Goal: Task Accomplishment & Management: Manage account settings

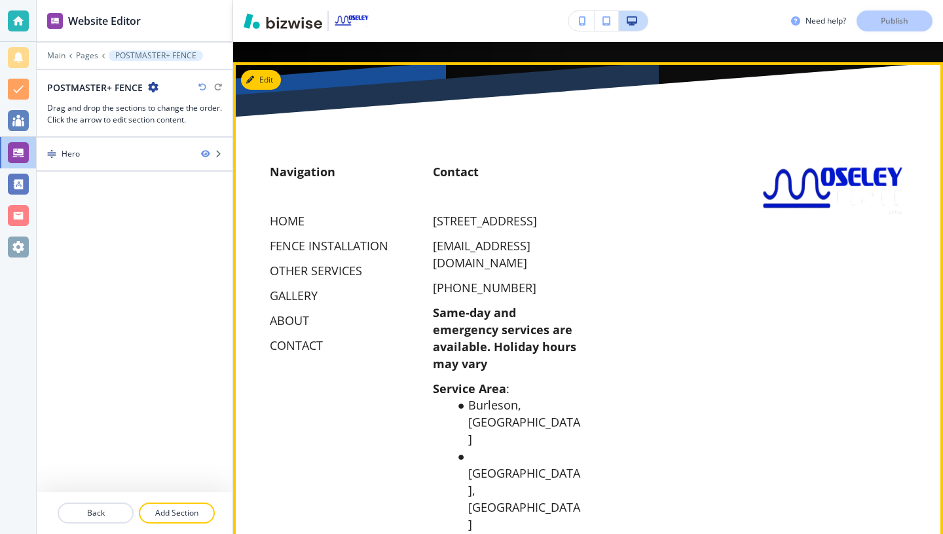
scroll to position [611, 0]
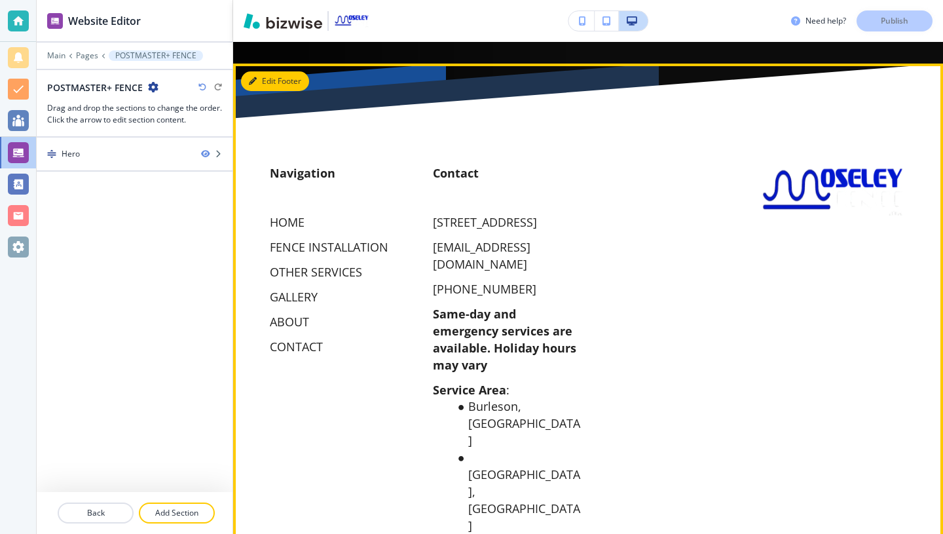
click at [258, 72] on button "Edit Footer" at bounding box center [275, 81] width 68 height 20
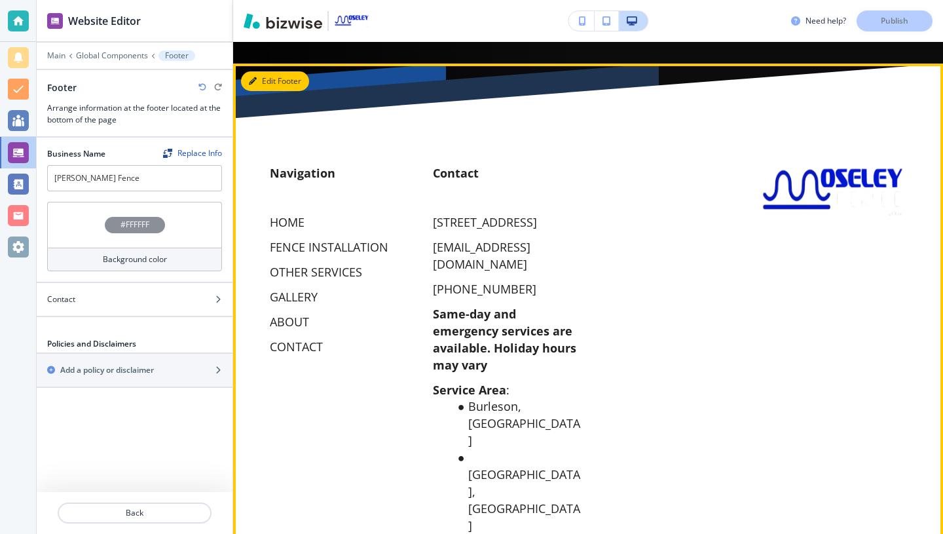
scroll to position [632, 0]
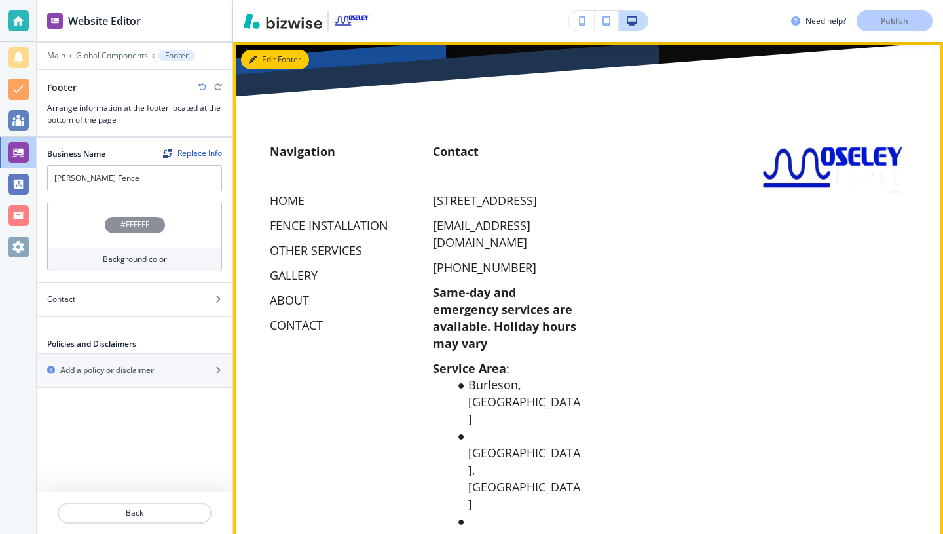
click at [261, 60] on button "Edit Footer" at bounding box center [275, 60] width 68 height 20
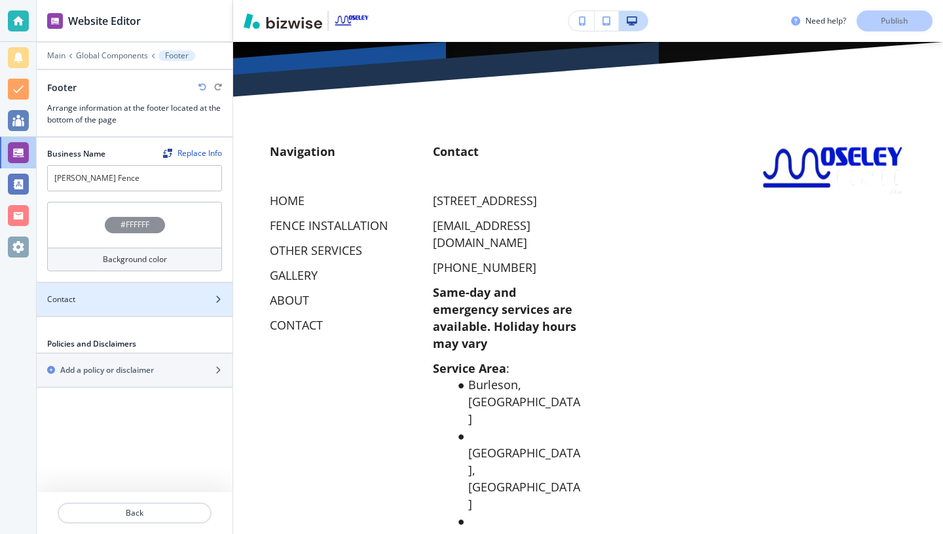
click at [159, 306] on div at bounding box center [135, 310] width 196 height 10
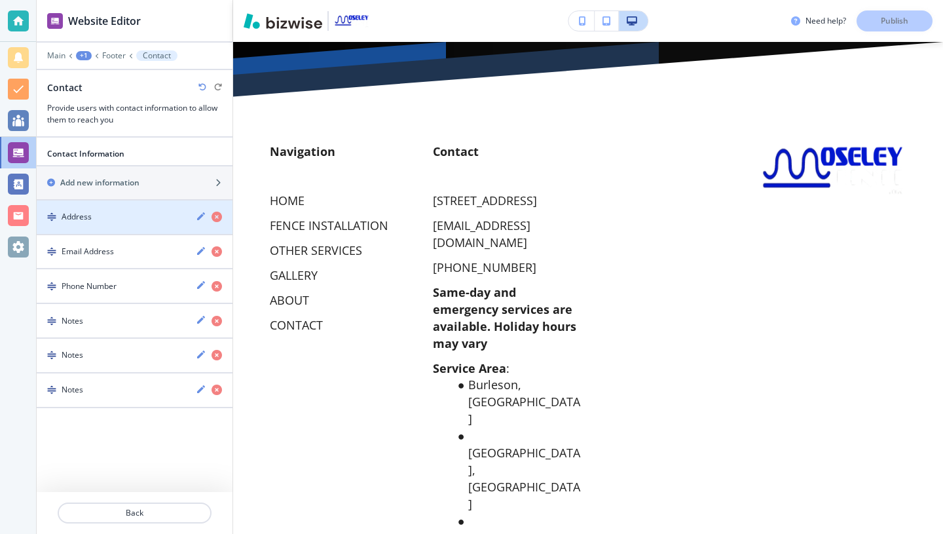
click at [171, 218] on div "Address" at bounding box center [111, 217] width 149 height 12
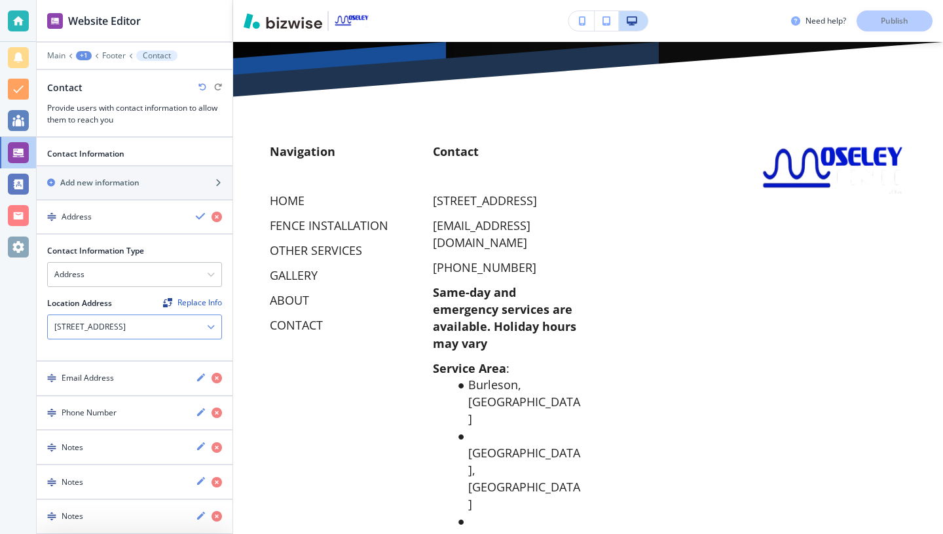
click at [92, 333] on h4 "[STREET_ADDRESS]" at bounding box center [89, 327] width 71 height 12
click at [126, 326] on h4 "[STREET_ADDRESS]" at bounding box center [89, 327] width 71 height 12
click at [187, 303] on div "Replace Info" at bounding box center [192, 302] width 59 height 9
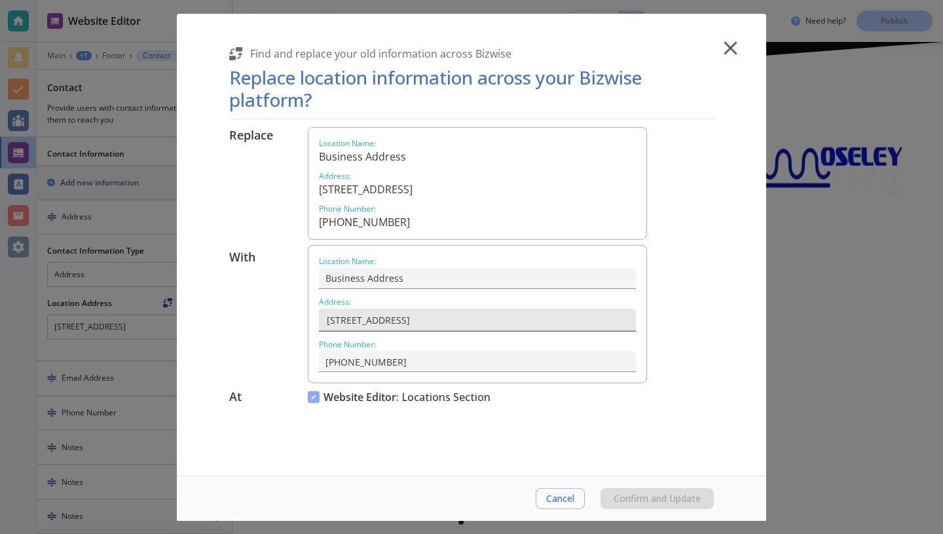
click at [345, 318] on input "[STREET_ADDRESS]" at bounding box center [476, 320] width 304 height 23
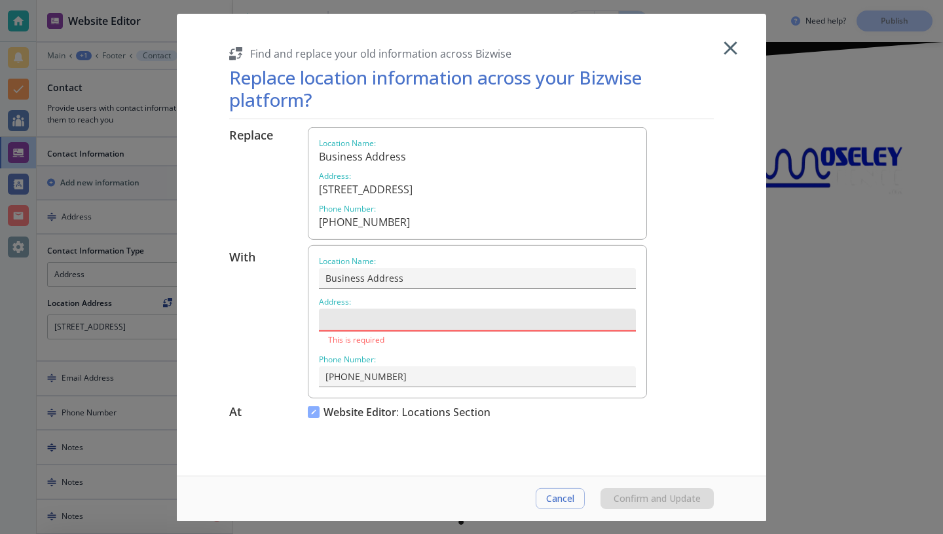
paste input "[STREET_ADDRESS][PERSON_NAME]"
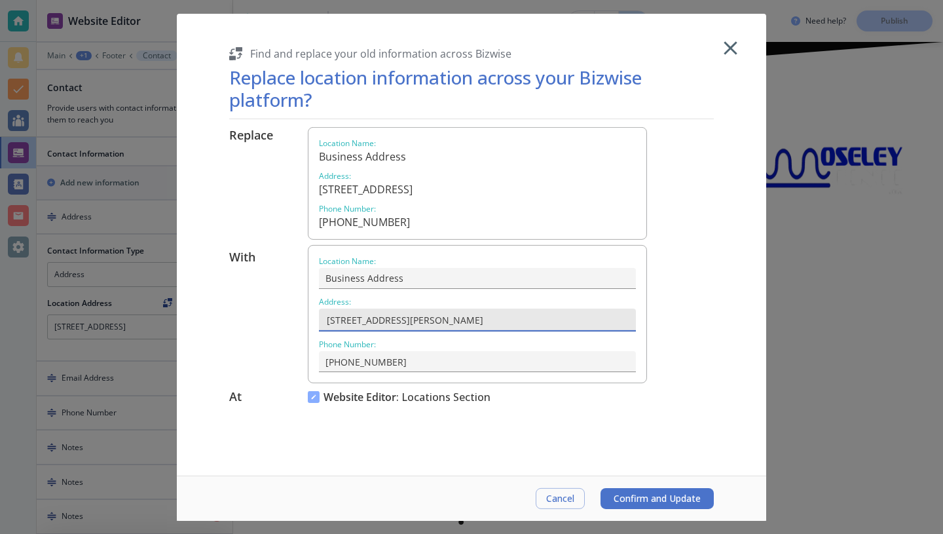
click at [527, 322] on input "[STREET_ADDRESS][PERSON_NAME]" at bounding box center [476, 320] width 304 height 23
type input "[STREET_ADDRESS][PERSON_NAME]"
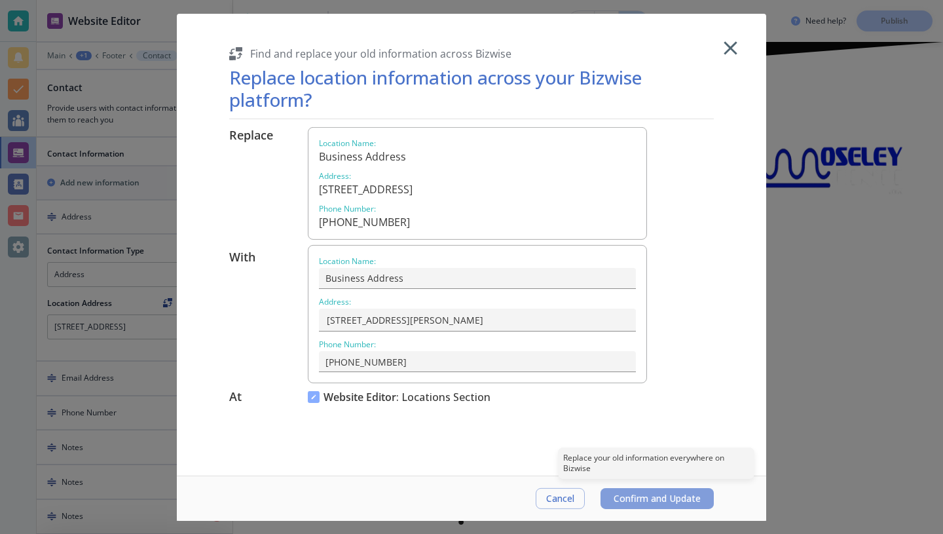
click at [620, 501] on span "Confirm and Update" at bounding box center [657, 498] width 87 height 10
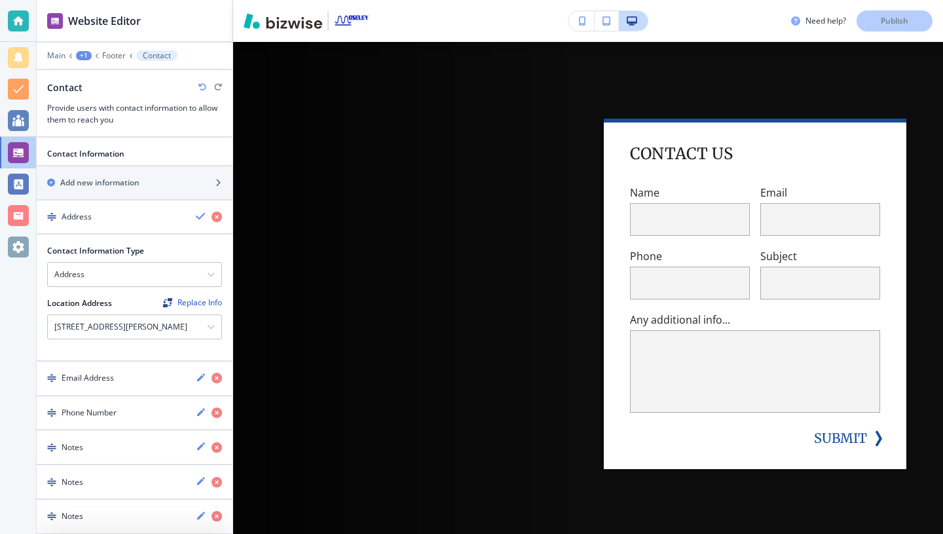
scroll to position [0, 0]
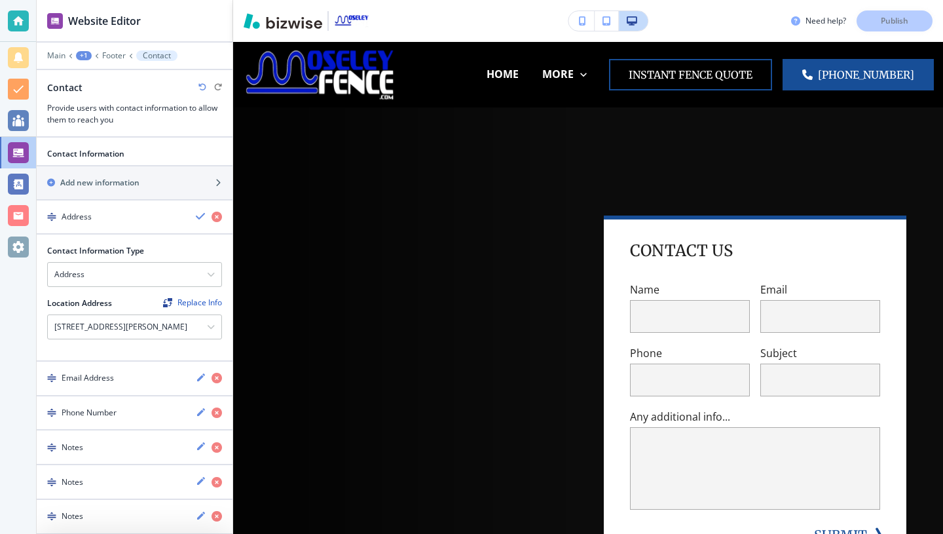
click at [883, 23] on div "Need help? Publish" at bounding box center [867, 20] width 152 height 21
click at [882, 27] on div "Need help? Publish" at bounding box center [867, 20] width 152 height 21
click at [887, 18] on div "Need help? Publish" at bounding box center [867, 20] width 152 height 21
click at [606, 20] on icon "button" at bounding box center [607, 20] width 8 height 9
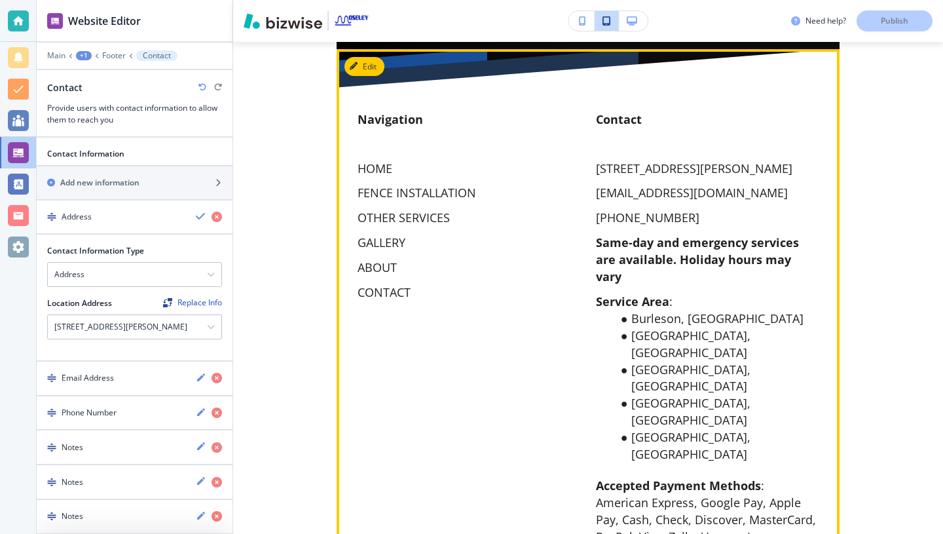
scroll to position [564, 0]
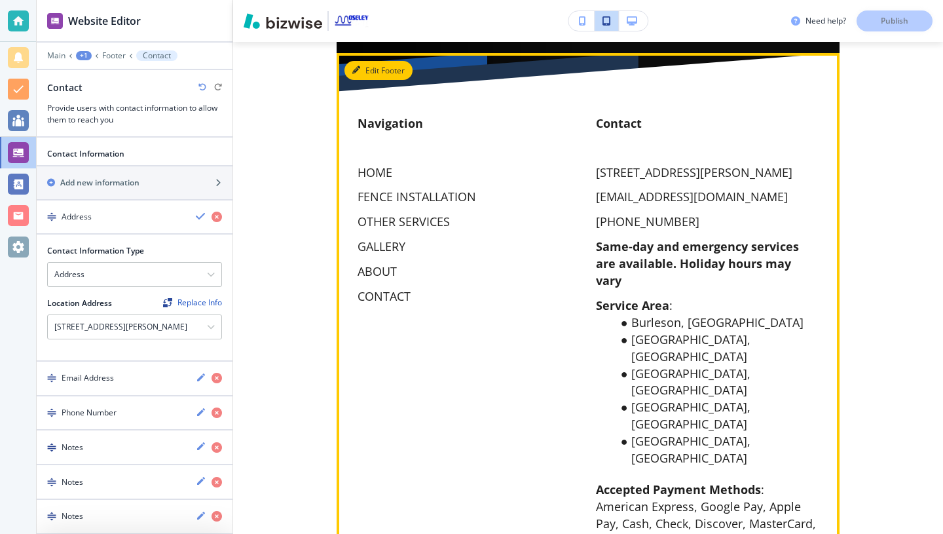
click at [360, 75] on button "Edit Footer" at bounding box center [379, 71] width 68 height 20
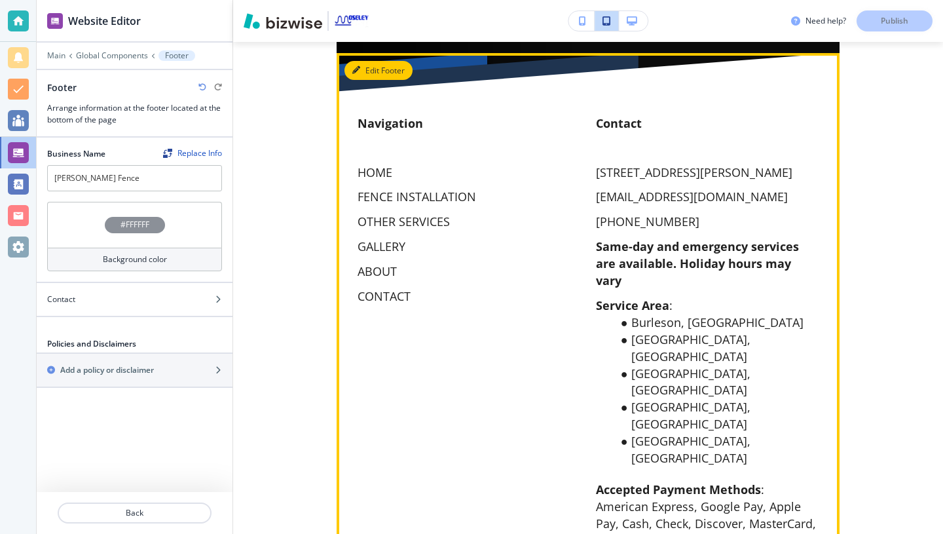
scroll to position [575, 0]
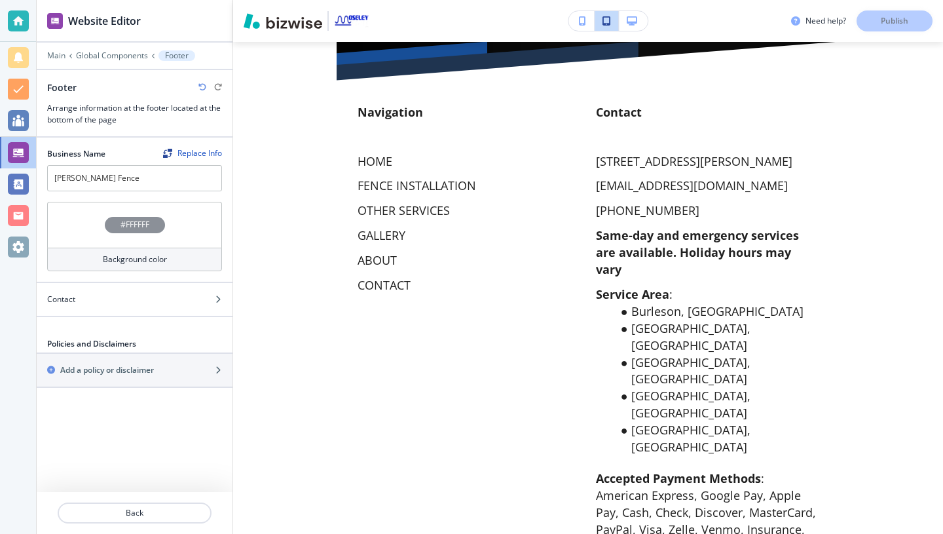
click at [149, 239] on div "#FFFFFF" at bounding box center [134, 225] width 175 height 46
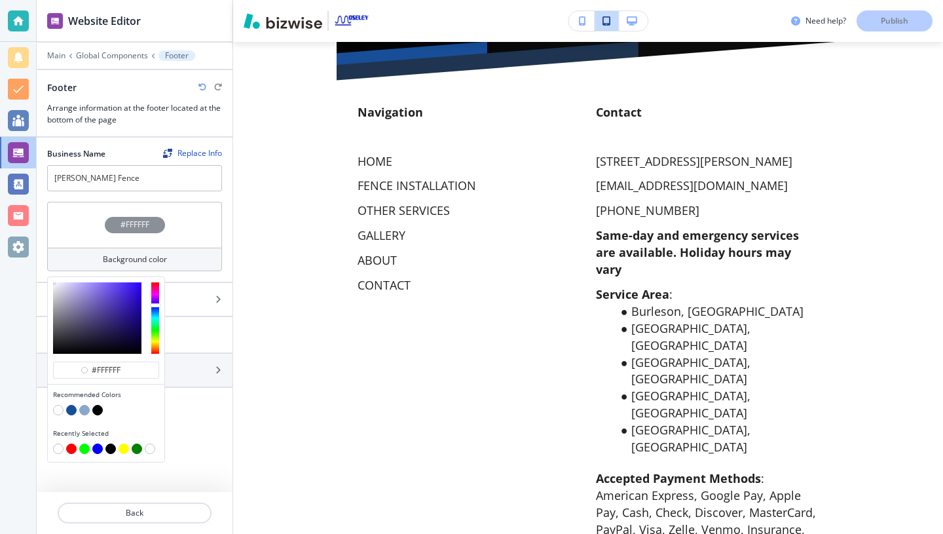
click at [155, 304] on div at bounding box center [155, 317] width 8 height 71
click at [96, 445] on button "button" at bounding box center [97, 449] width 10 height 10
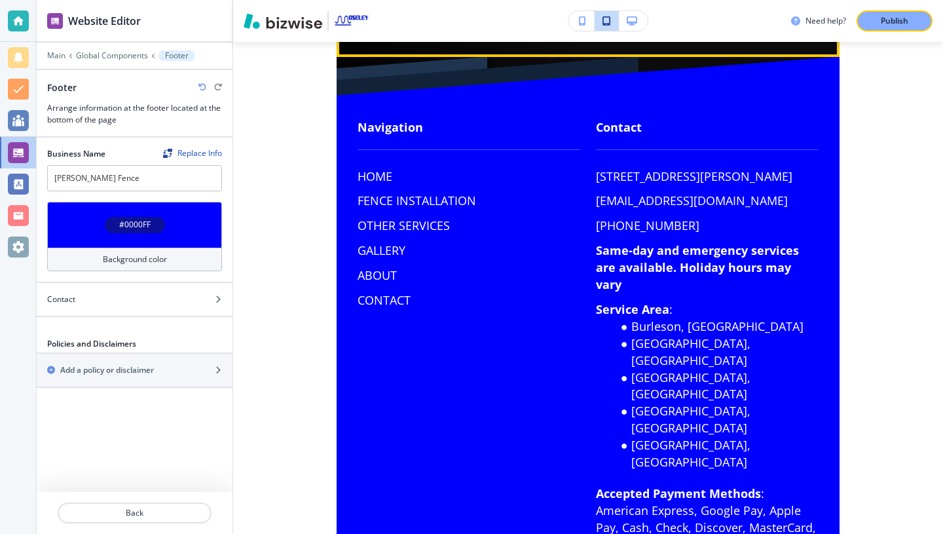
scroll to position [588, 0]
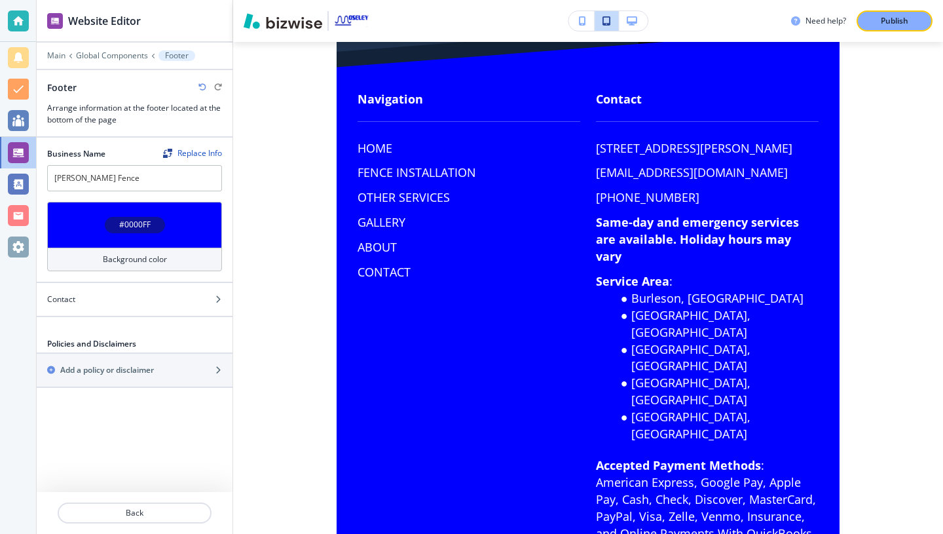
click at [147, 225] on h4 "#0000FF" at bounding box center [134, 225] width 31 height 12
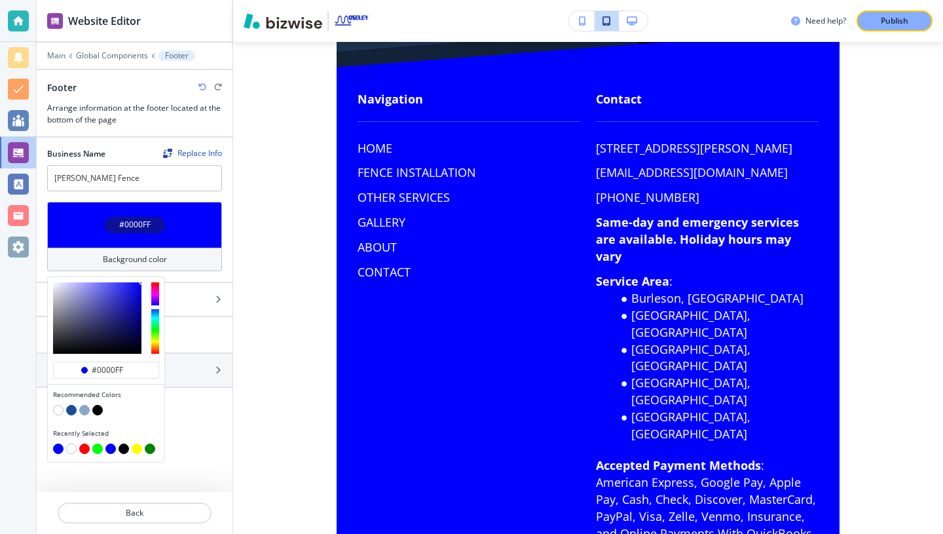
type input "#1818ec"
click at [132, 288] on div at bounding box center [97, 317] width 88 height 71
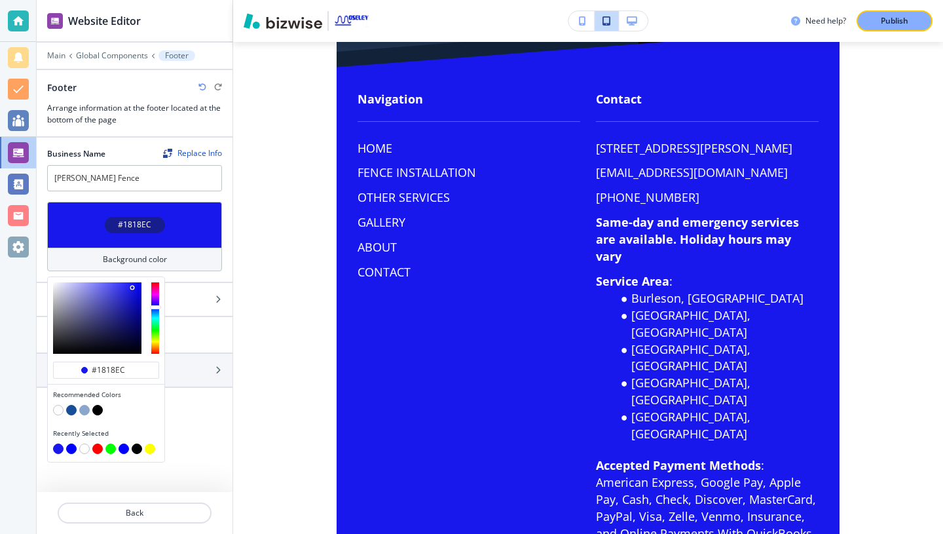
click at [58, 449] on button "button" at bounding box center [58, 449] width 10 height 10
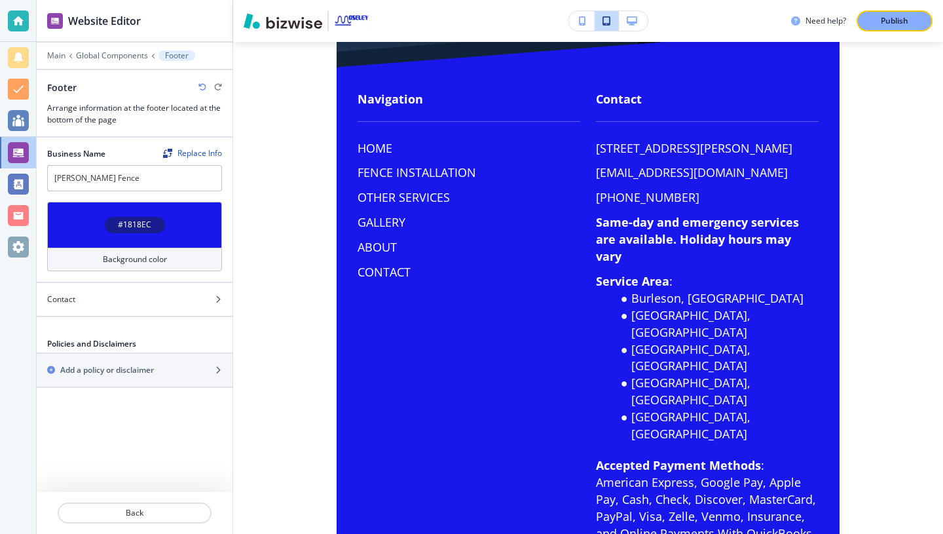
click at [156, 233] on div "#1818EC" at bounding box center [135, 225] width 60 height 16
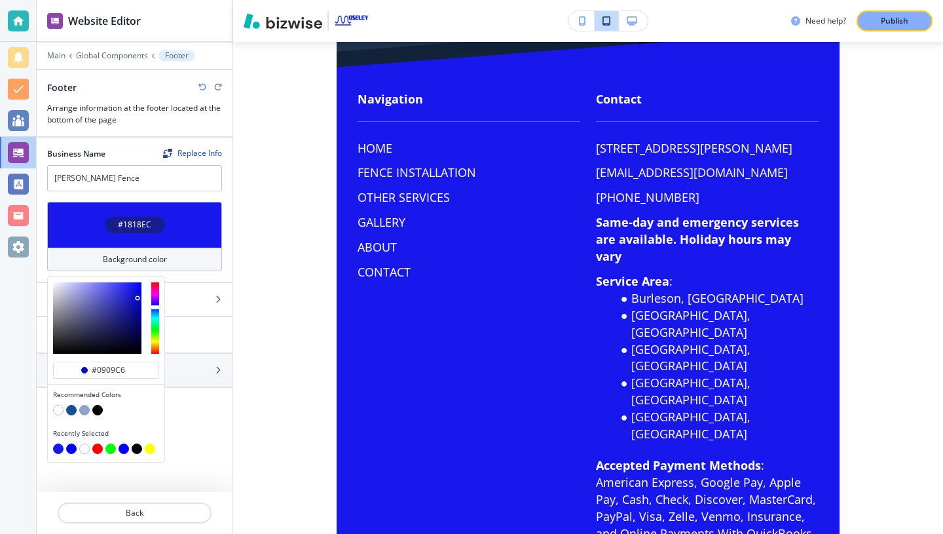
click at [138, 298] on div at bounding box center [97, 317] width 88 height 71
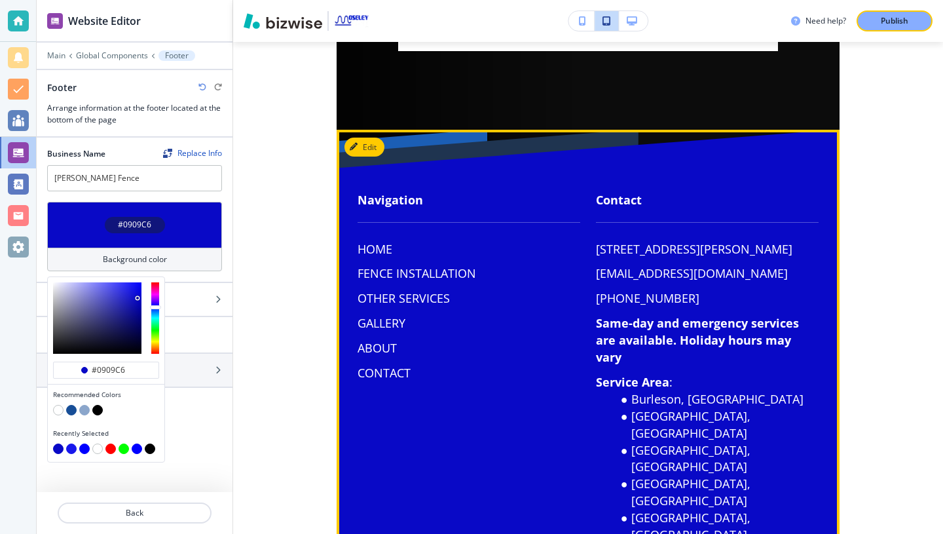
scroll to position [734, 0]
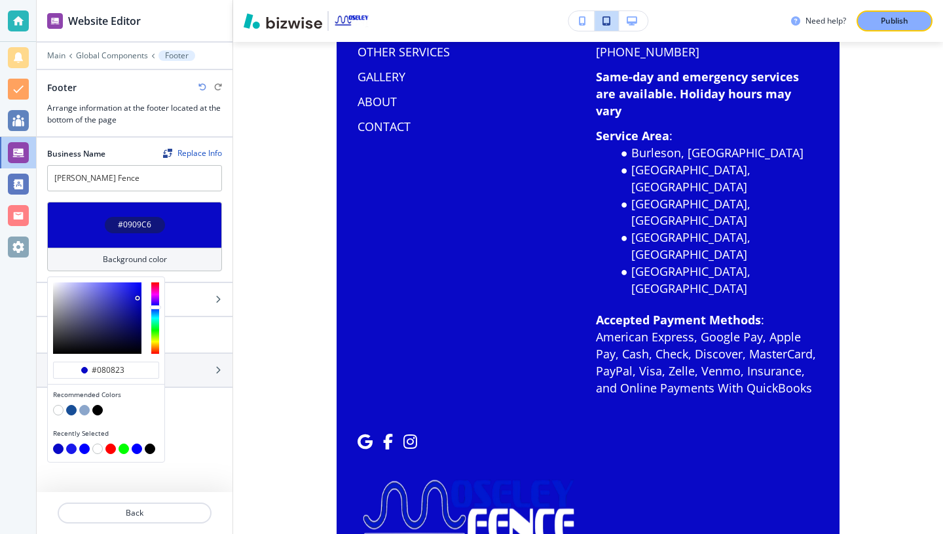
click at [121, 344] on div at bounding box center [97, 317] width 88 height 71
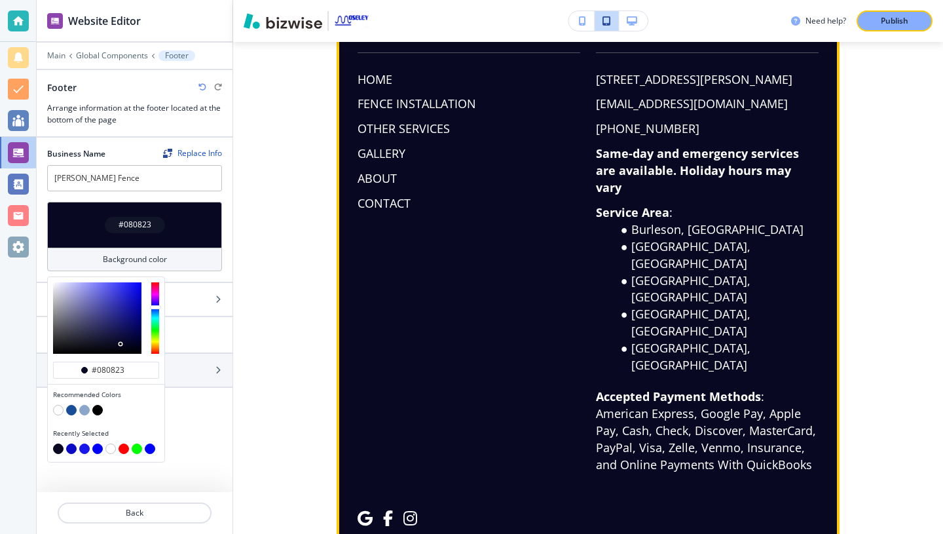
scroll to position [655, 0]
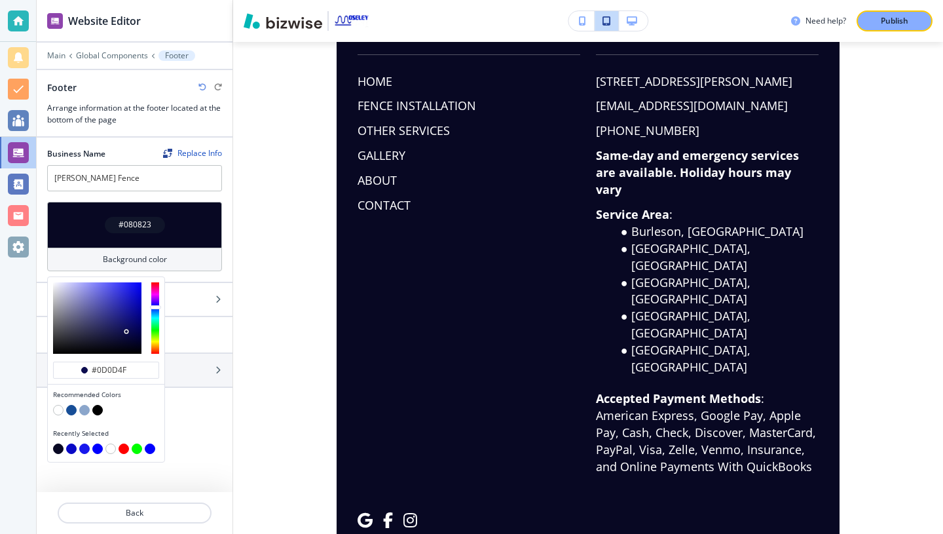
click at [126, 331] on div at bounding box center [97, 317] width 88 height 71
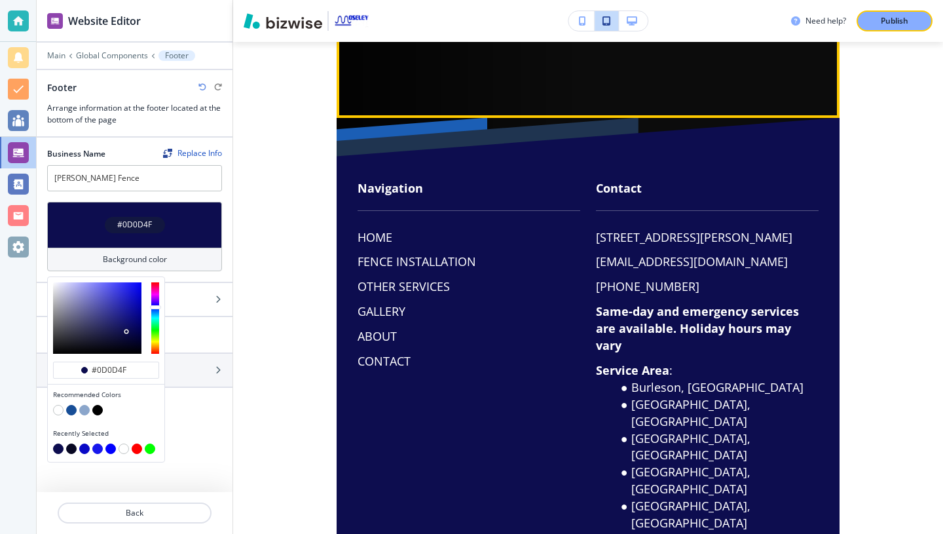
scroll to position [734, 0]
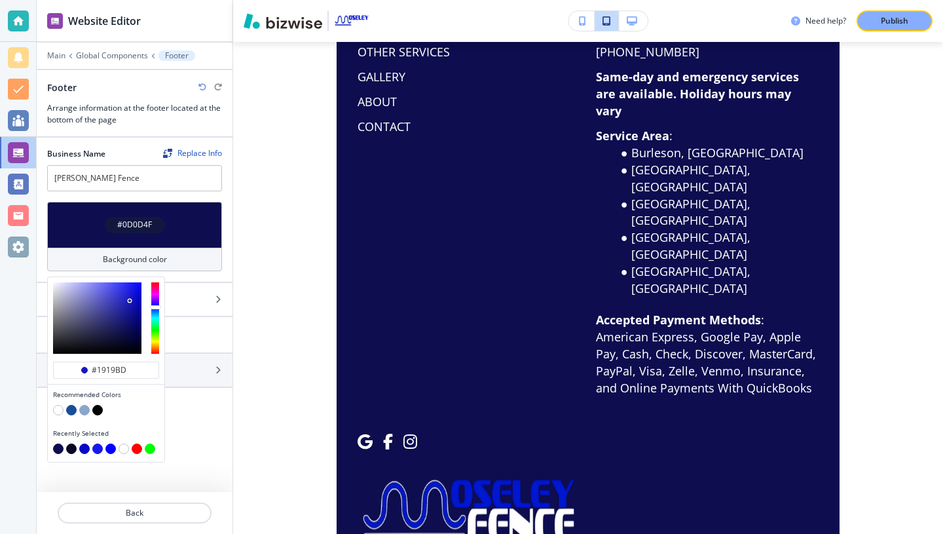
click at [130, 301] on div at bounding box center [97, 317] width 88 height 71
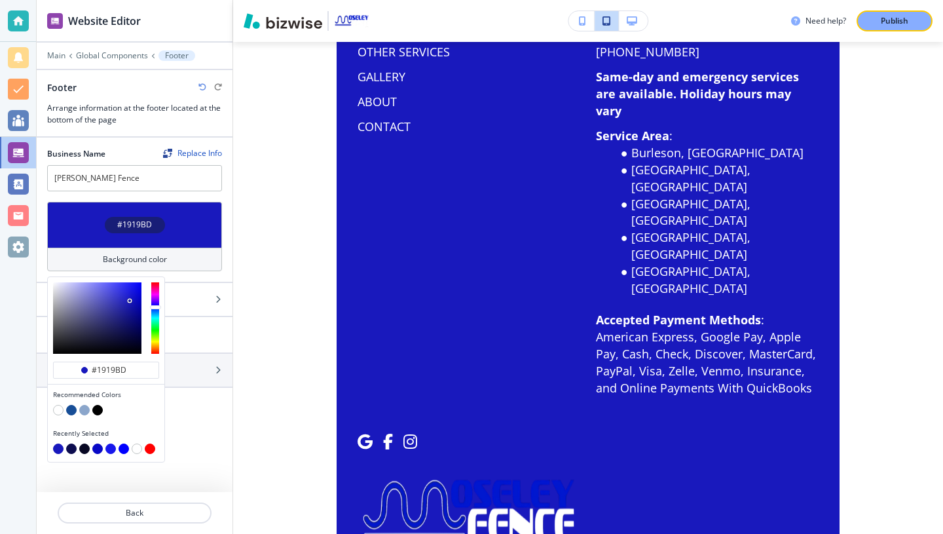
type input "#131391"
click at [130, 313] on div at bounding box center [97, 317] width 88 height 71
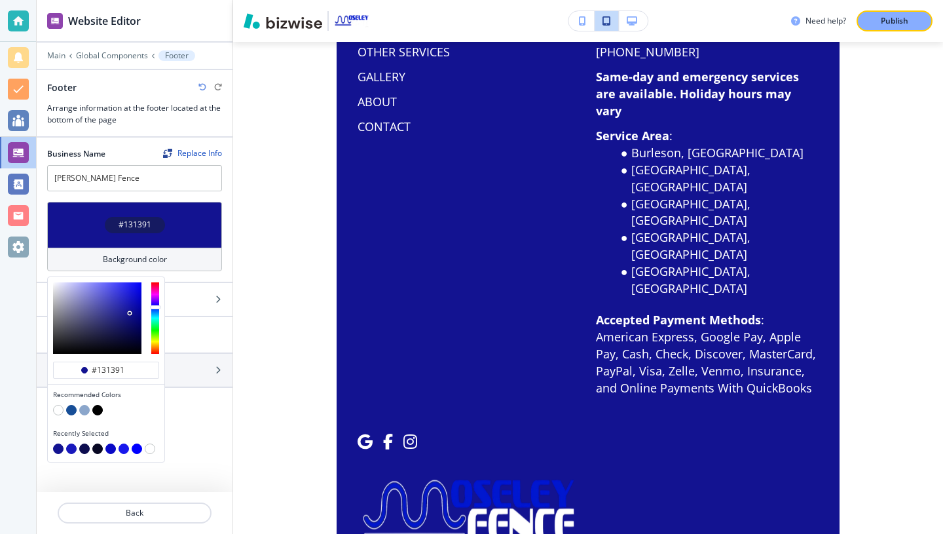
click at [187, 422] on div "Business Name Replace Info [PERSON_NAME] Fence #131391 Background color #131391…" at bounding box center [135, 315] width 196 height 354
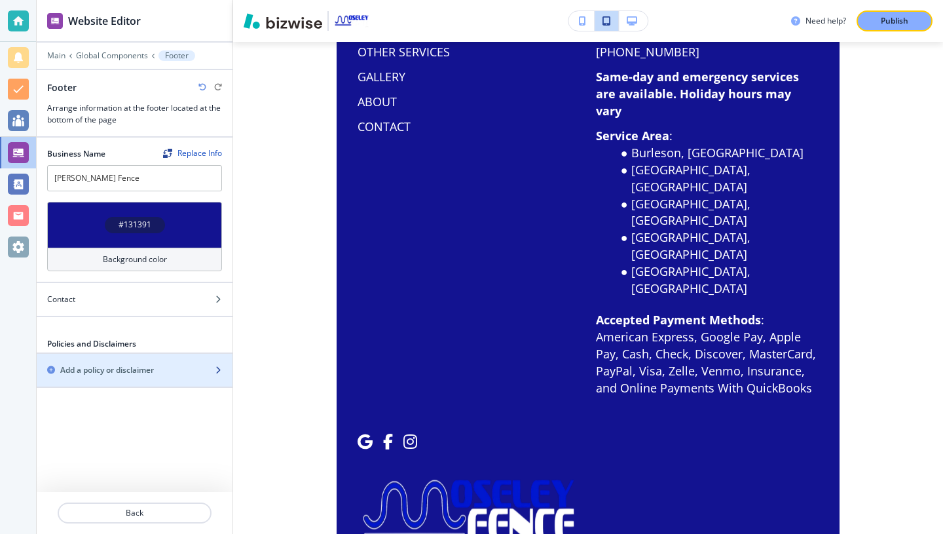
click at [159, 368] on div "Add a policy or disclaimer" at bounding box center [120, 370] width 167 height 12
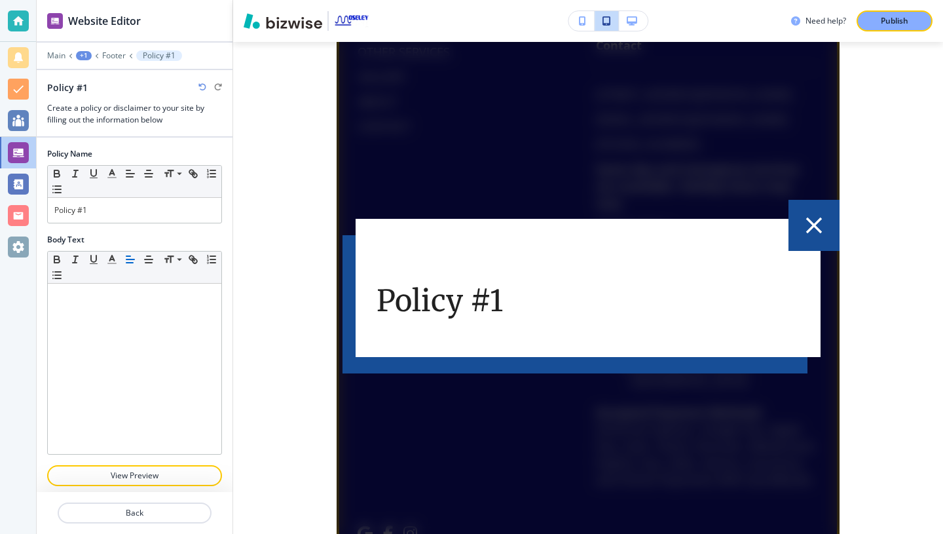
scroll to position [575, 0]
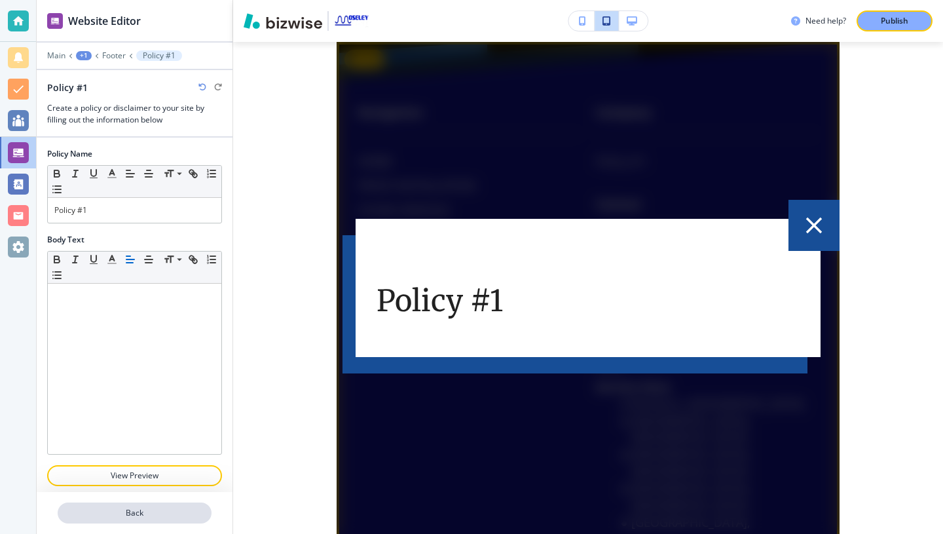
click at [127, 516] on p "Back" at bounding box center [134, 513] width 151 height 12
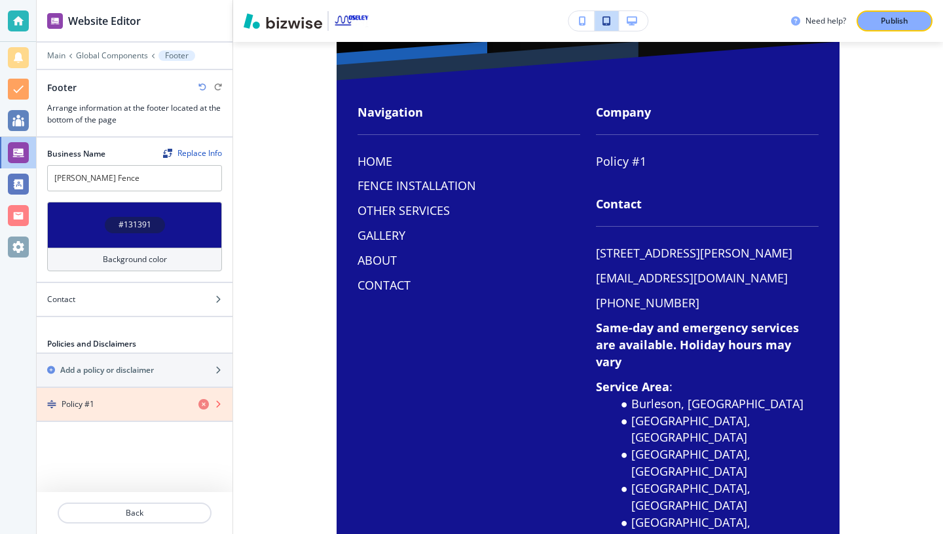
click at [204, 404] on icon "button" at bounding box center [204, 404] width 10 height 10
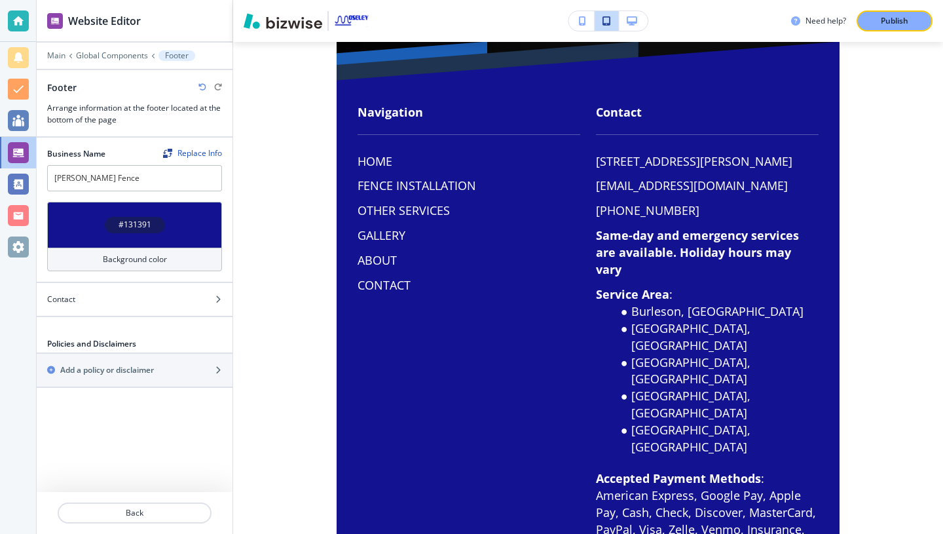
click at [162, 109] on h3 "Arrange information at the footer located at the bottom of the page" at bounding box center [134, 114] width 175 height 24
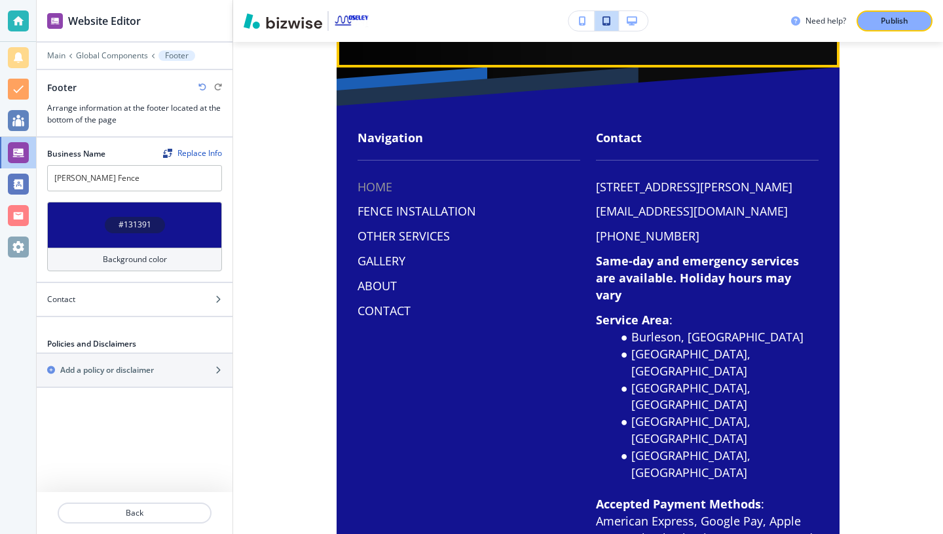
scroll to position [552, 0]
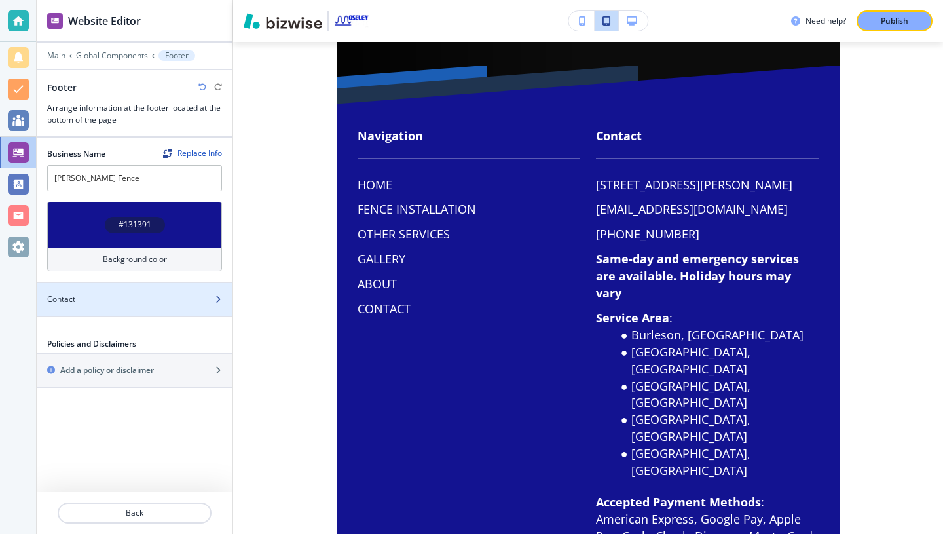
click at [184, 305] on div at bounding box center [135, 310] width 196 height 10
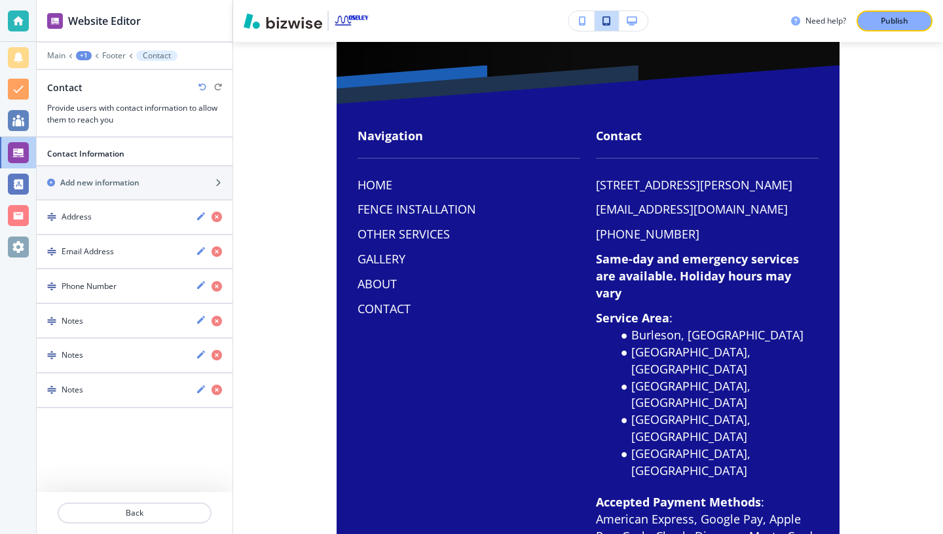
scroll to position [575, 0]
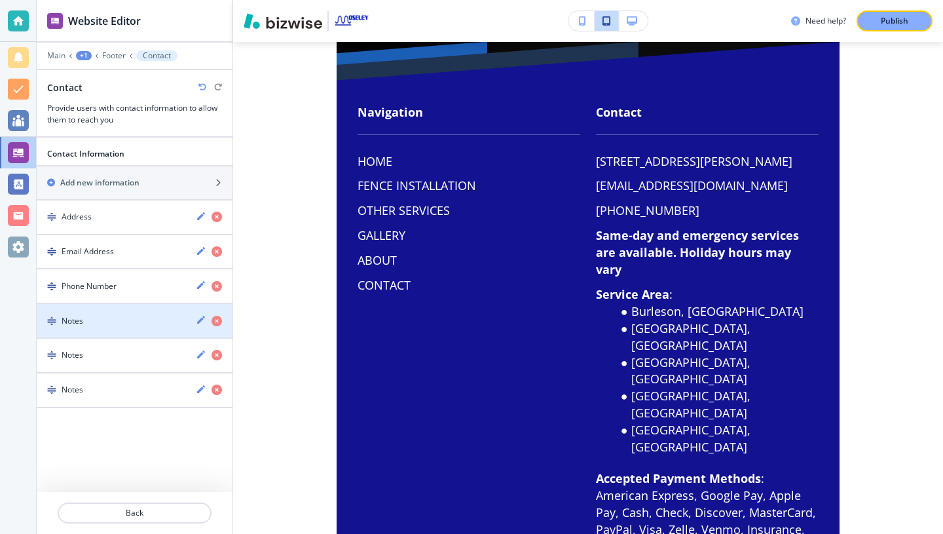
click at [130, 327] on div "button" at bounding box center [135, 332] width 196 height 10
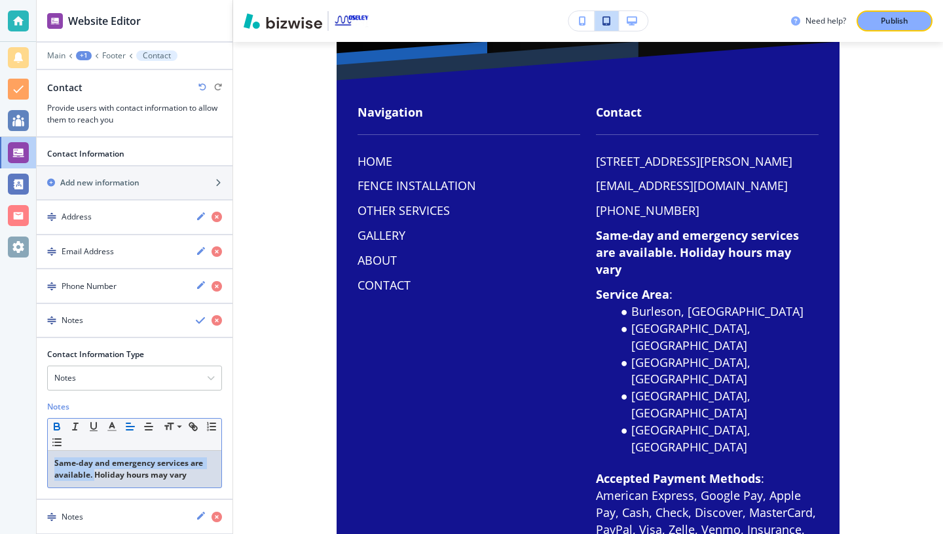
drag, startPoint x: 96, startPoint y: 474, endPoint x: 55, endPoint y: 460, distance: 43.1
click at [55, 460] on strong "Same-day and emergency services are available. Holiday hours may vary" at bounding box center [129, 468] width 151 height 23
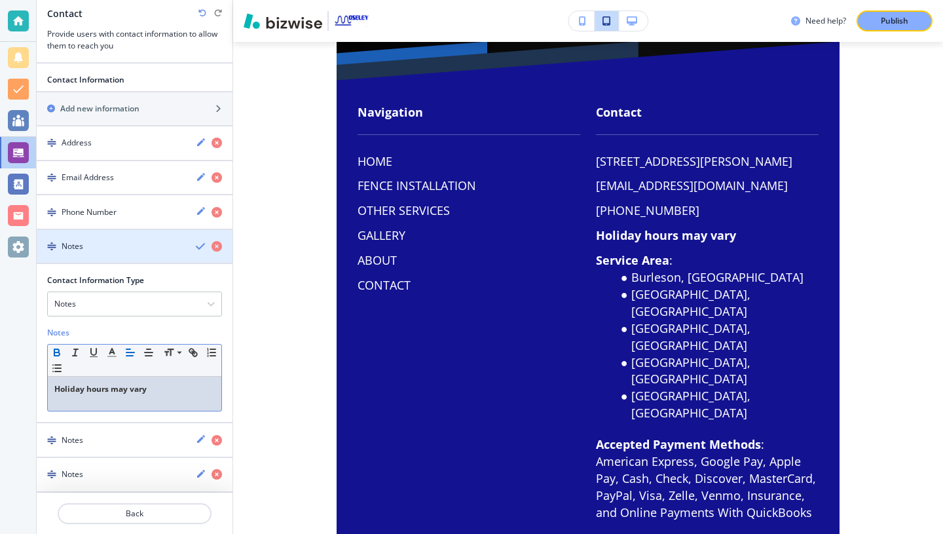
scroll to position [75, 0]
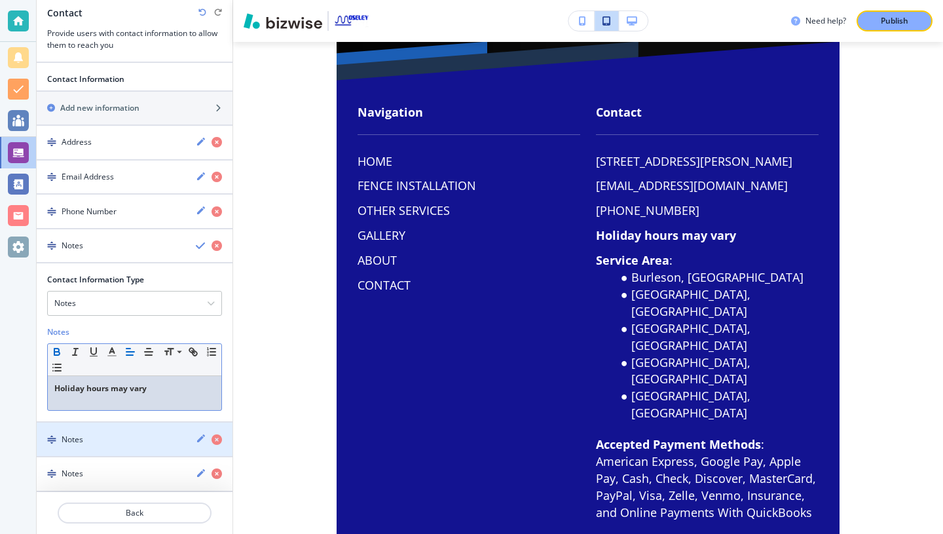
click at [86, 438] on div "Notes" at bounding box center [111, 440] width 149 height 12
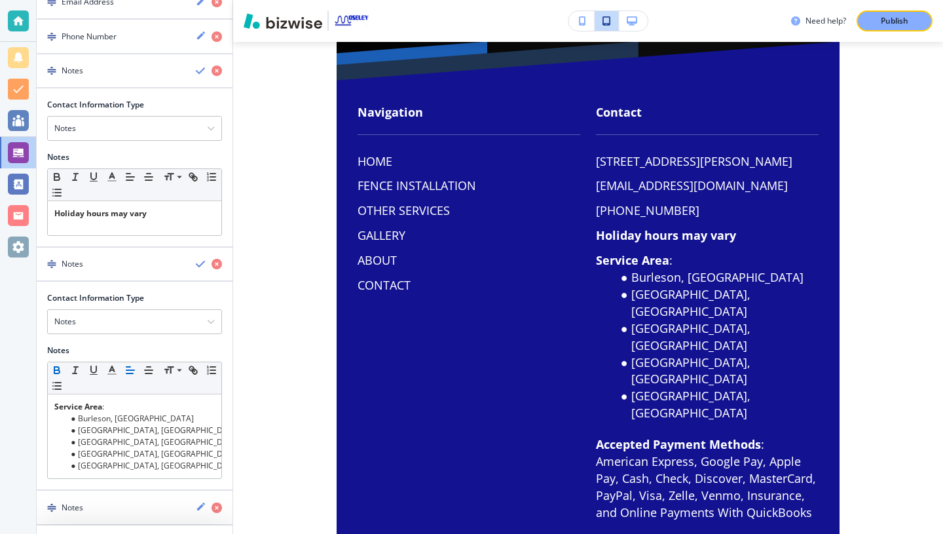
scroll to position [283, 0]
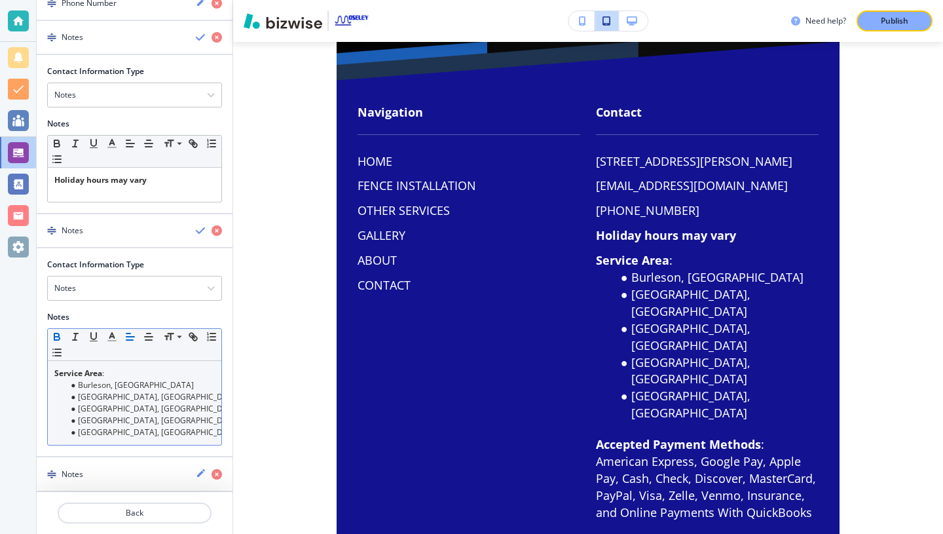
click at [130, 431] on li "[GEOGRAPHIC_DATA], [GEOGRAPHIC_DATA]" at bounding box center [140, 432] width 149 height 12
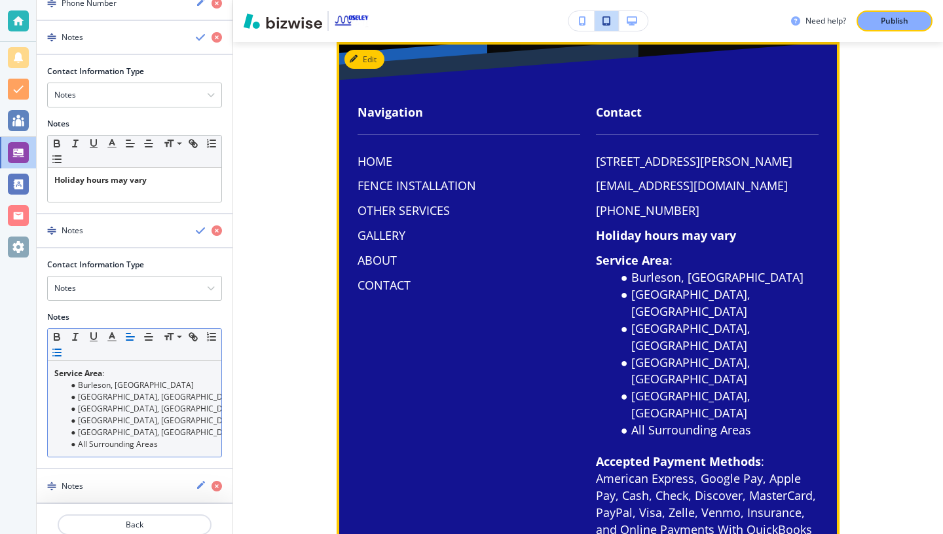
click at [632, 422] on li "All Surrounding Areas" at bounding box center [716, 430] width 205 height 17
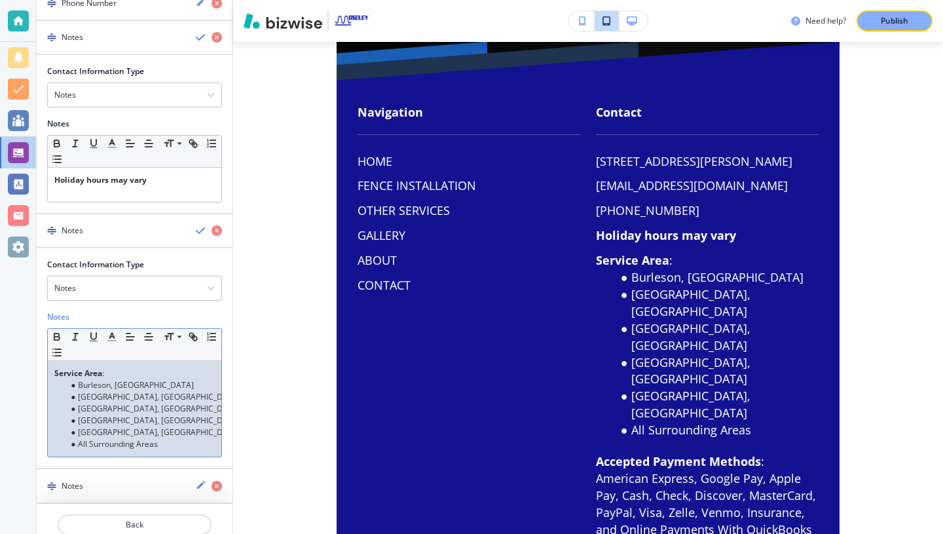
click at [88, 443] on li "All Surrounding Areas" at bounding box center [140, 444] width 149 height 12
click at [55, 443] on p "And Surrounding Areas" at bounding box center [134, 444] width 161 height 12
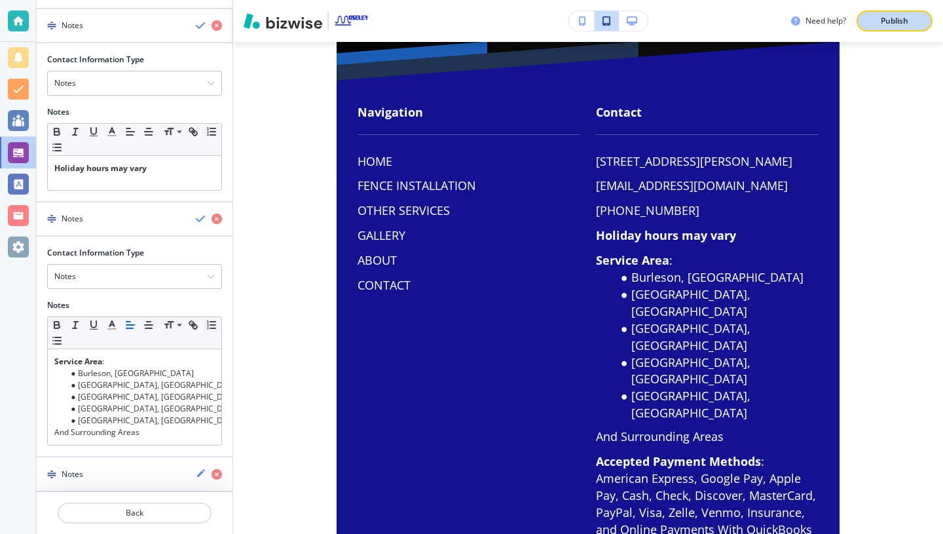
click at [888, 19] on p "Publish" at bounding box center [895, 21] width 28 height 12
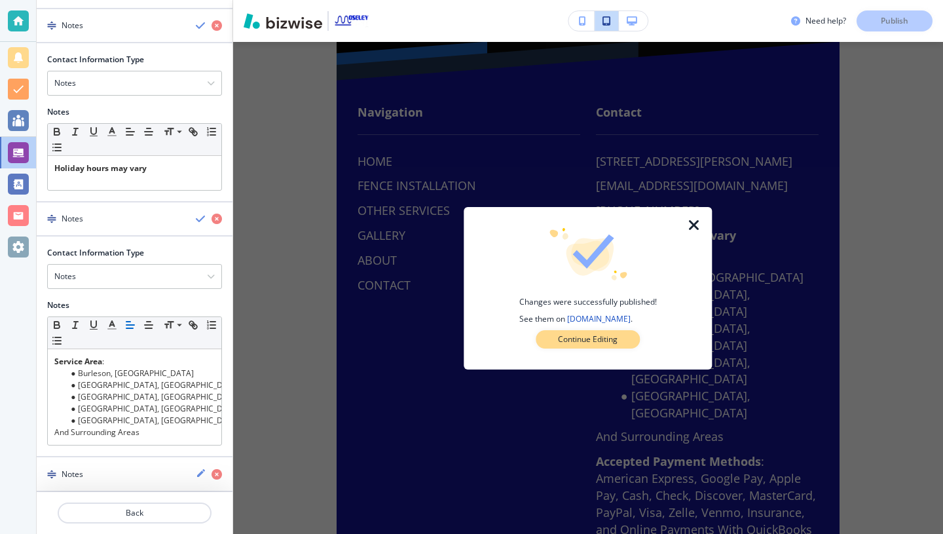
click at [604, 336] on p "Continue Editing" at bounding box center [588, 339] width 60 height 12
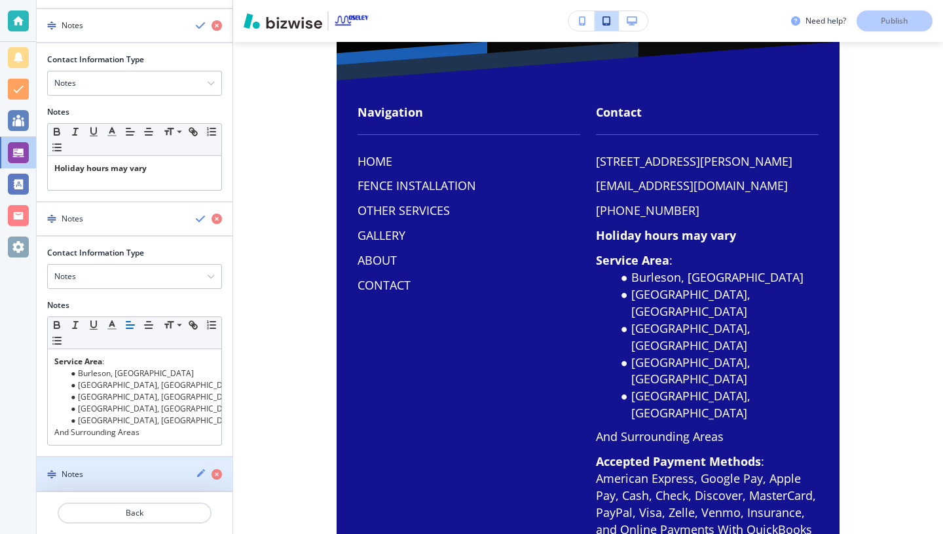
click at [75, 479] on h4 "Notes" at bounding box center [73, 474] width 22 height 12
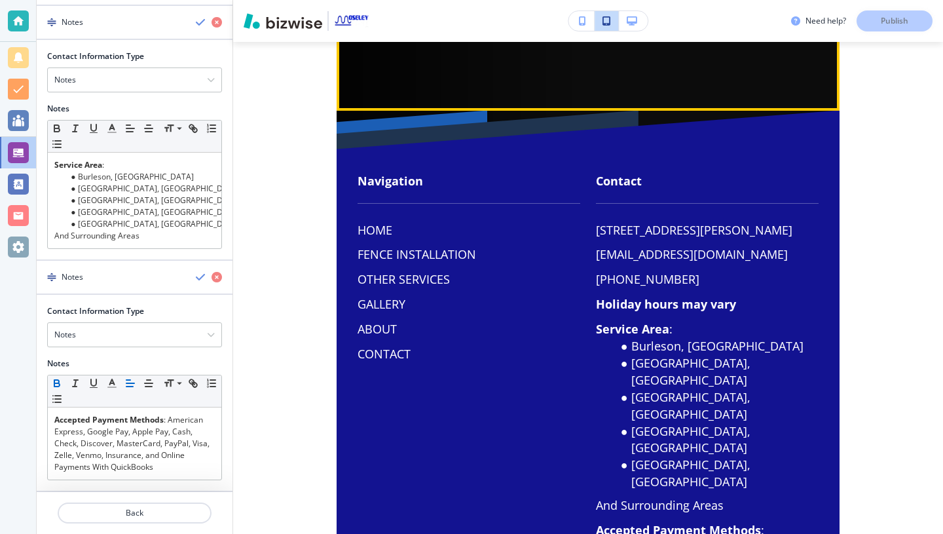
scroll to position [546, 0]
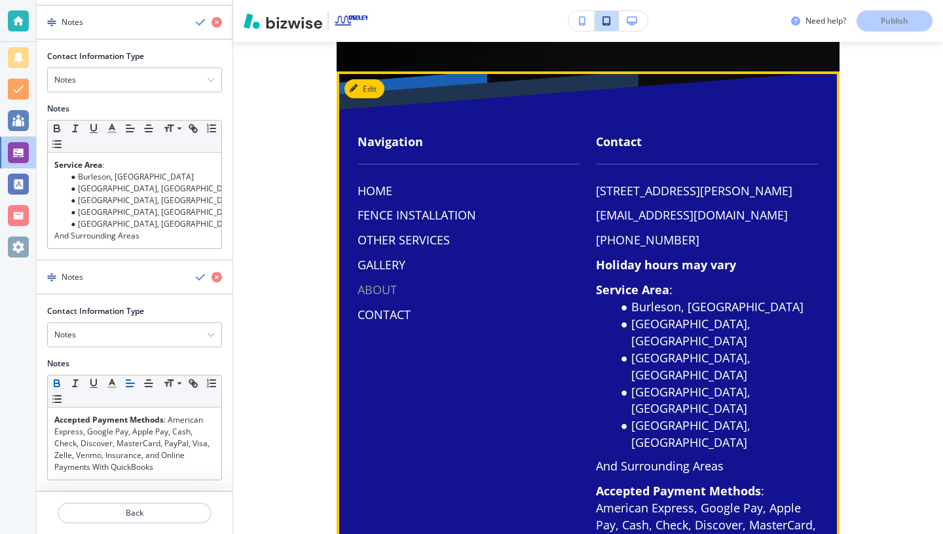
click at [377, 292] on p "ABOUT" at bounding box center [377, 290] width 39 height 17
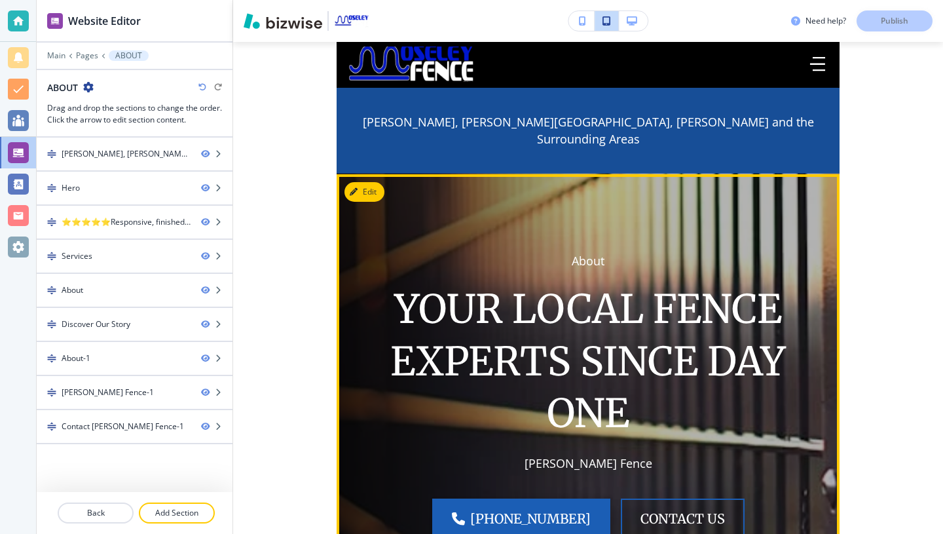
scroll to position [0, 0]
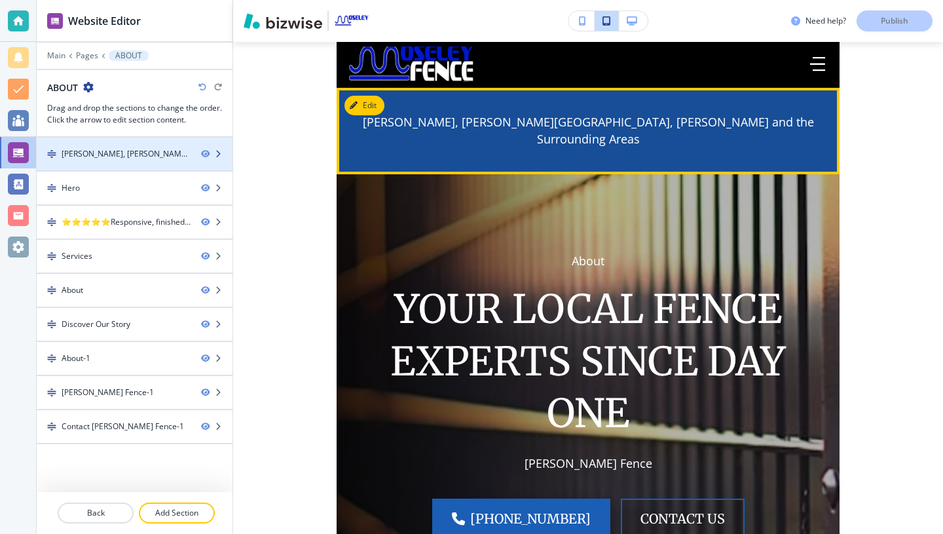
click at [113, 162] on div at bounding box center [135, 165] width 196 height 10
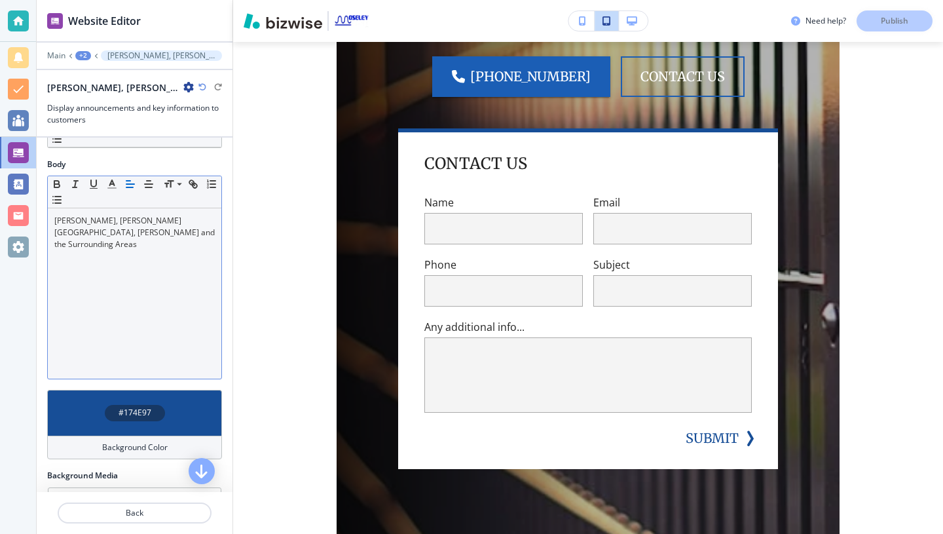
scroll to position [100, 0]
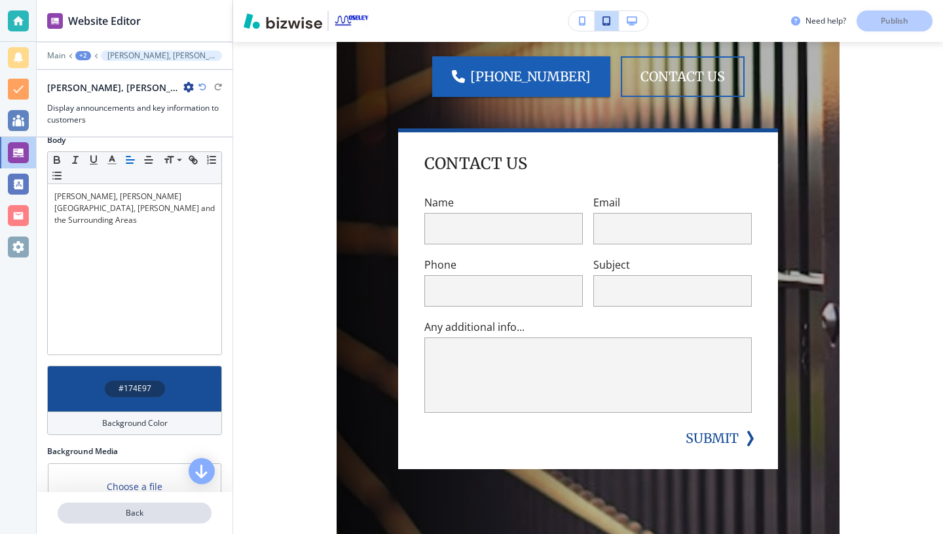
click at [148, 509] on p "Back" at bounding box center [134, 513] width 151 height 12
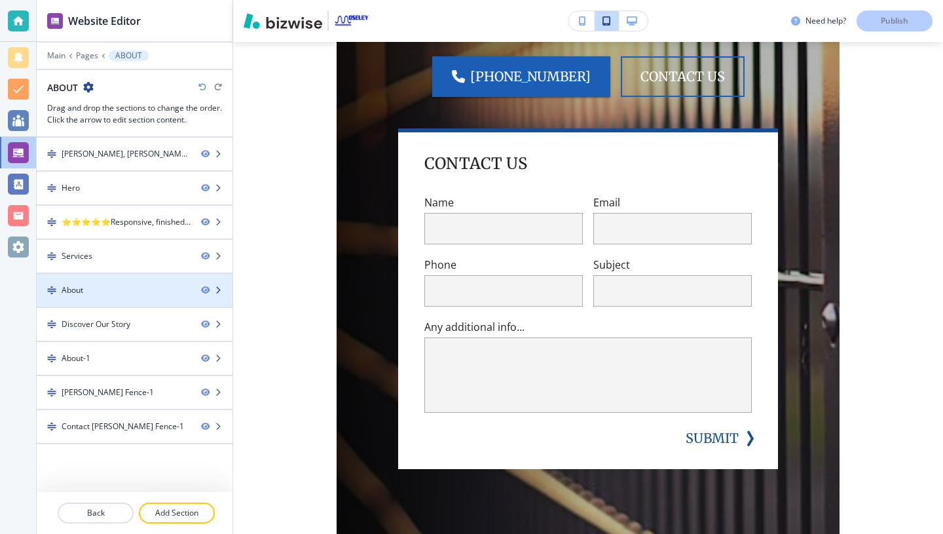
click at [132, 297] on div at bounding box center [135, 301] width 196 height 10
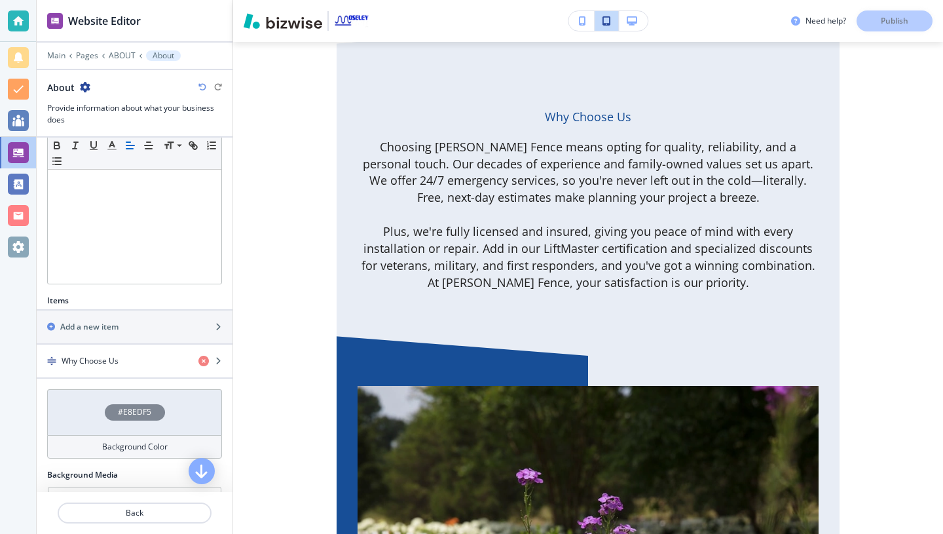
scroll to position [268, 0]
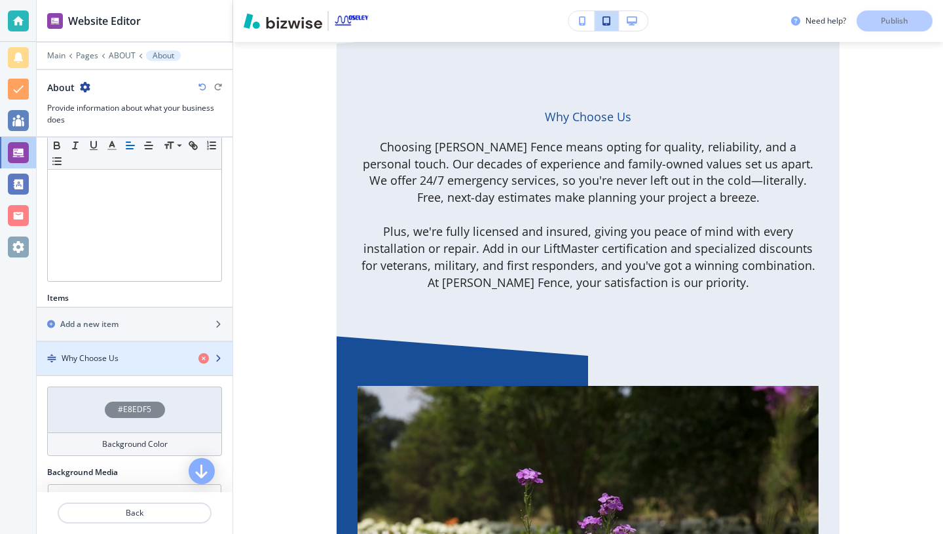
click at [147, 360] on div "Why Choose Us" at bounding box center [112, 358] width 151 height 12
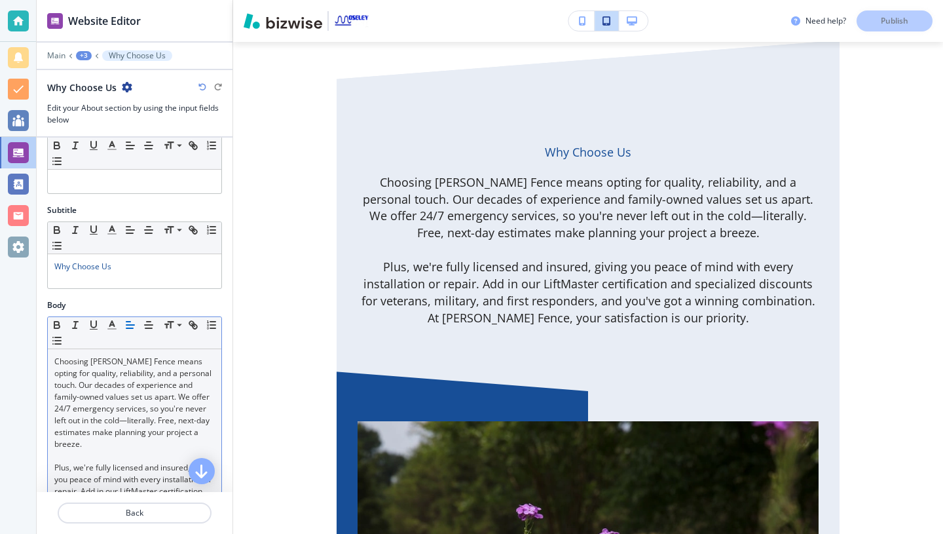
scroll to position [40, 0]
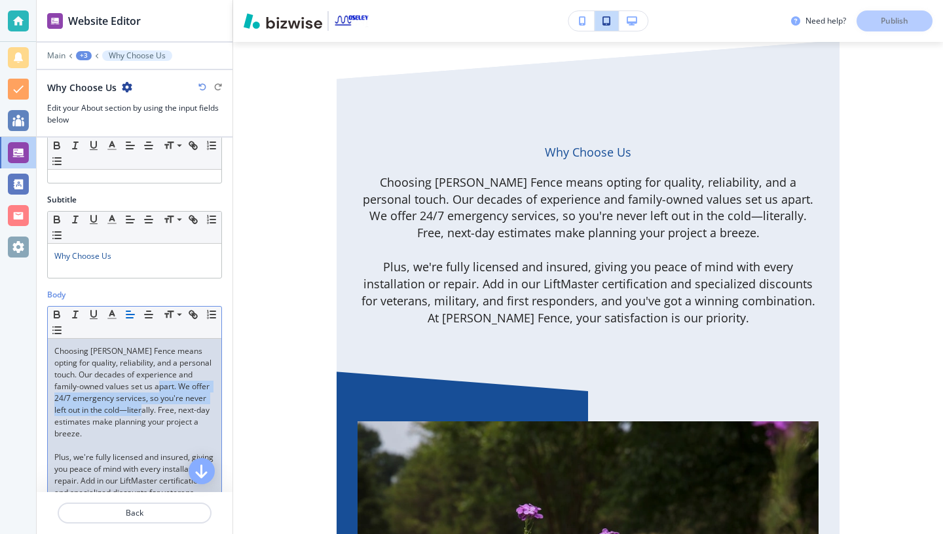
drag, startPoint x: 132, startPoint y: 406, endPoint x: 153, endPoint y: 383, distance: 31.1
click at [153, 383] on p "Choosing [PERSON_NAME] Fence means opting for quality, reliability, and a perso…" at bounding box center [134, 392] width 161 height 94
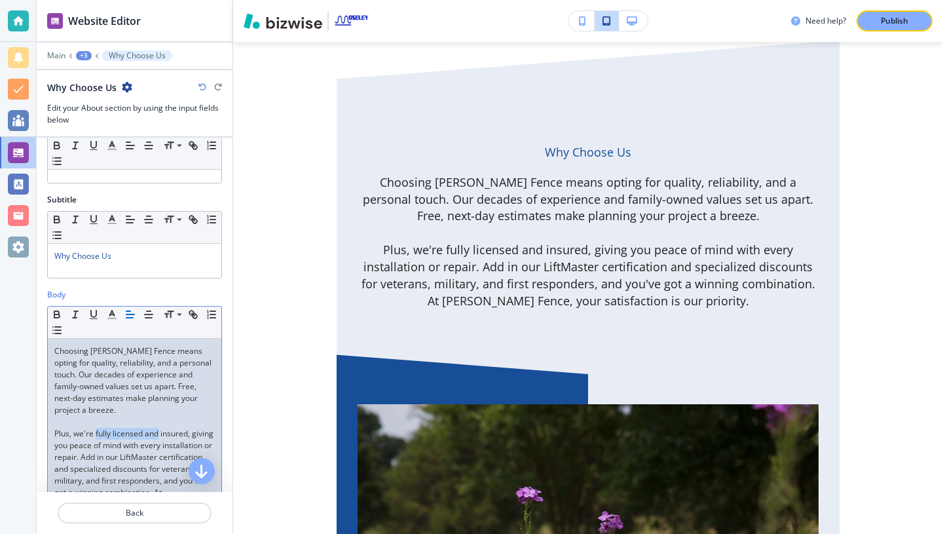
drag, startPoint x: 159, startPoint y: 434, endPoint x: 96, endPoint y: 430, distance: 63.0
click at [96, 430] on p "Plus, we're fully licensed and insured, giving you peace of mind with every ins…" at bounding box center [134, 475] width 161 height 94
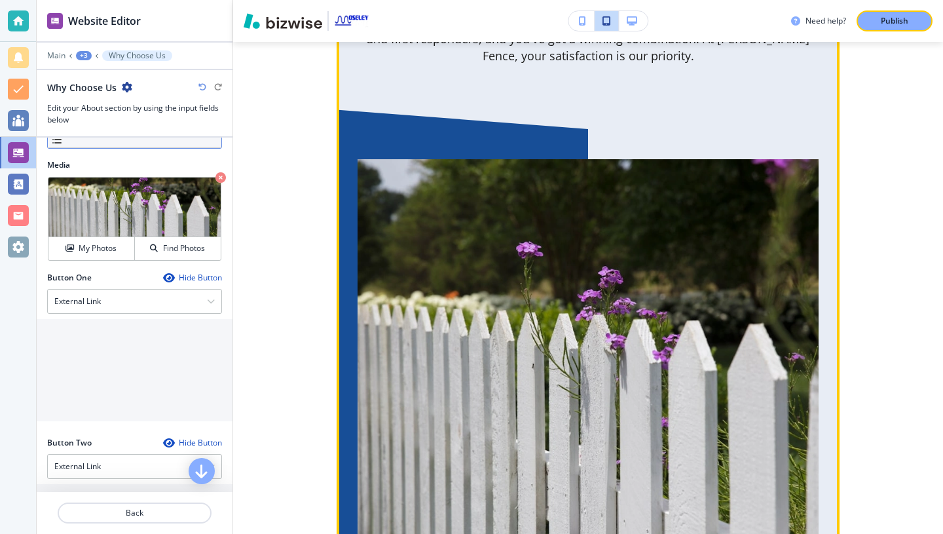
scroll to position [2834, 0]
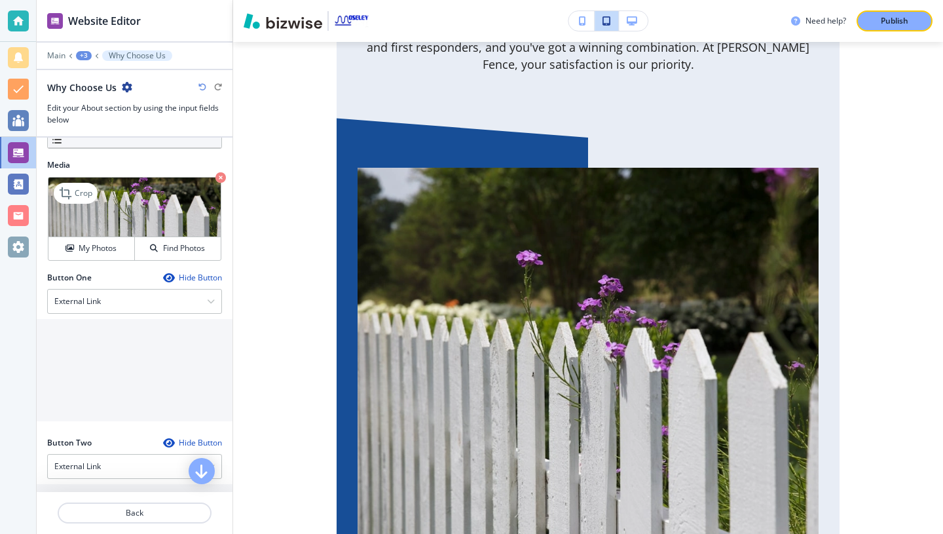
click at [219, 178] on icon "button" at bounding box center [221, 177] width 10 height 10
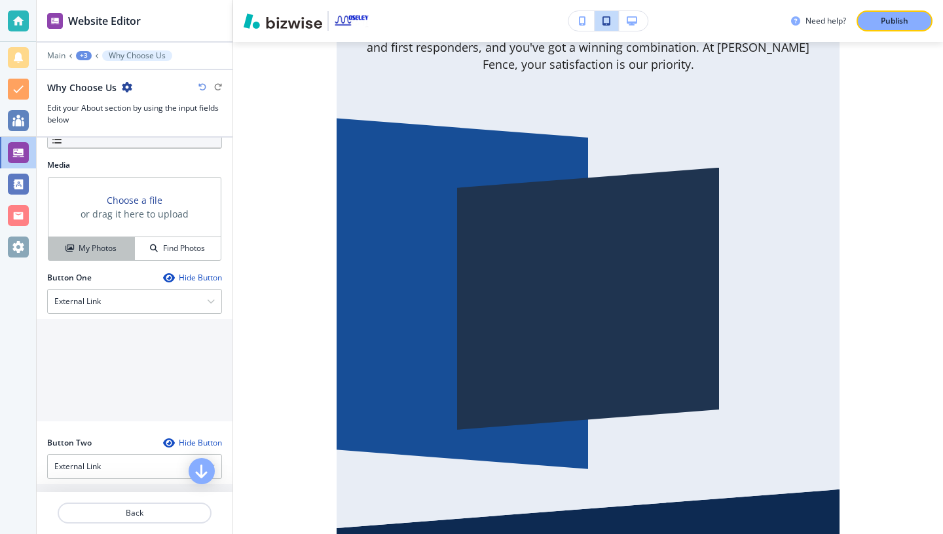
click at [91, 245] on h4 "My Photos" at bounding box center [98, 248] width 38 height 12
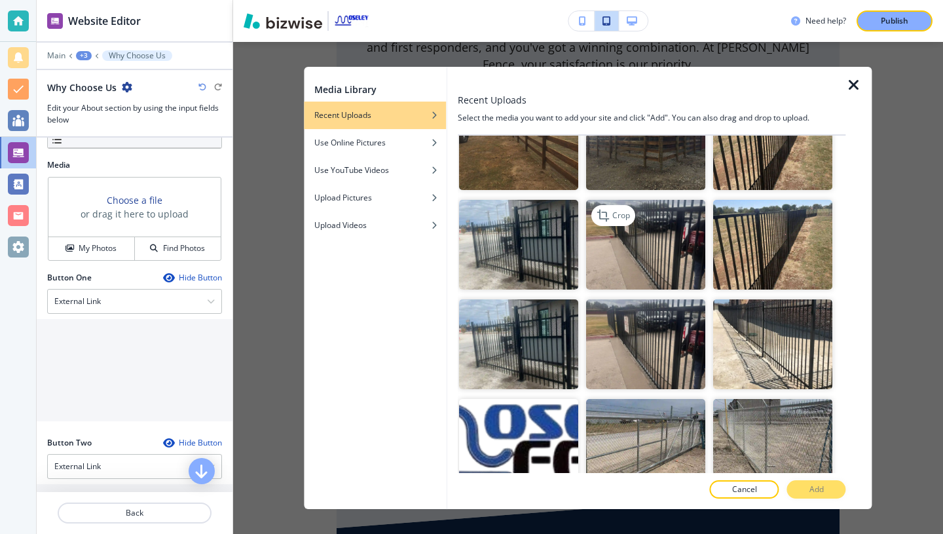
scroll to position [252, 0]
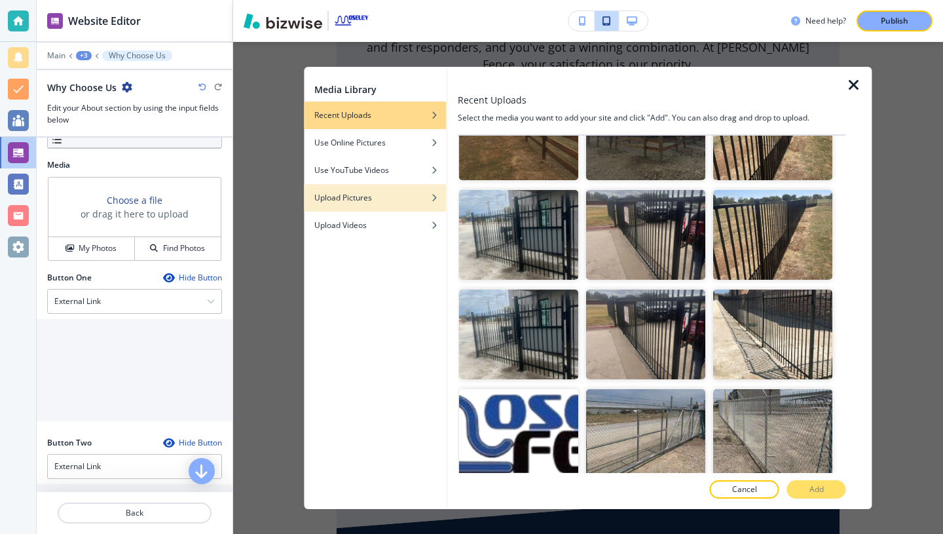
click at [369, 202] on h4 "Upload Pictures" at bounding box center [343, 198] width 58 height 12
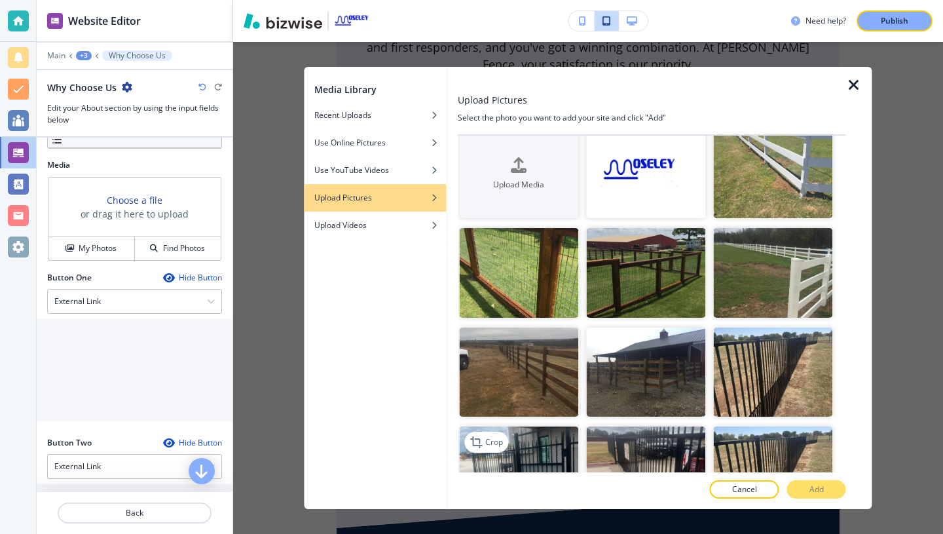
scroll to position [0, 0]
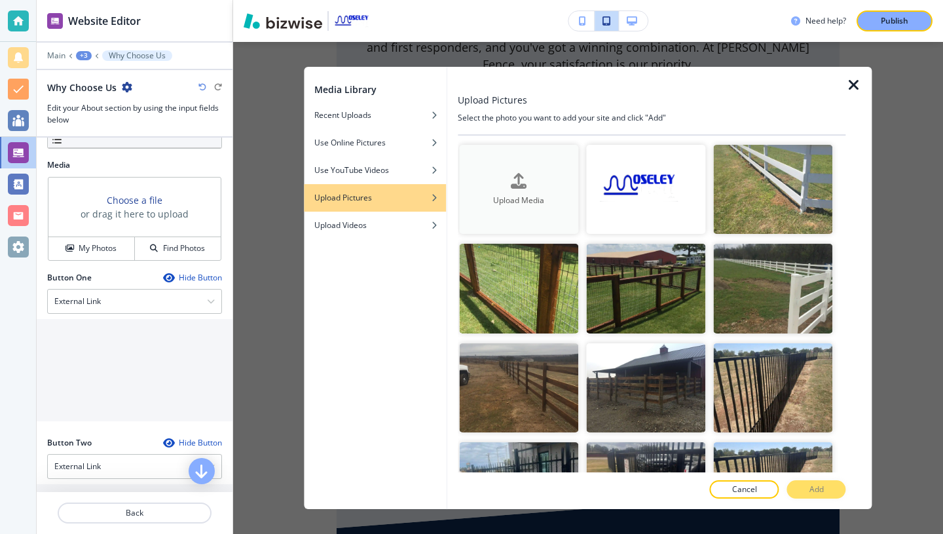
click at [515, 179] on icon "button" at bounding box center [519, 180] width 16 height 16
click at [512, 182] on icon "button" at bounding box center [519, 180] width 16 height 16
click at [519, 176] on icon "button" at bounding box center [519, 180] width 16 height 16
click at [516, 182] on icon "button" at bounding box center [519, 180] width 16 height 16
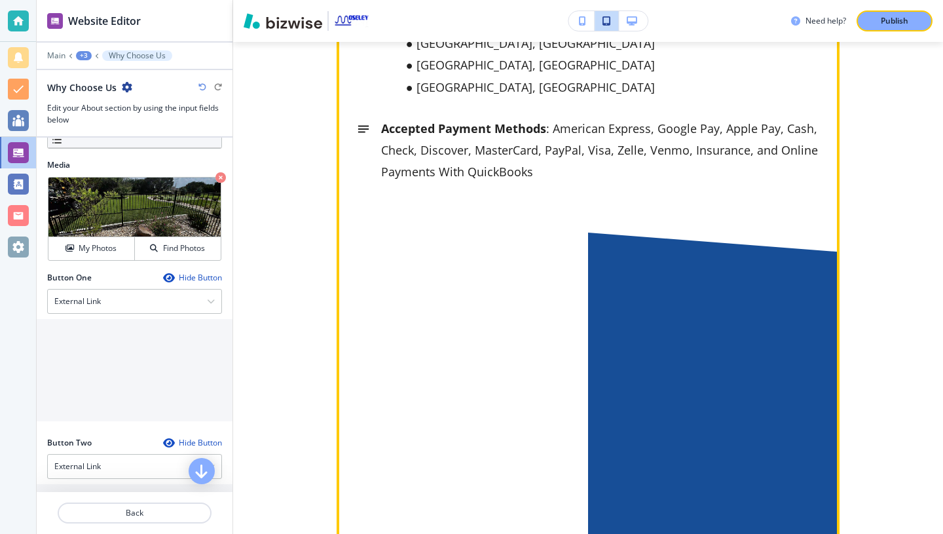
scroll to position [4872, 0]
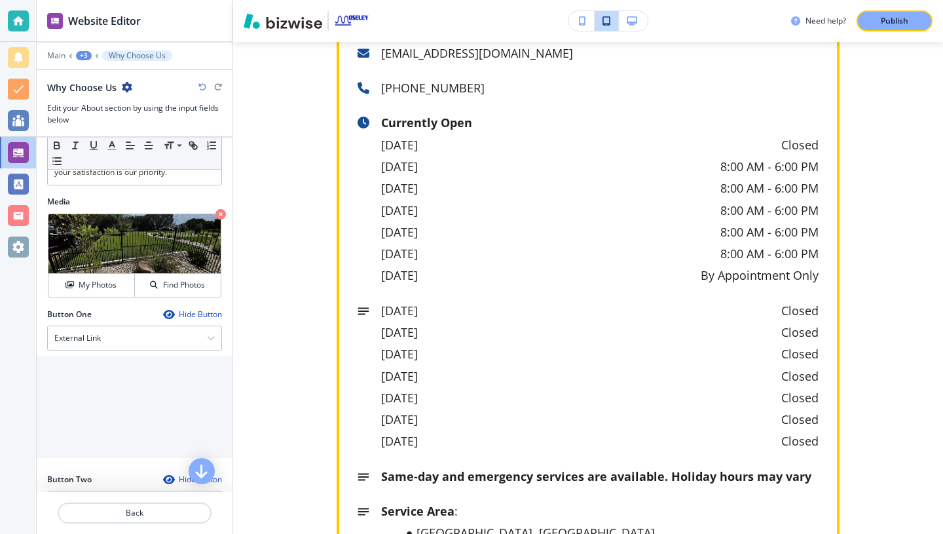
scroll to position [4332, 0]
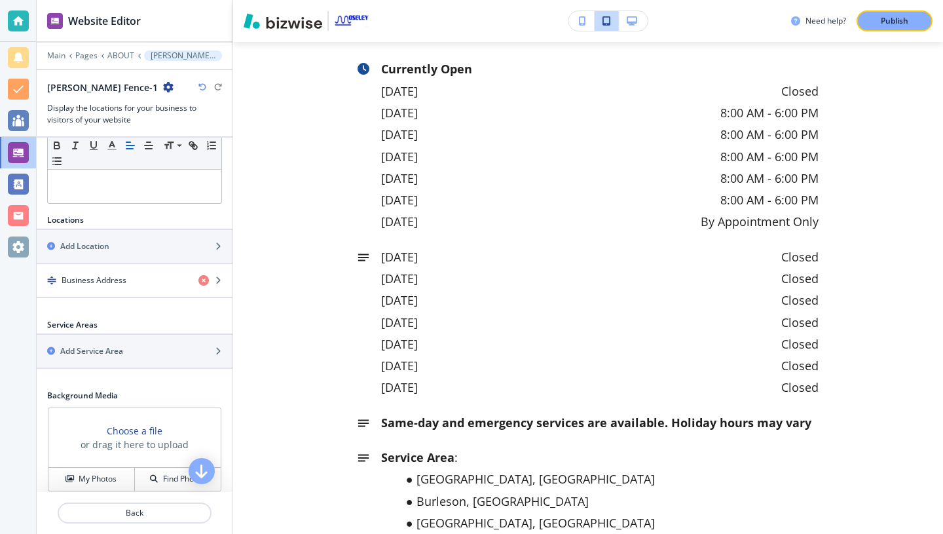
scroll to position [344, 0]
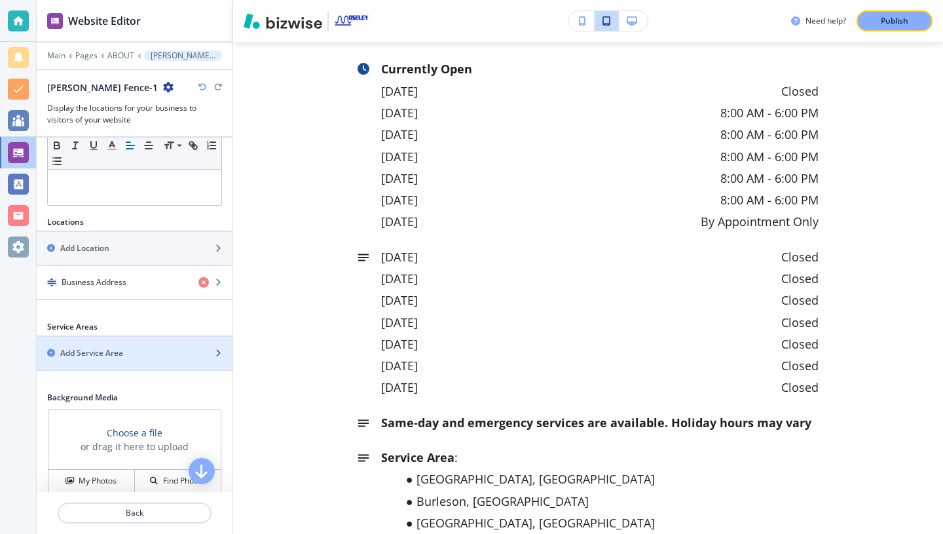
click at [97, 352] on h2 "Add Service Area" at bounding box center [91, 353] width 63 height 12
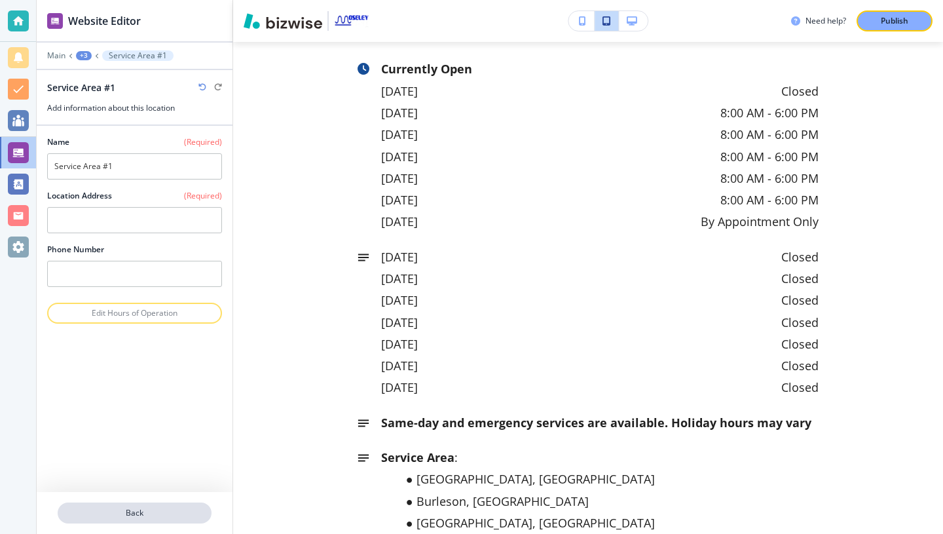
click at [114, 514] on p "Back" at bounding box center [134, 513] width 151 height 12
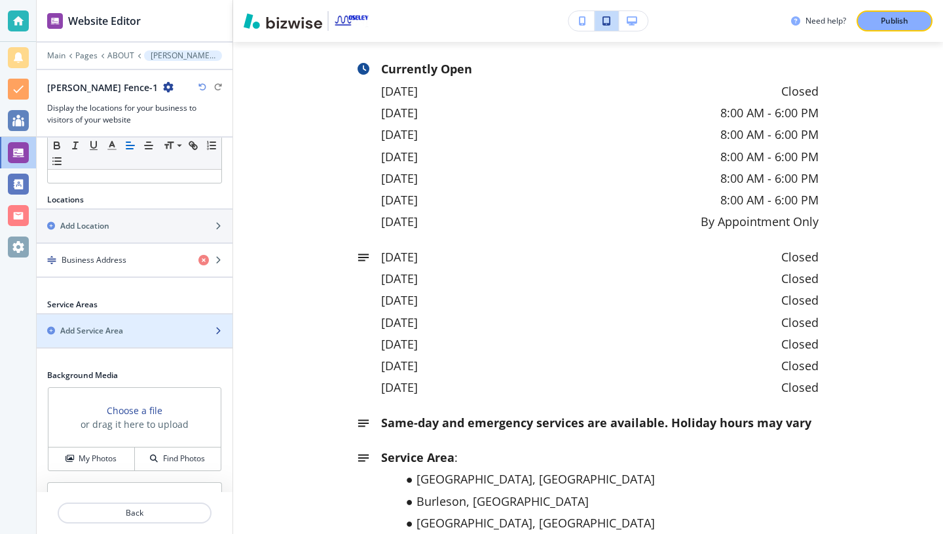
scroll to position [436, 0]
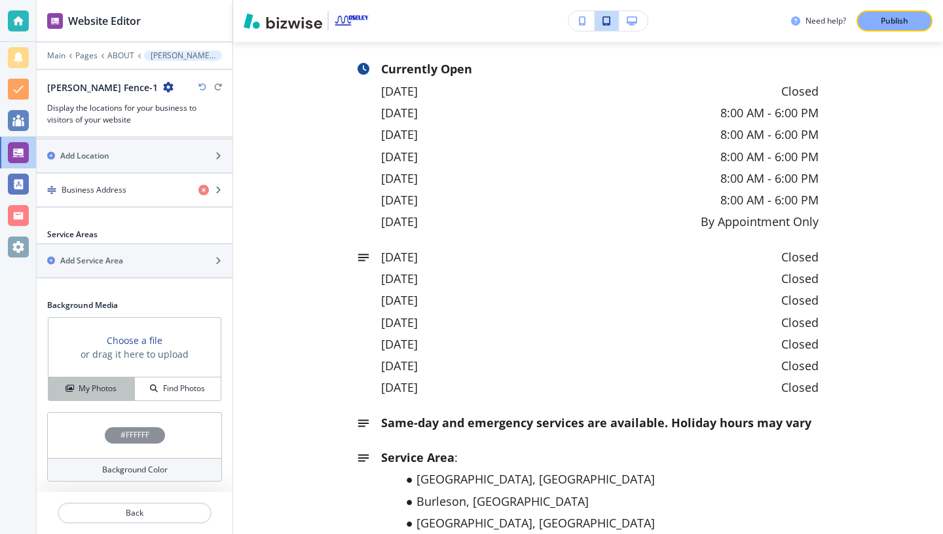
click at [89, 390] on h4 "My Photos" at bounding box center [98, 389] width 38 height 12
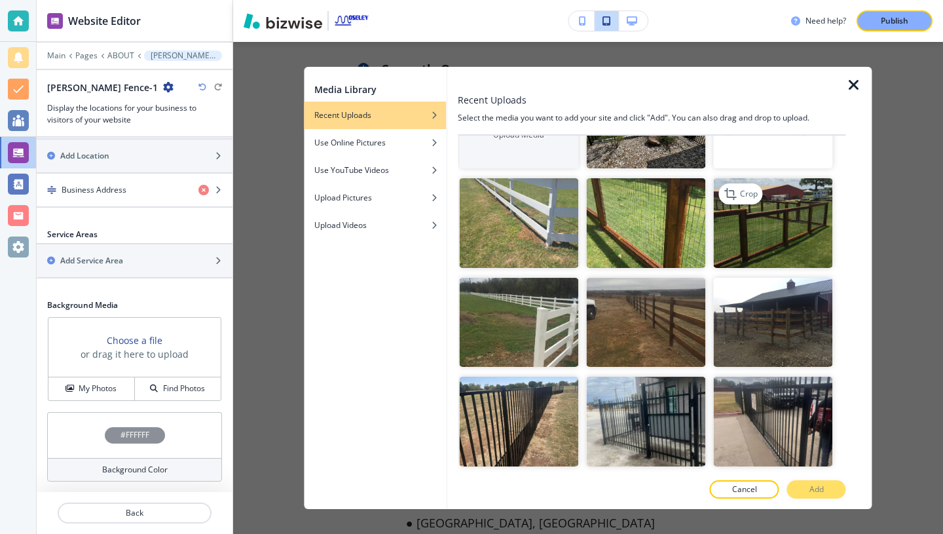
scroll to position [64, 0]
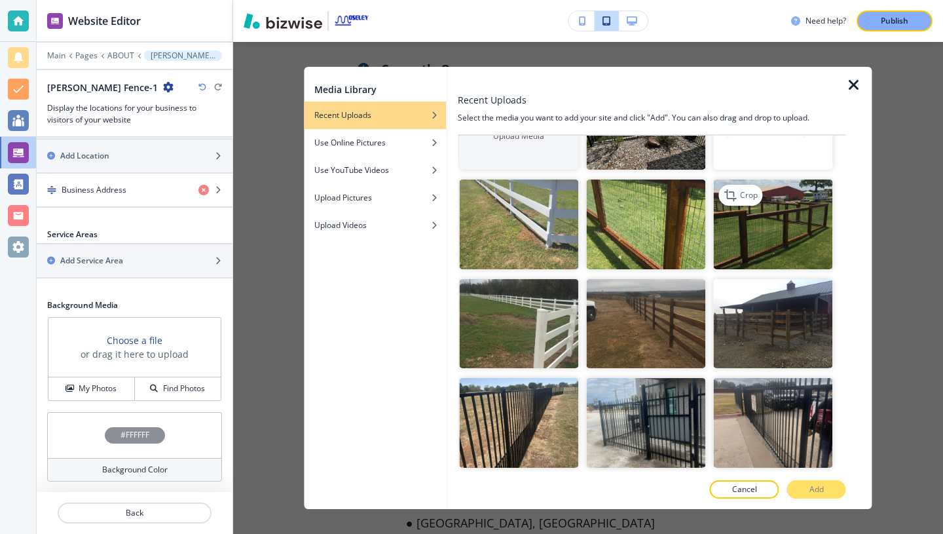
click at [771, 229] on img "button" at bounding box center [773, 225] width 119 height 90
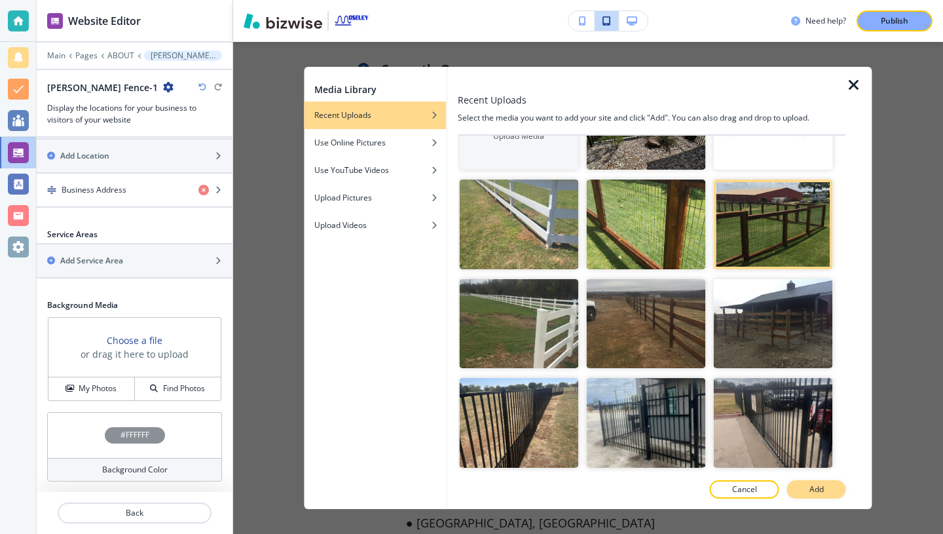
click at [817, 490] on p "Add" at bounding box center [817, 489] width 14 height 12
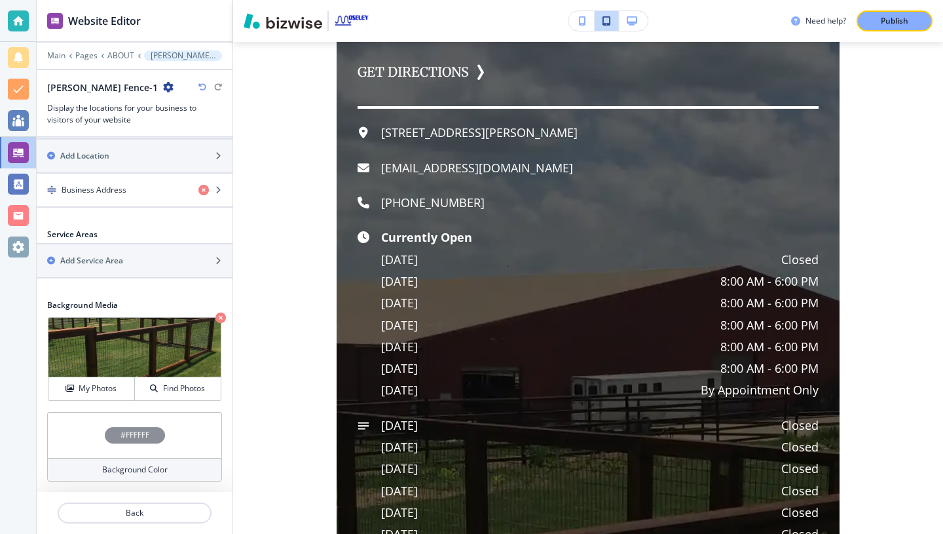
scroll to position [4223, 0]
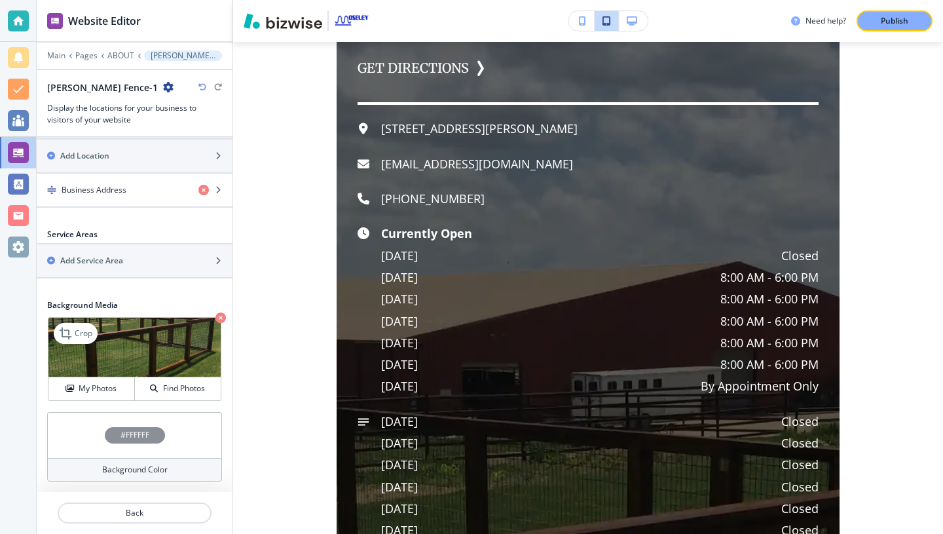
click at [221, 319] on icon "button" at bounding box center [221, 317] width 10 height 10
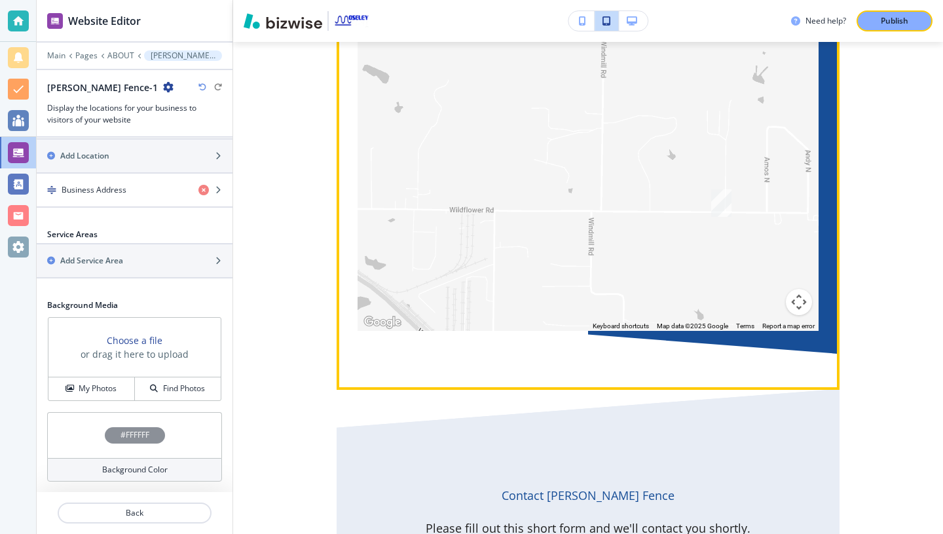
scroll to position [5270, 0]
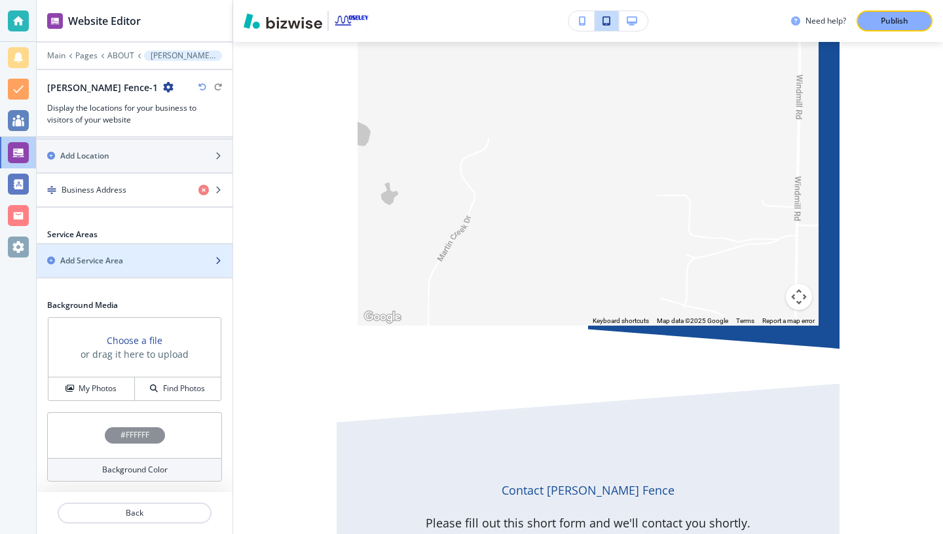
click at [141, 259] on div "Add Service Area" at bounding box center [120, 261] width 167 height 12
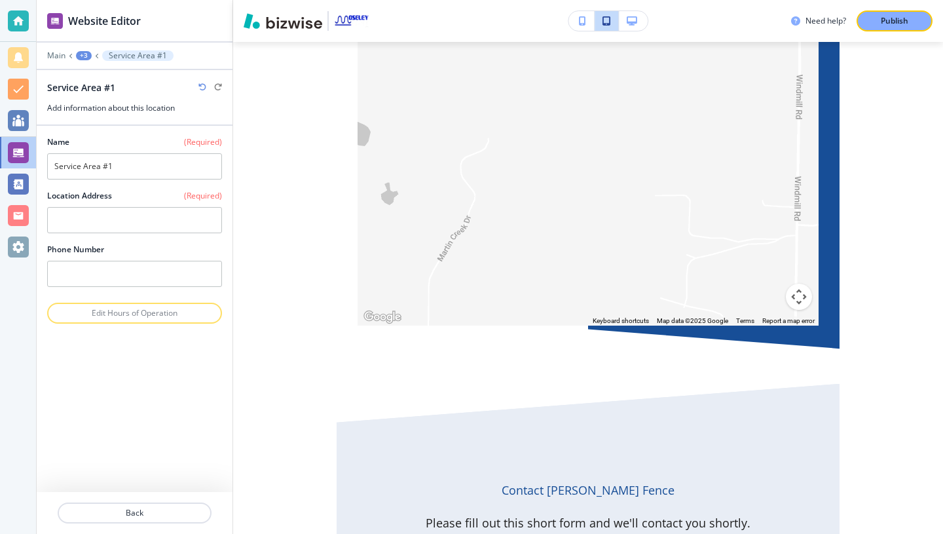
click at [124, 316] on div "Edit Hours of Operation" at bounding box center [135, 313] width 196 height 21
click at [124, 310] on div "Edit Hours of Operation" at bounding box center [135, 313] width 196 height 21
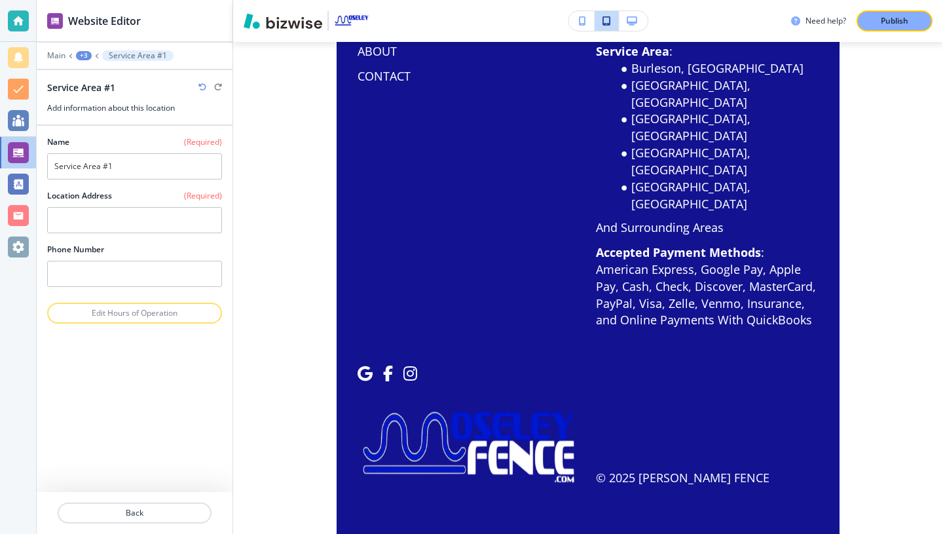
scroll to position [6604, 0]
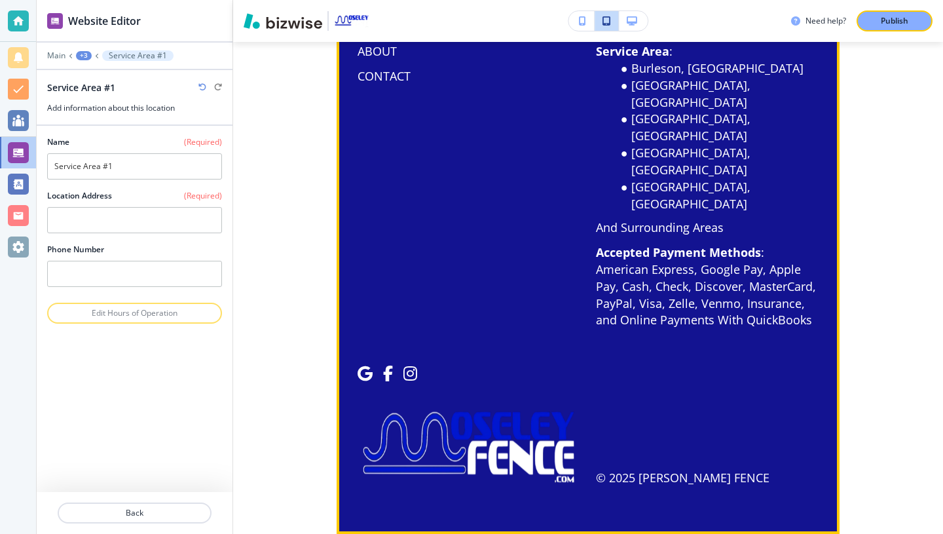
click at [474, 292] on div "Navigation HOME FENCE INSTALLATION OTHER SERVICES GALLERY ABOUT CONTACT" at bounding box center [461, 98] width 238 height 461
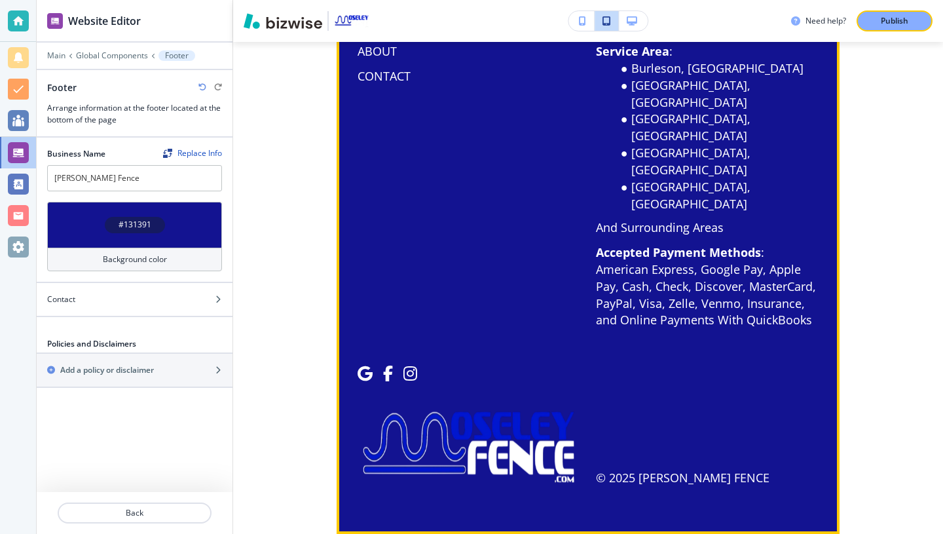
scroll to position [6538, 0]
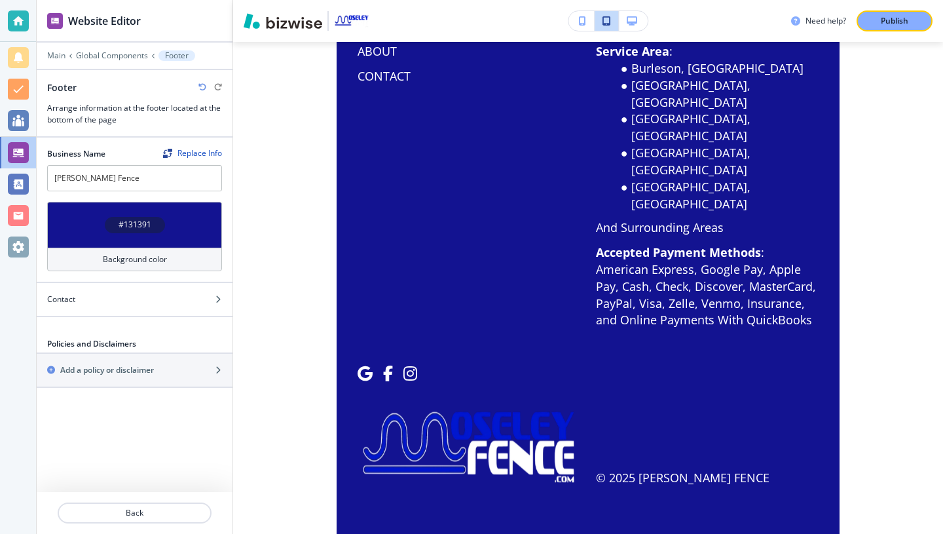
click at [128, 260] on h4 "Background color" at bounding box center [135, 260] width 64 height 12
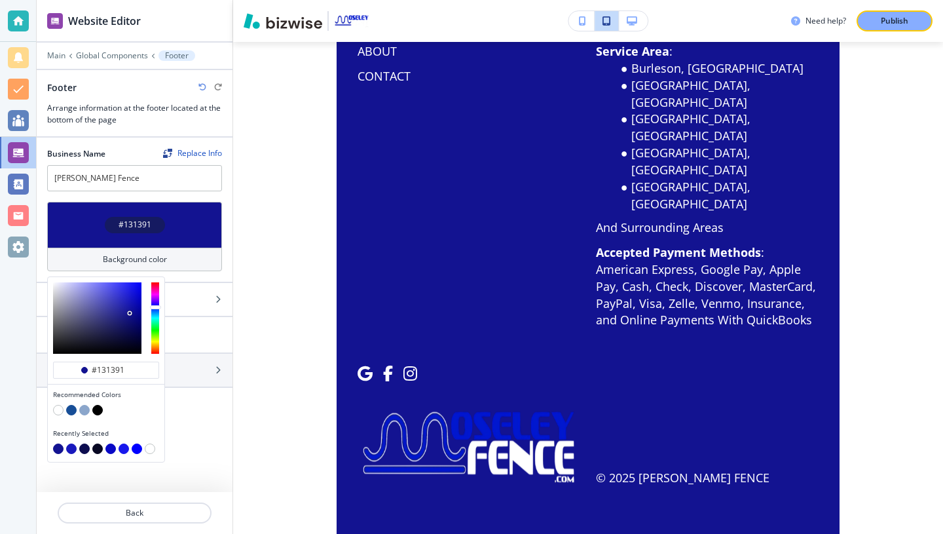
click at [75, 411] on button "button" at bounding box center [71, 410] width 10 height 10
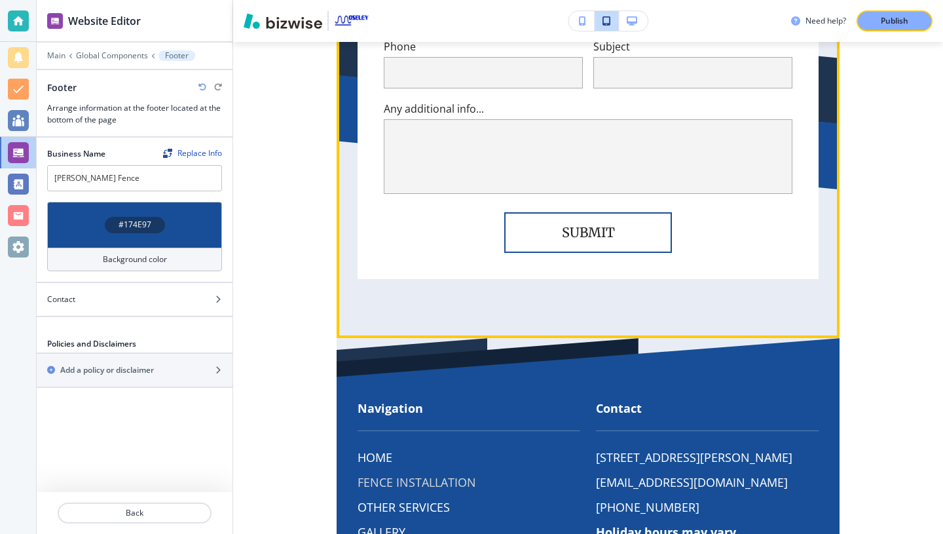
scroll to position [5901, 0]
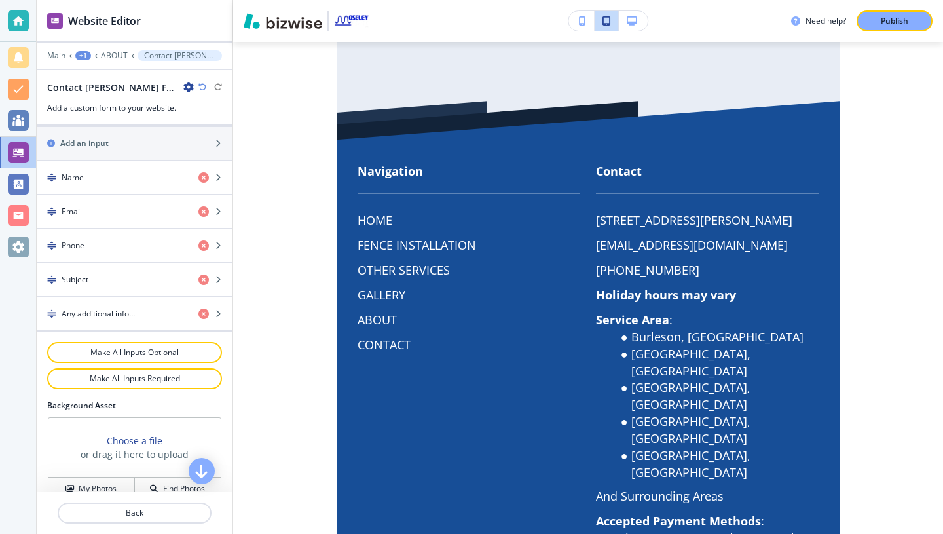
scroll to position [501, 0]
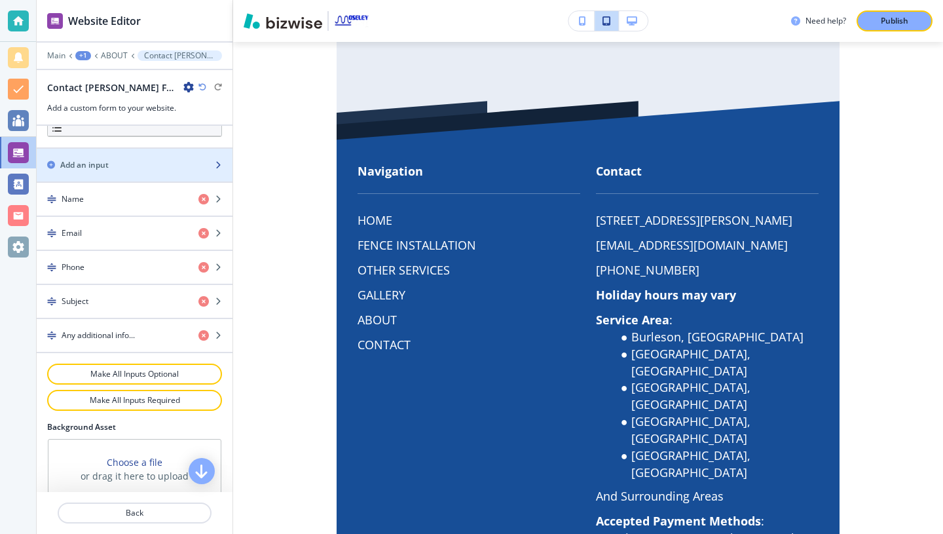
click at [160, 166] on div "Add an input" at bounding box center [120, 165] width 167 height 12
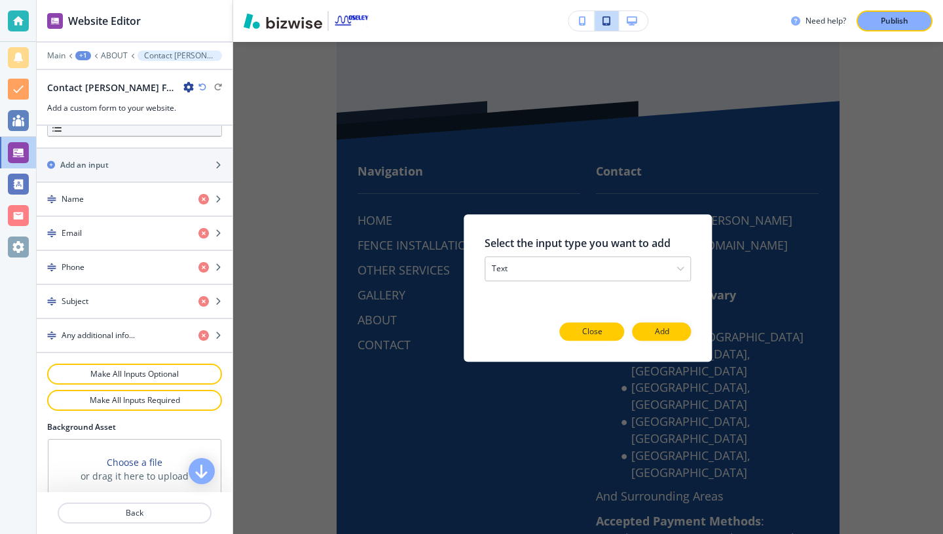
click at [590, 329] on p "Close" at bounding box center [592, 332] width 20 height 12
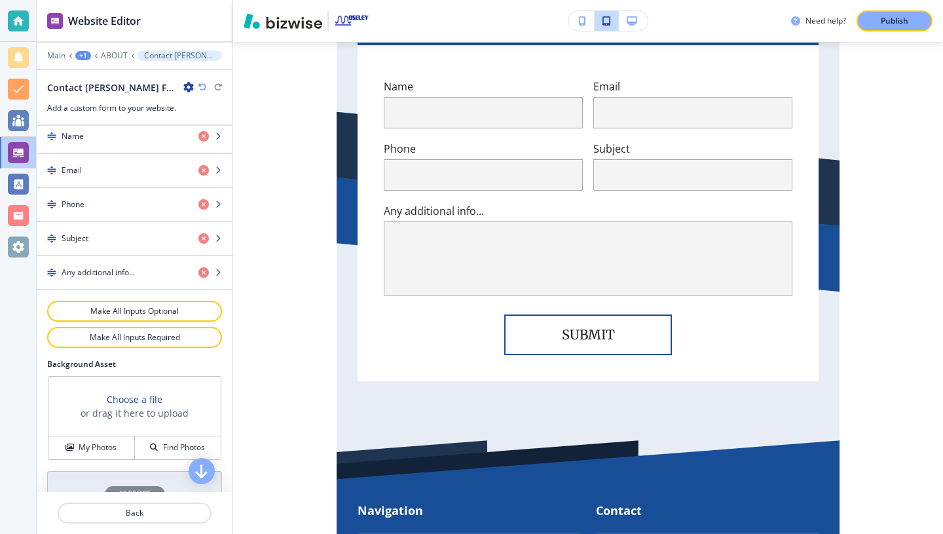
scroll to position [563, 0]
click at [183, 86] on icon "button" at bounding box center [188, 87] width 10 height 10
click at [127, 89] on h2 "Contact [PERSON_NAME] Fence-1" at bounding box center [112, 88] width 131 height 14
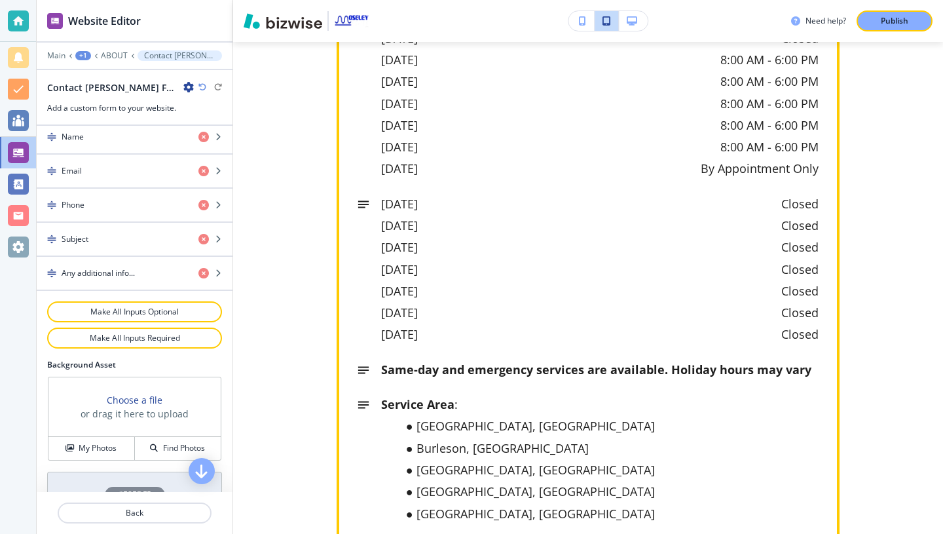
scroll to position [4347, 0]
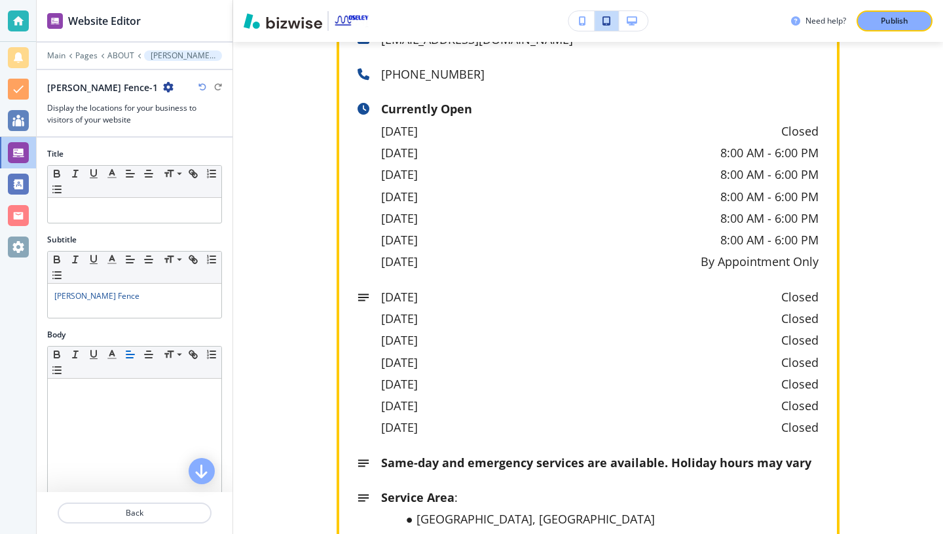
scroll to position [4387, 0]
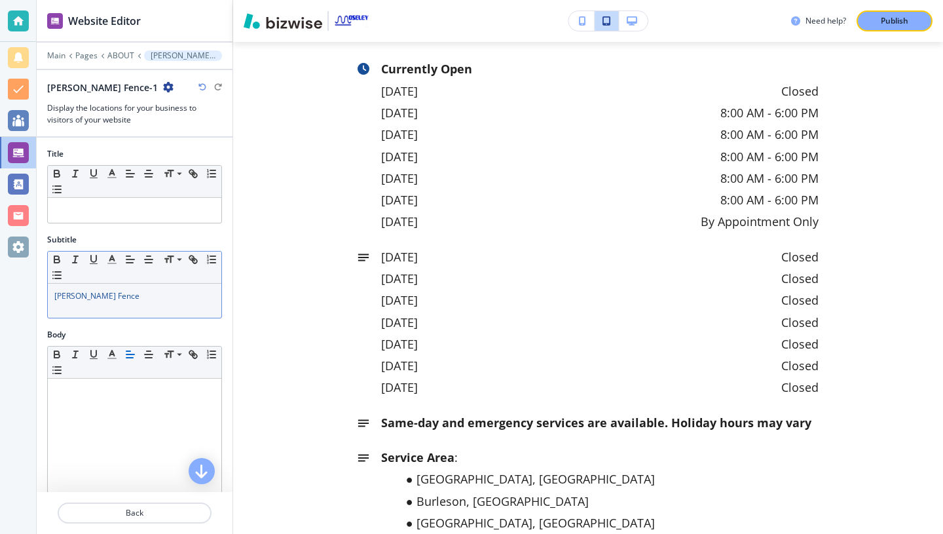
click at [122, 297] on p "[PERSON_NAME] Fence" at bounding box center [134, 296] width 161 height 12
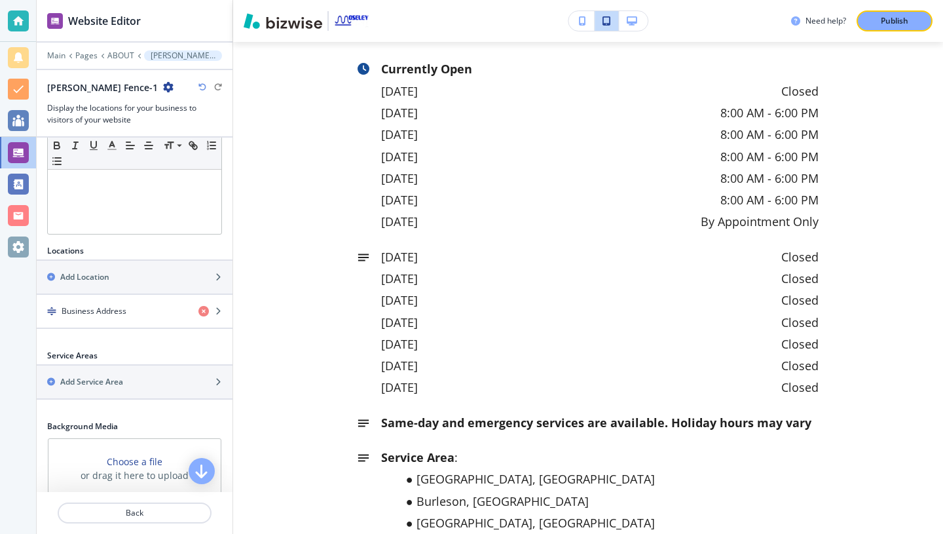
scroll to position [318, 0]
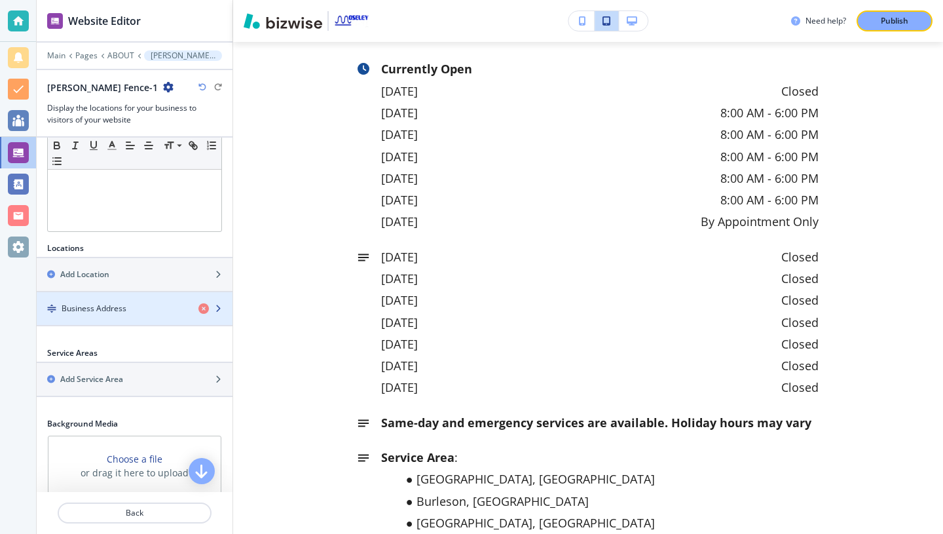
click at [149, 306] on div "Business Address" at bounding box center [112, 309] width 151 height 12
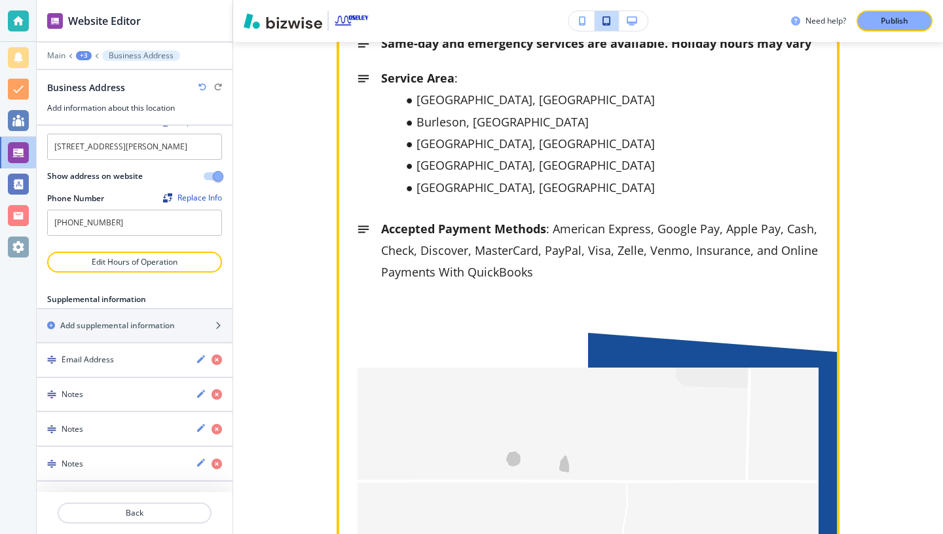
scroll to position [4780, 0]
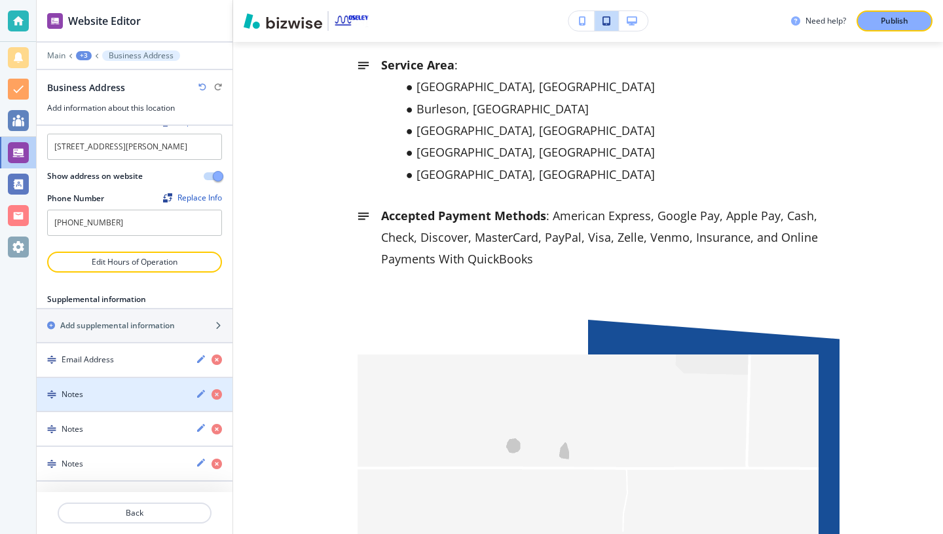
click at [121, 392] on div "Notes" at bounding box center [111, 394] width 149 height 12
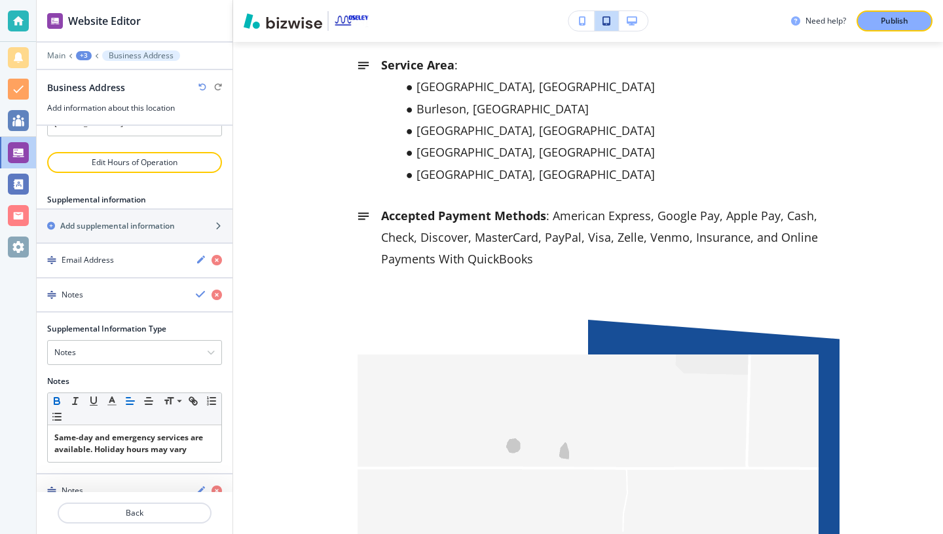
scroll to position [235, 0]
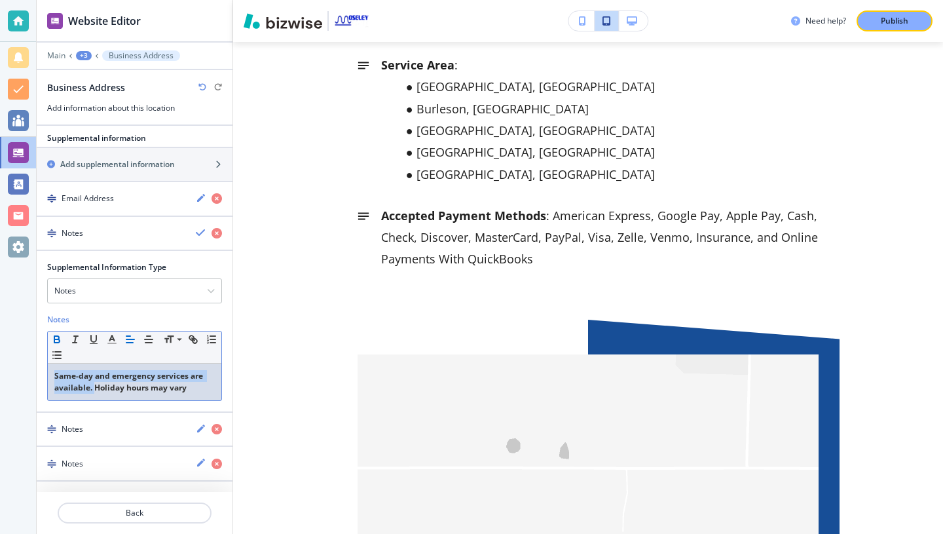
drag, startPoint x: 94, startPoint y: 385, endPoint x: 55, endPoint y: 368, distance: 43.1
click at [55, 368] on div "Same-day and emergency services are available. Holiday hours may vary" at bounding box center [135, 382] width 174 height 37
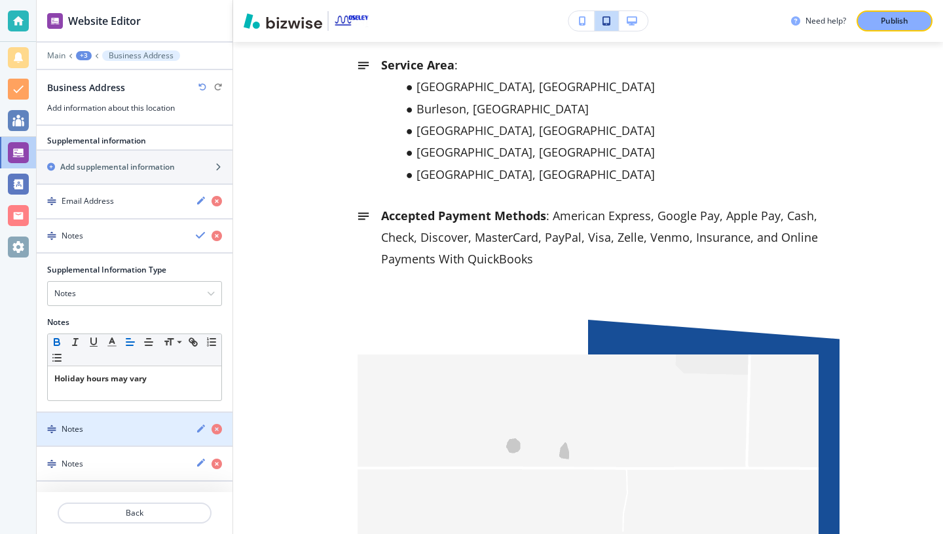
click at [96, 436] on div "button" at bounding box center [135, 440] width 196 height 10
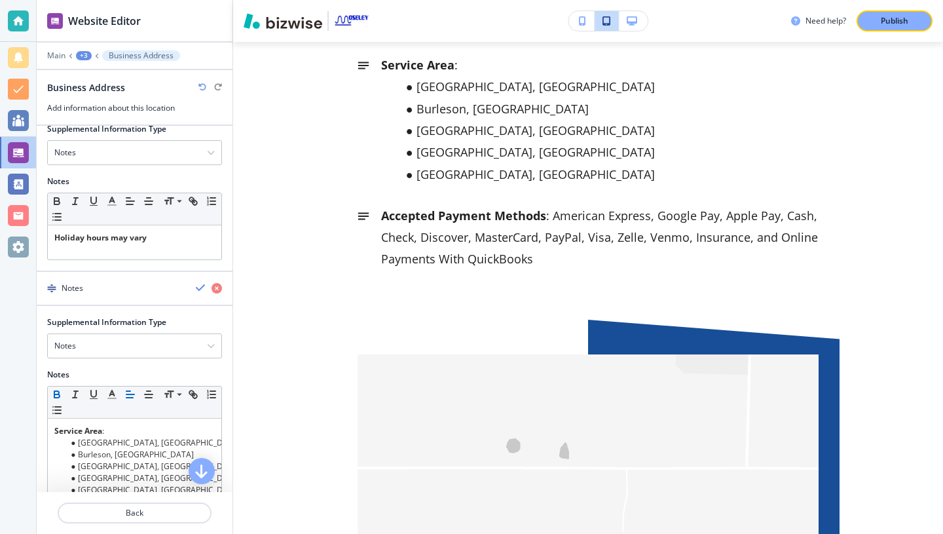
scroll to position [440, 0]
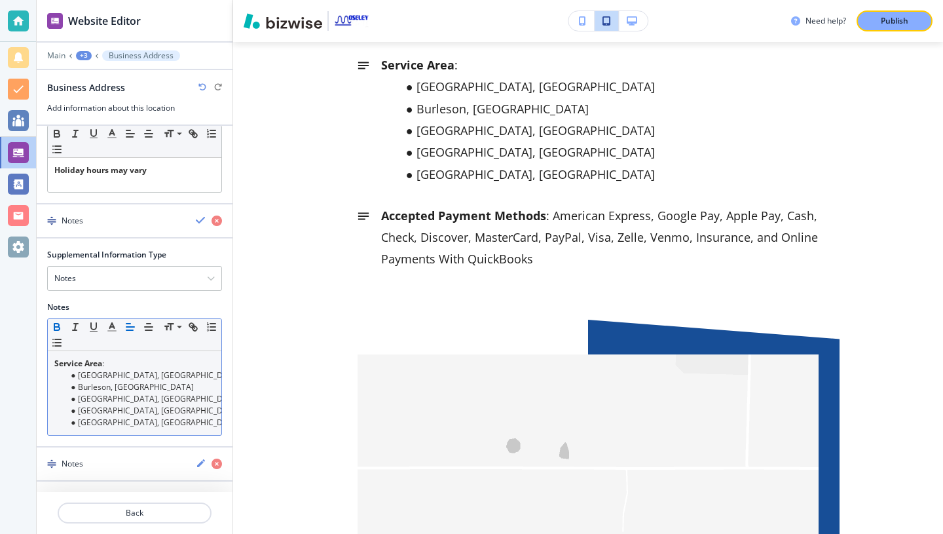
click at [126, 426] on li "[GEOGRAPHIC_DATA], [GEOGRAPHIC_DATA]" at bounding box center [140, 423] width 149 height 12
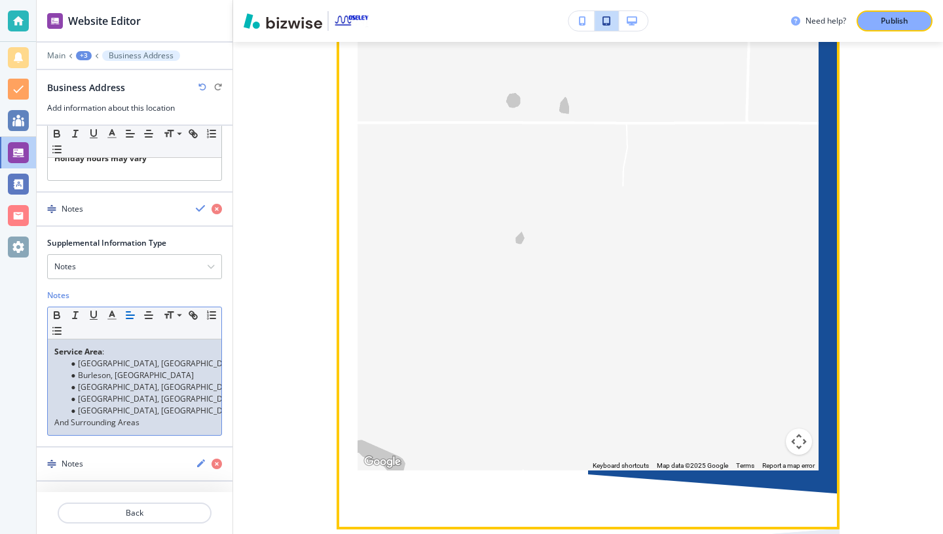
scroll to position [5147, 0]
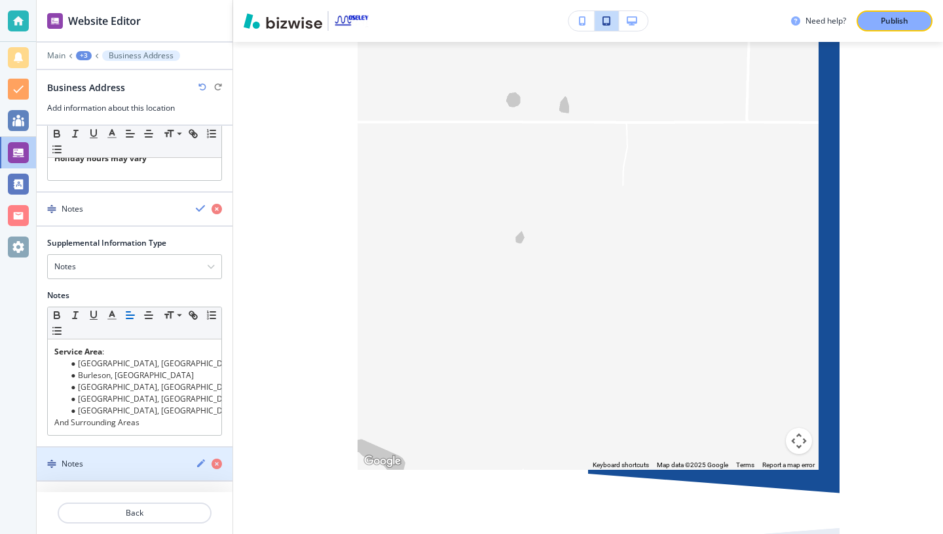
click at [152, 470] on div "button" at bounding box center [135, 475] width 196 height 10
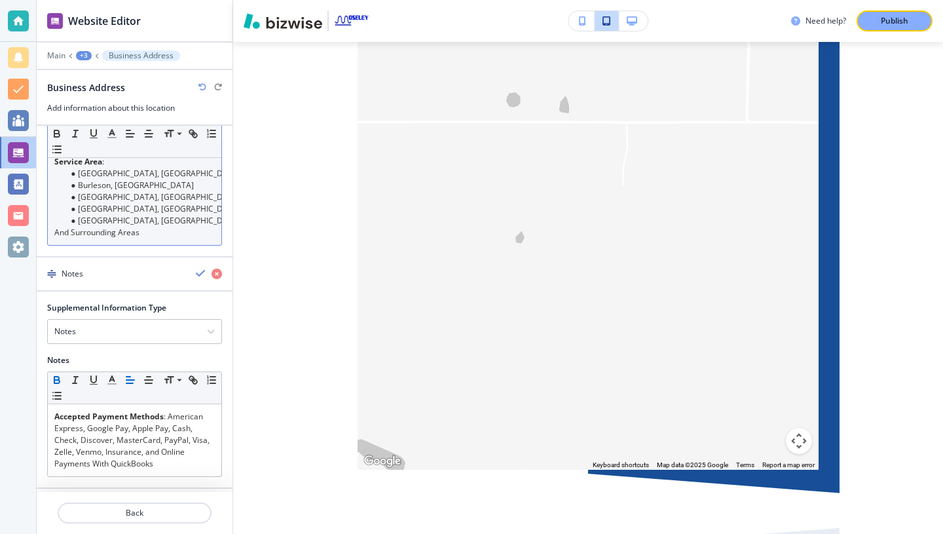
scroll to position [649, 0]
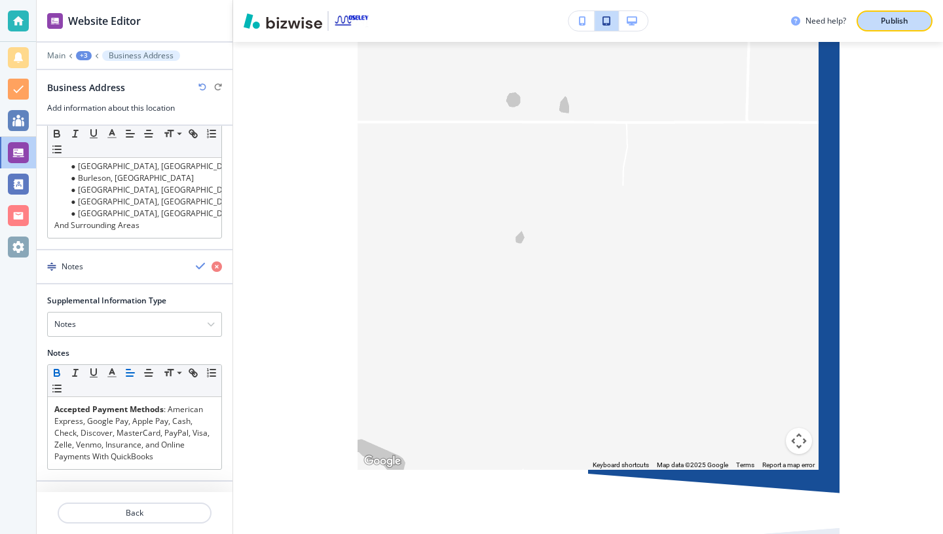
click at [882, 19] on p "Publish" at bounding box center [895, 21] width 28 height 12
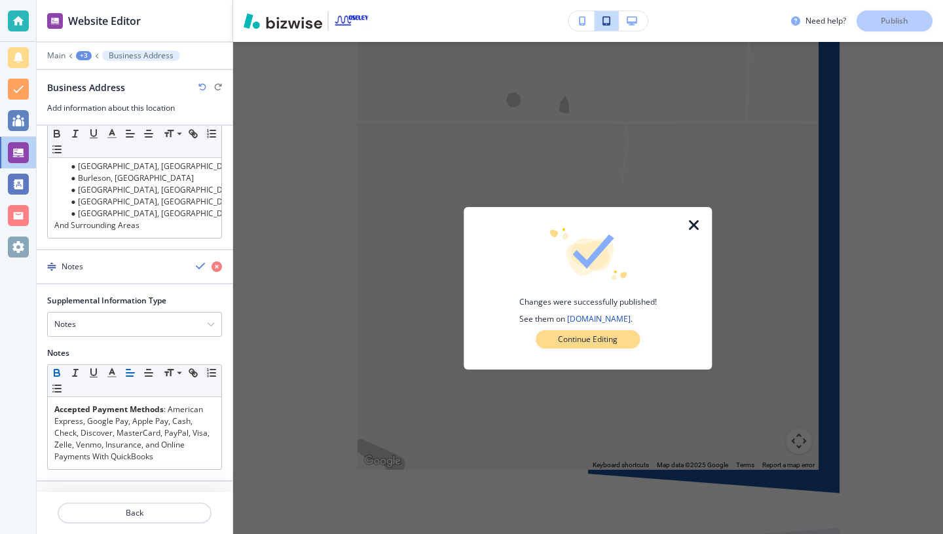
click at [577, 346] on button "Continue Editing" at bounding box center [588, 339] width 104 height 18
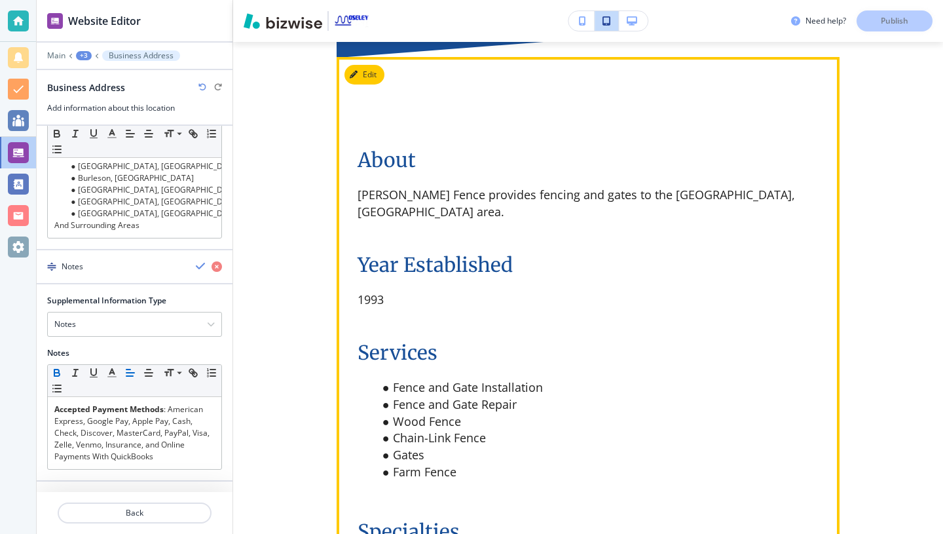
scroll to position [1164, 0]
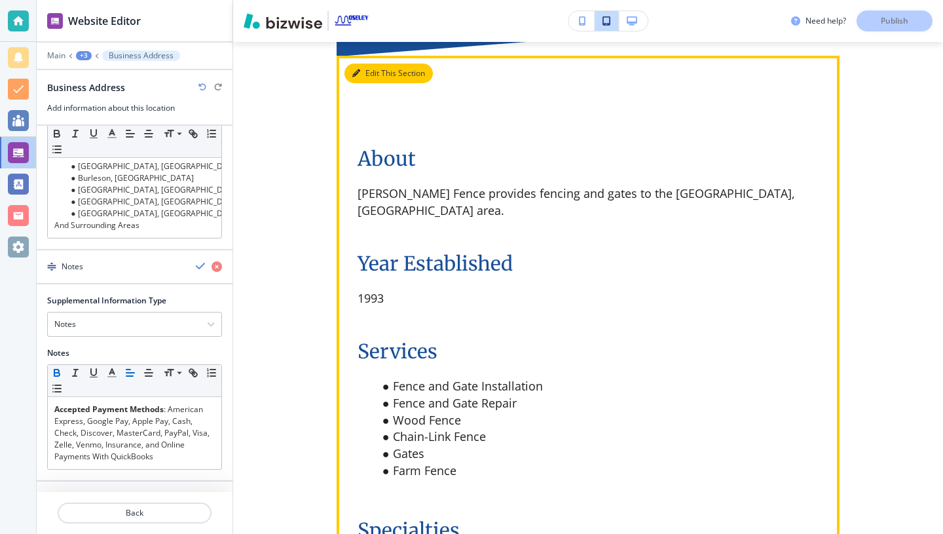
click at [368, 64] on button "Edit This Section" at bounding box center [389, 74] width 88 height 20
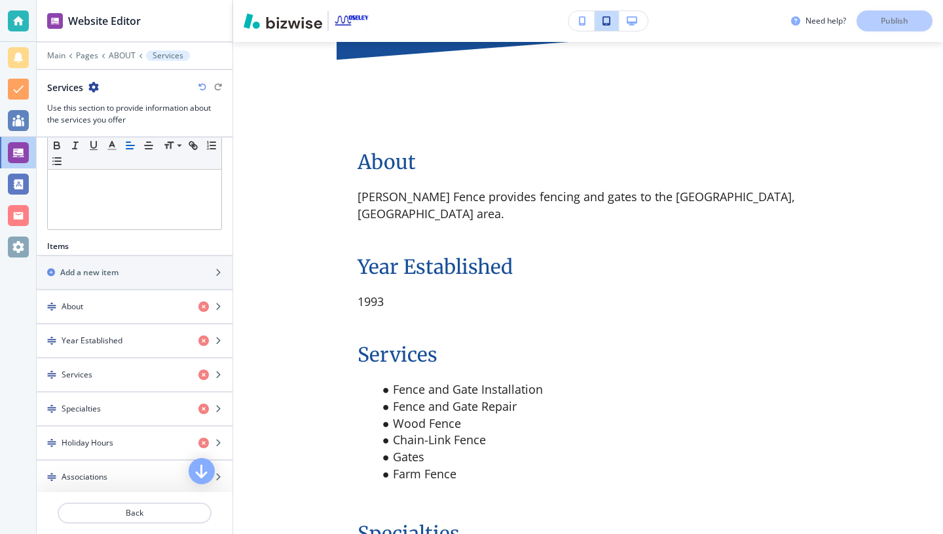
scroll to position [320, 0]
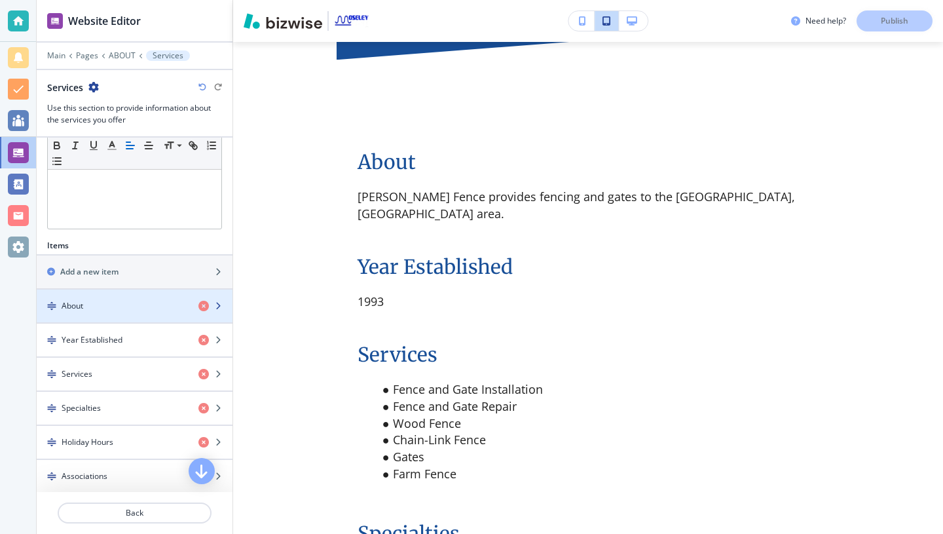
click at [104, 307] on div "About" at bounding box center [112, 306] width 151 height 12
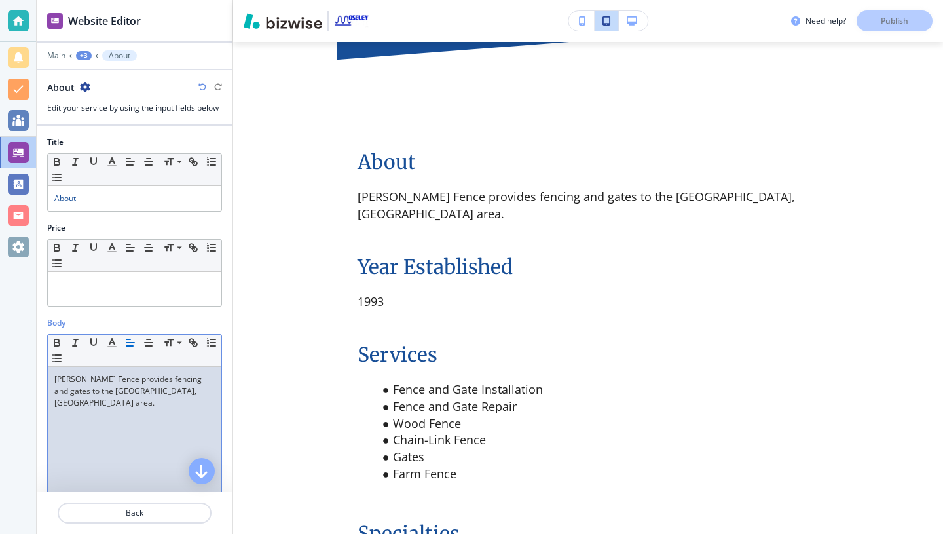
click at [168, 391] on p "[PERSON_NAME] Fence provides fencing and gates to the [GEOGRAPHIC_DATA], [GEOGR…" at bounding box center [134, 390] width 161 height 35
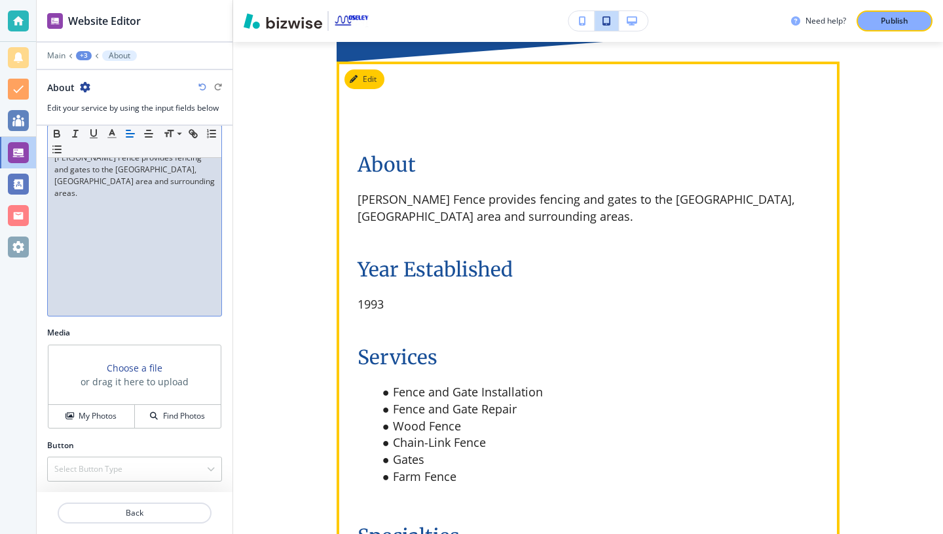
scroll to position [1157, 0]
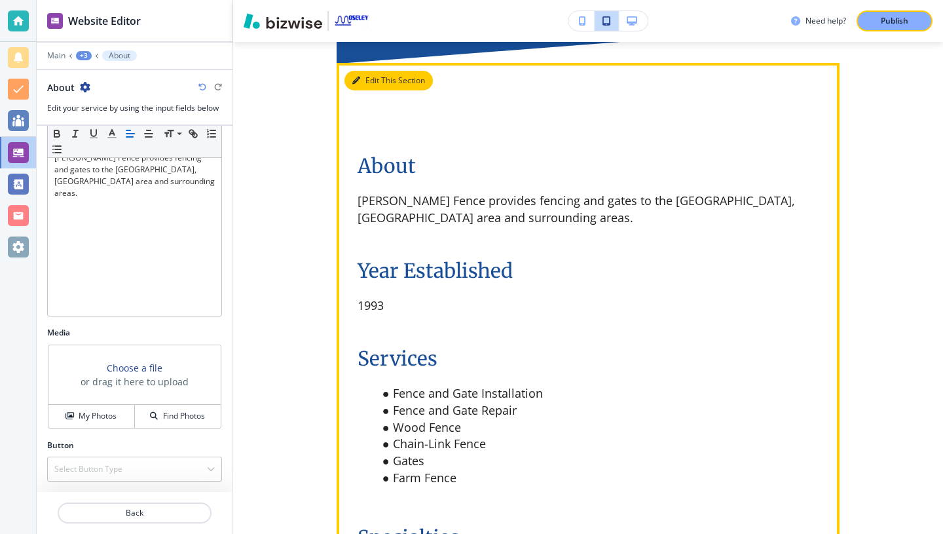
click at [364, 71] on button "Edit This Section" at bounding box center [389, 81] width 88 height 20
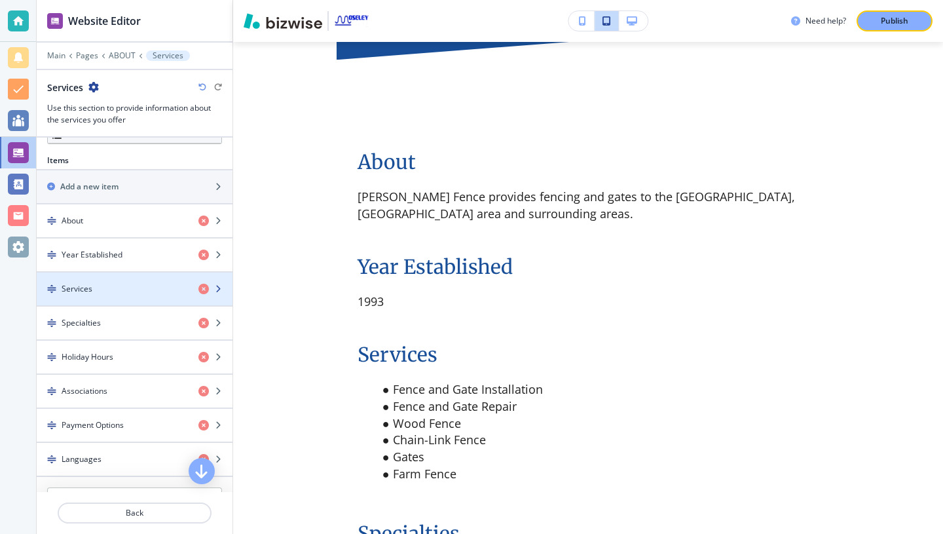
scroll to position [407, 0]
click at [98, 291] on div "Services" at bounding box center [112, 288] width 151 height 12
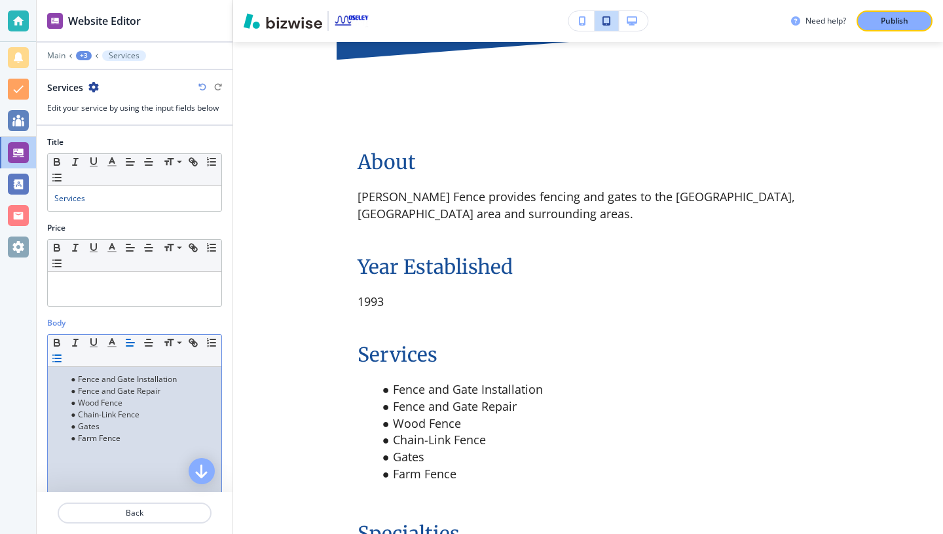
click at [124, 435] on li "Farm Fence" at bounding box center [140, 438] width 149 height 12
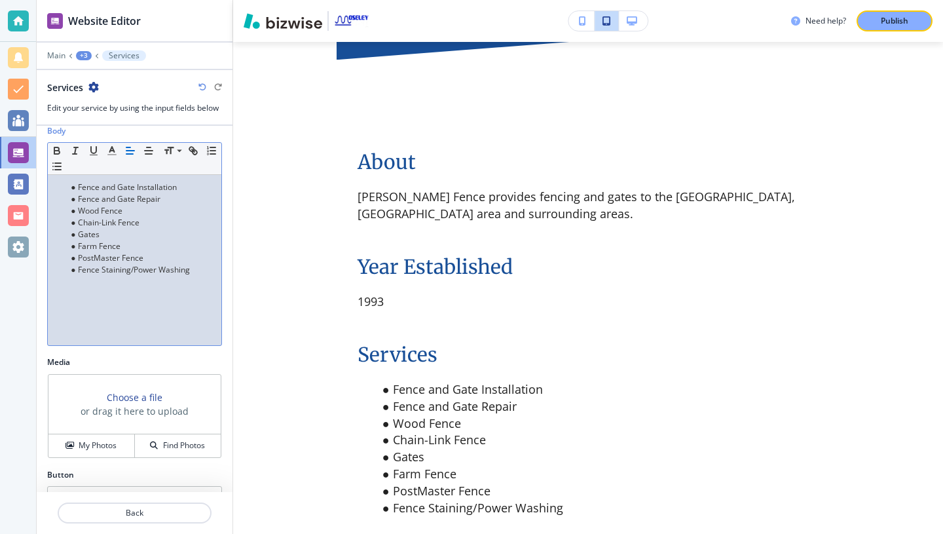
scroll to position [221, 0]
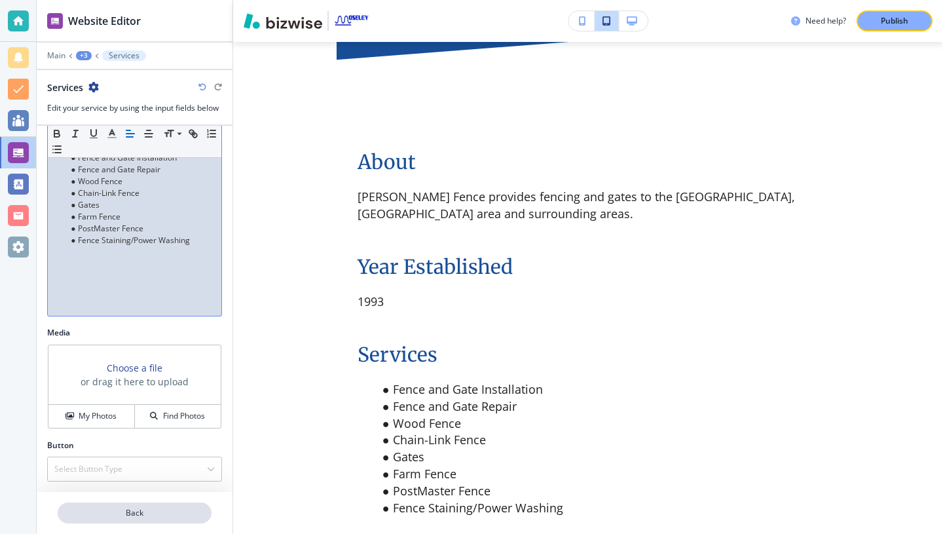
click at [144, 518] on p "Back" at bounding box center [134, 513] width 151 height 12
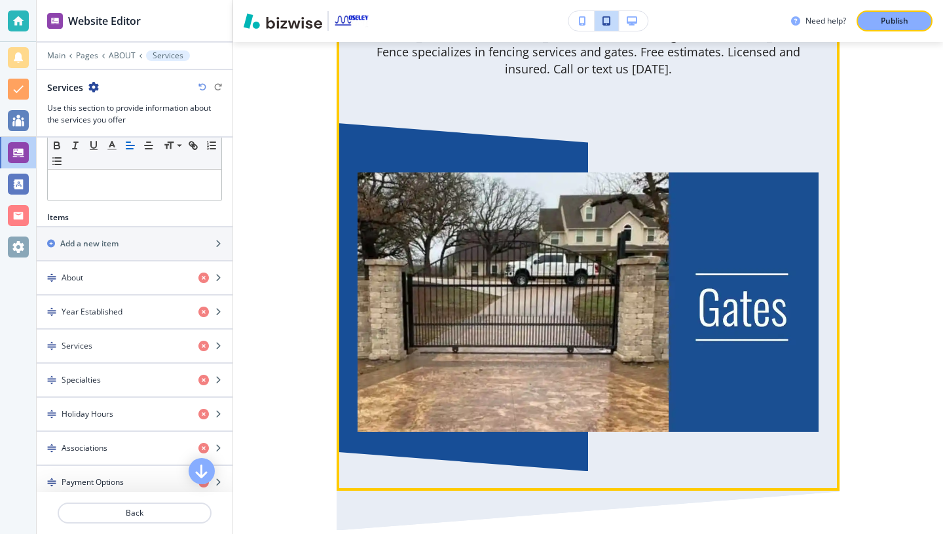
scroll to position [3629, 0]
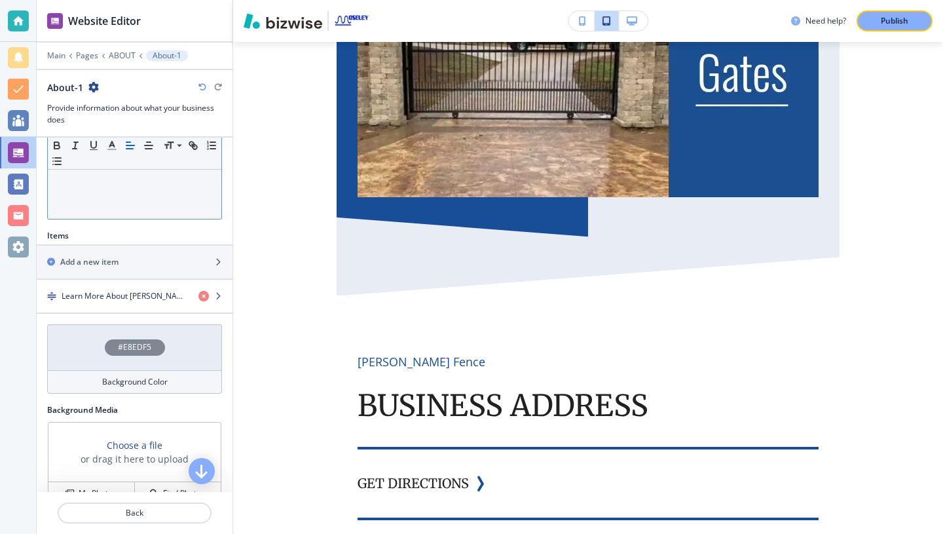
scroll to position [355, 0]
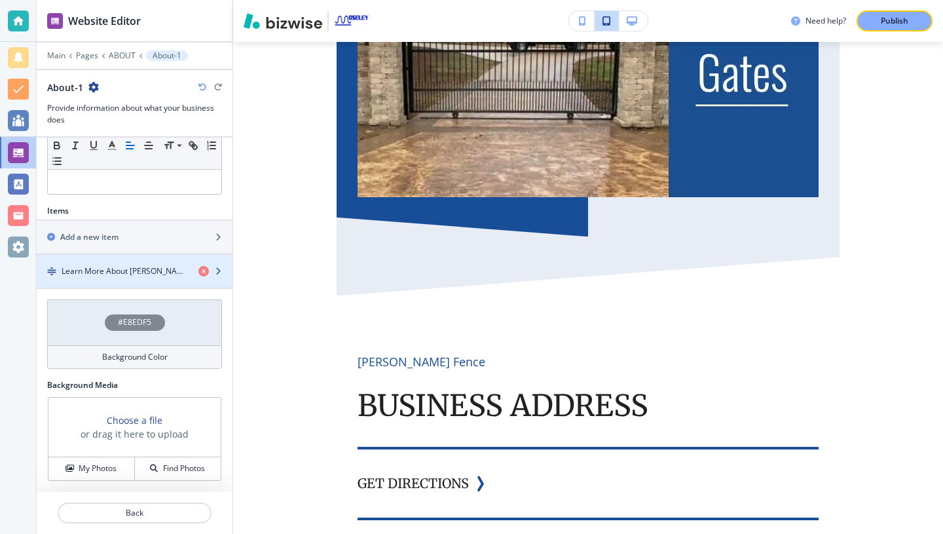
click at [142, 274] on h4 "Learn More About [PERSON_NAME] Fence" at bounding box center [125, 271] width 126 height 12
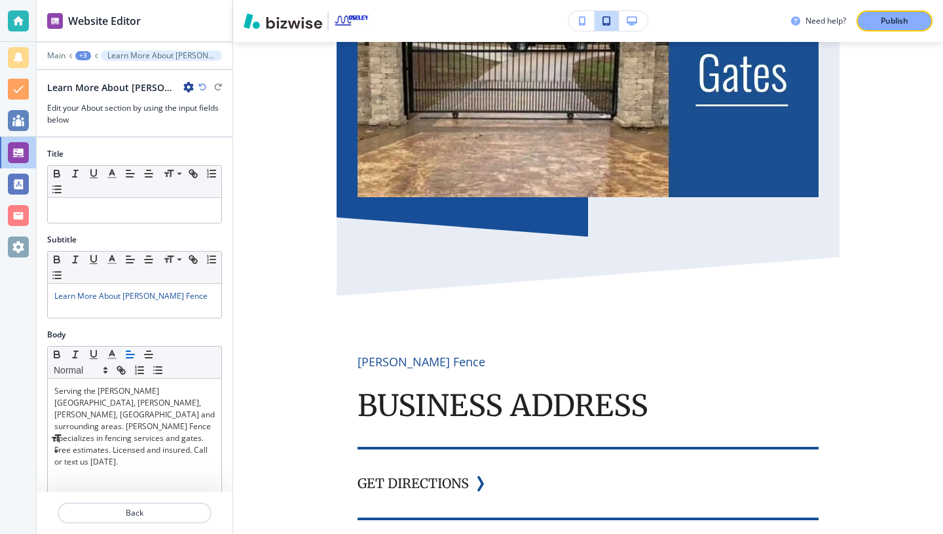
scroll to position [3823, 0]
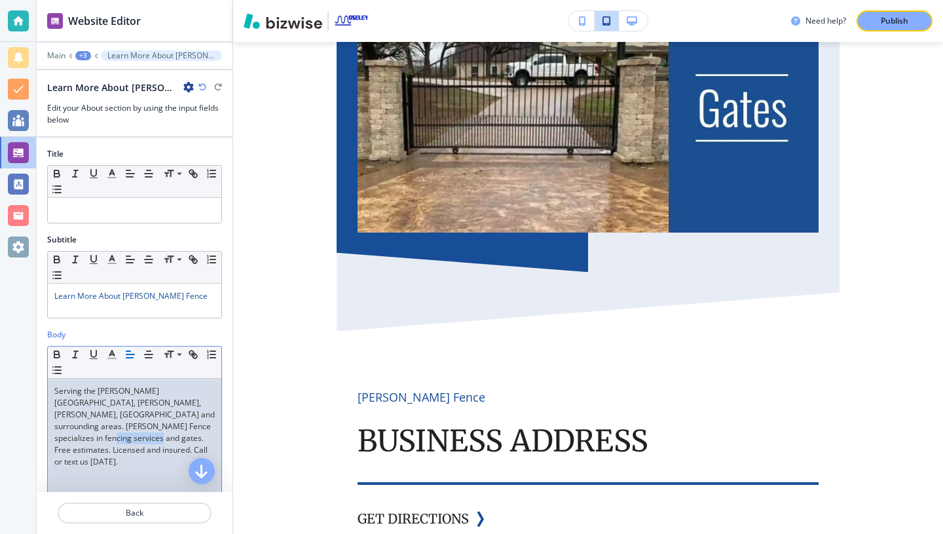
drag, startPoint x: 104, startPoint y: 436, endPoint x: 55, endPoint y: 438, distance: 49.2
click at [55, 438] on p "Serving the [PERSON_NAME][GEOGRAPHIC_DATA], [PERSON_NAME], [PERSON_NAME], [GEOG…" at bounding box center [134, 426] width 161 height 83
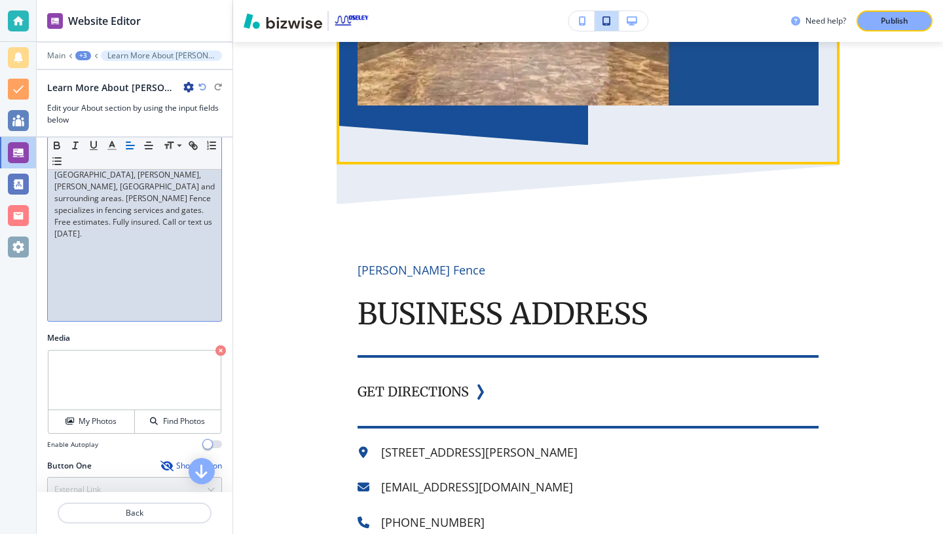
scroll to position [3954, 0]
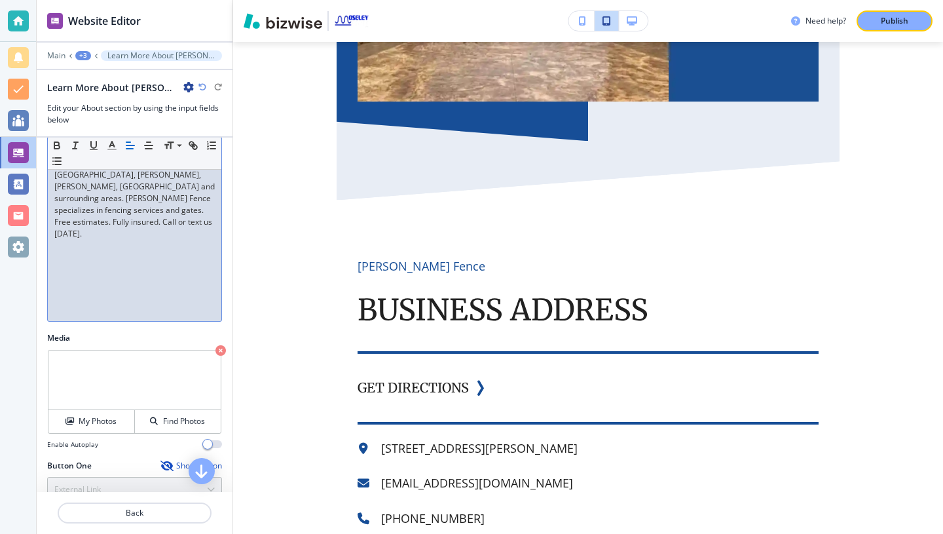
click at [164, 377] on video at bounding box center [134, 380] width 172 height 60
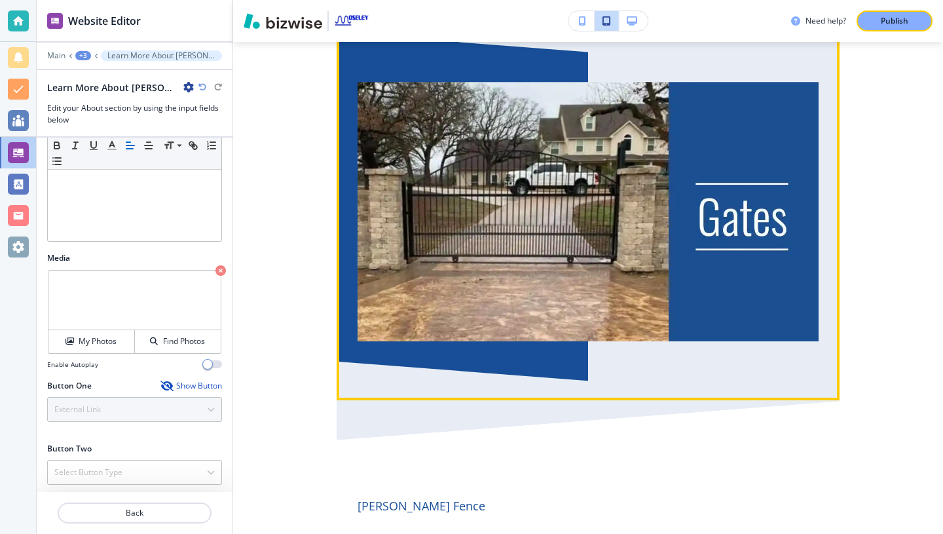
scroll to position [3708, 0]
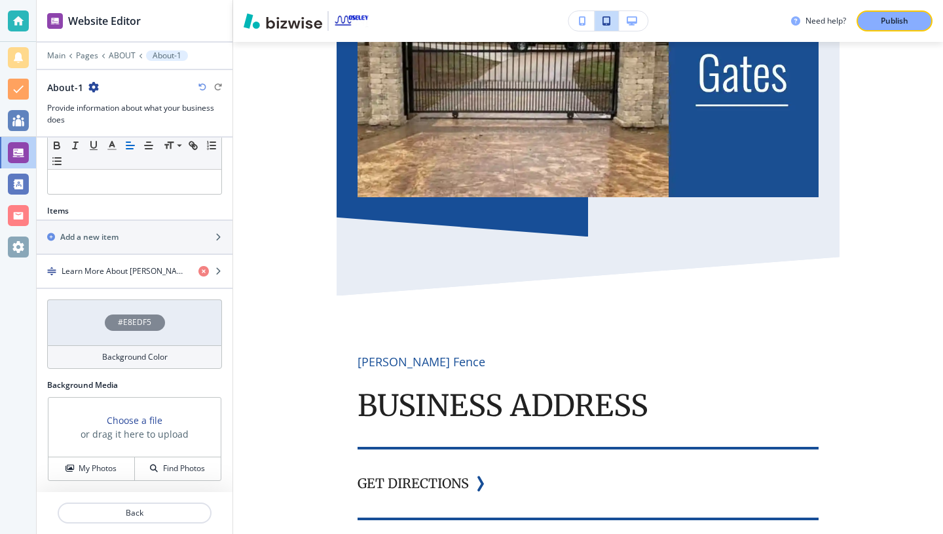
scroll to position [354, 0]
click at [98, 274] on h4 "Learn More About [PERSON_NAME] Fence" at bounding box center [125, 272] width 126 height 12
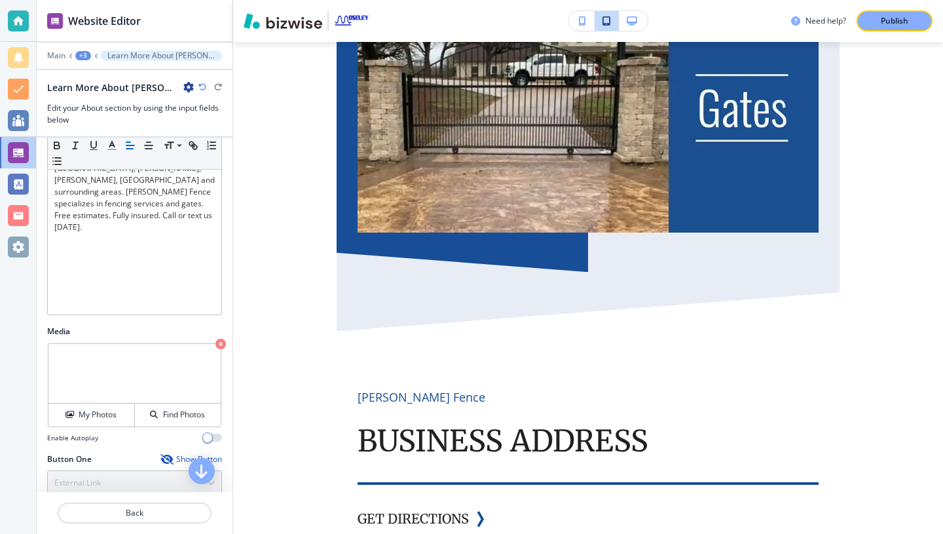
scroll to position [238, 0]
click at [899, 20] on p "Publish" at bounding box center [895, 21] width 28 height 12
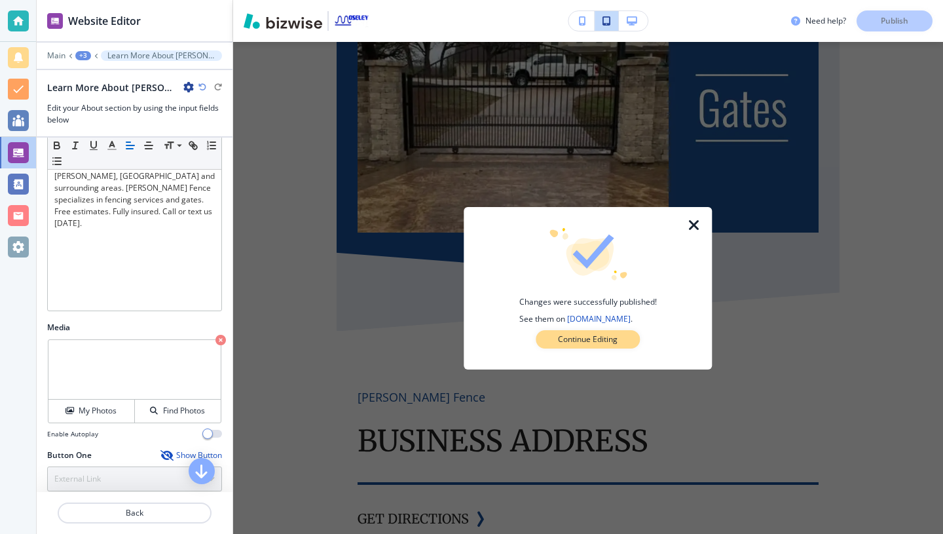
click at [548, 337] on button "Continue Editing" at bounding box center [588, 339] width 104 height 18
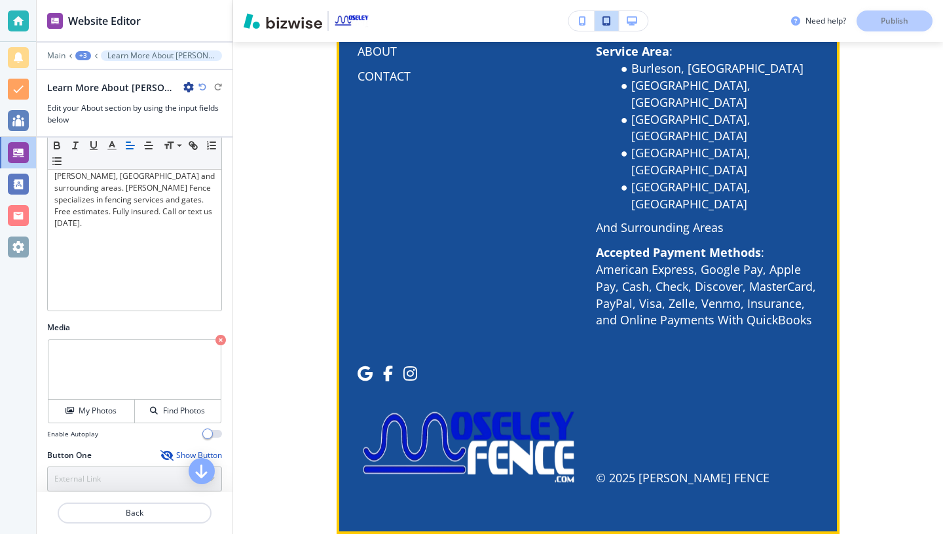
scroll to position [6688, 0]
click at [375, 10] on p "OTHER SERVICES" at bounding box center [404, 1] width 92 height 17
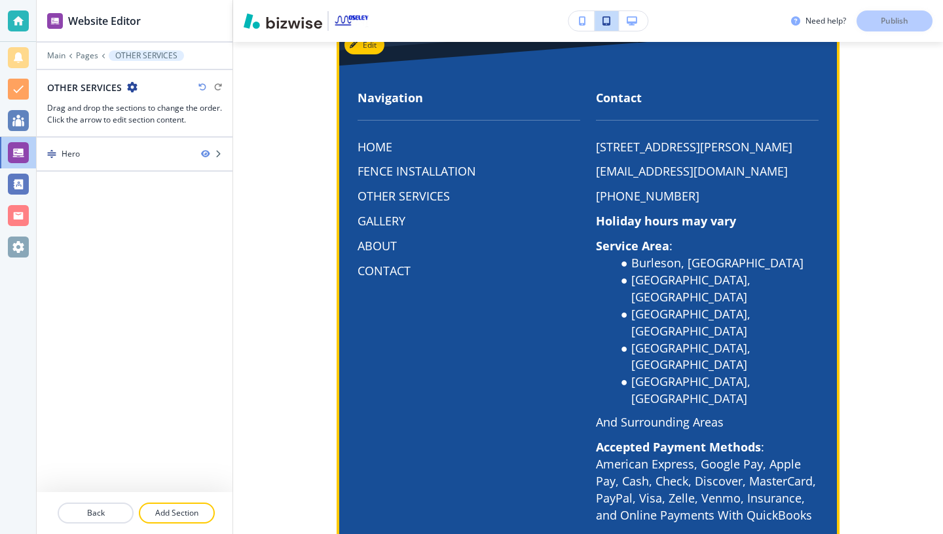
scroll to position [582, 0]
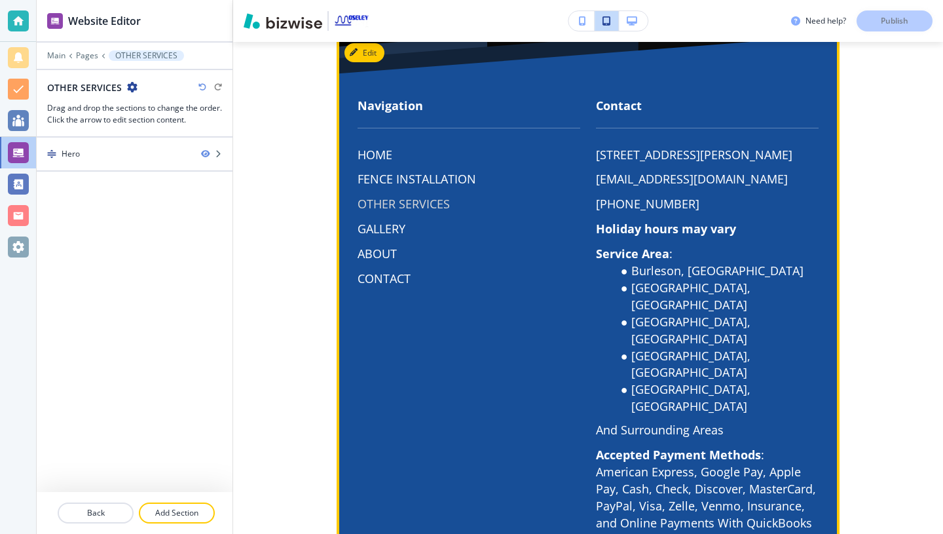
click at [383, 206] on p "OTHER SERVICES" at bounding box center [404, 204] width 92 height 17
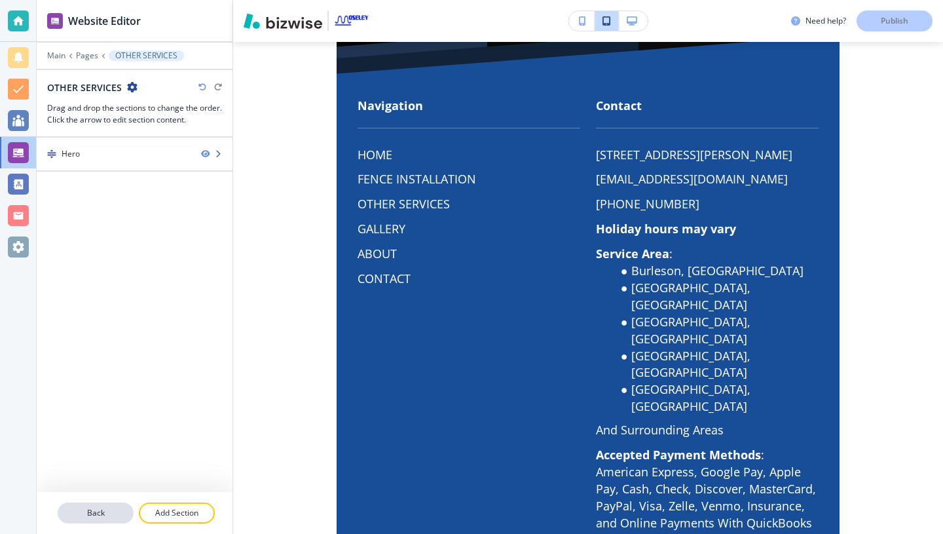
click at [103, 512] on p "Back" at bounding box center [95, 513] width 73 height 12
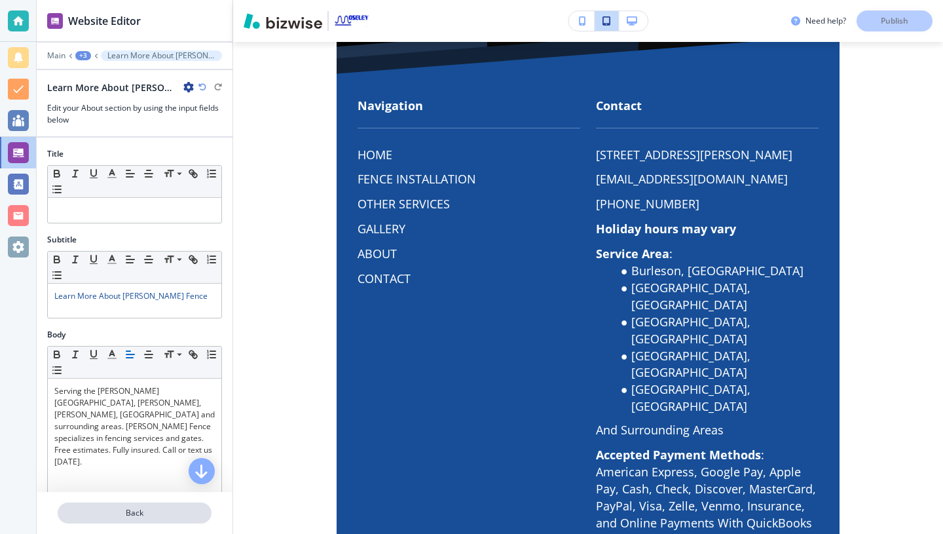
click at [108, 510] on p "Back" at bounding box center [134, 513] width 151 height 12
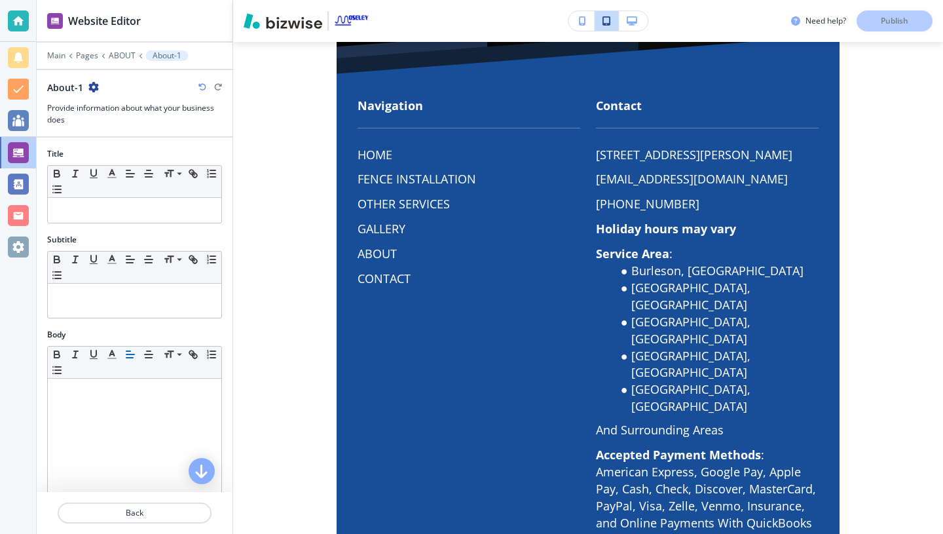
click at [108, 510] on p "Back" at bounding box center [134, 513] width 151 height 12
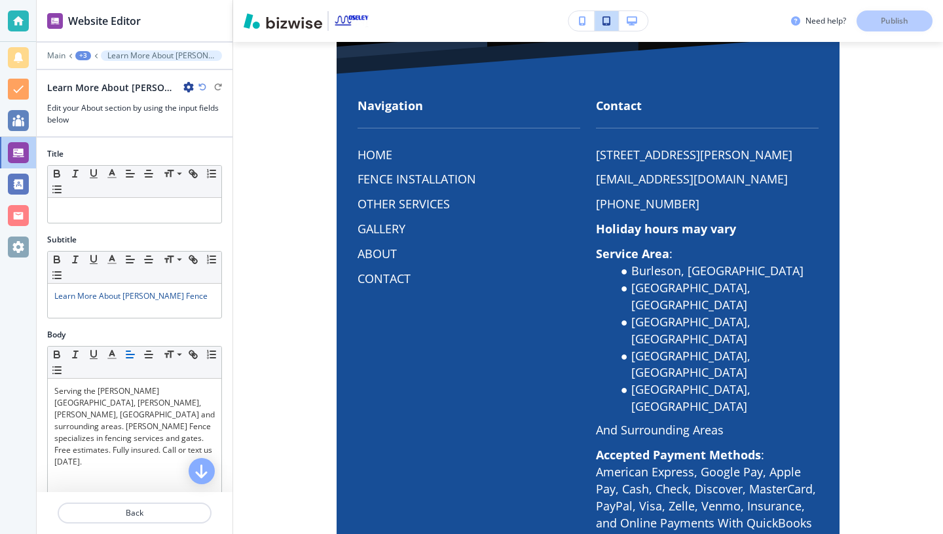
click at [108, 510] on p "Back" at bounding box center [134, 513] width 151 height 12
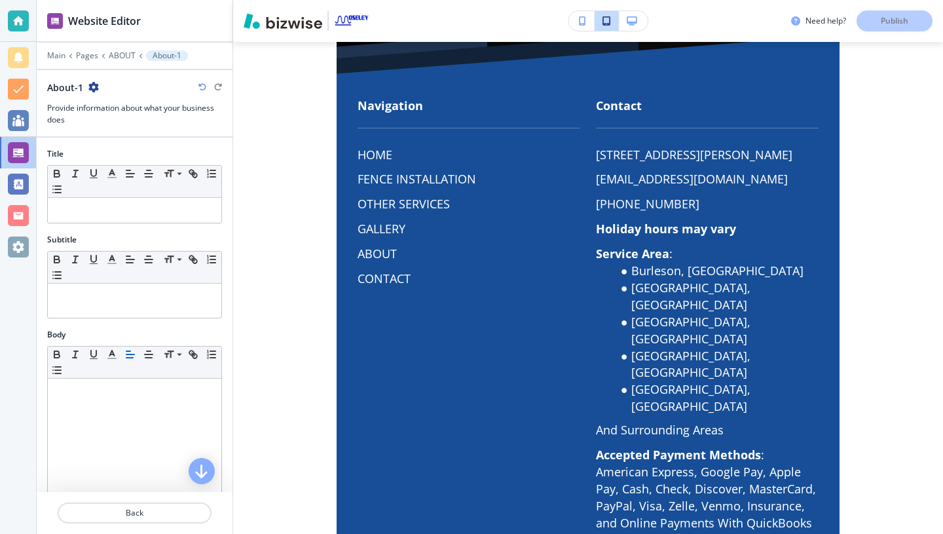
click at [108, 510] on p "Back" at bounding box center [134, 513] width 151 height 12
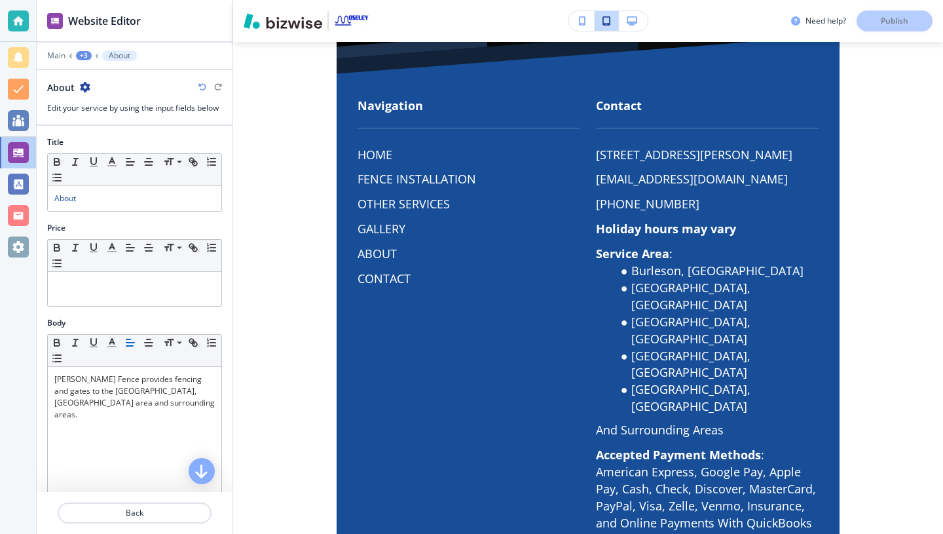
click at [108, 510] on p "Back" at bounding box center [134, 513] width 151 height 12
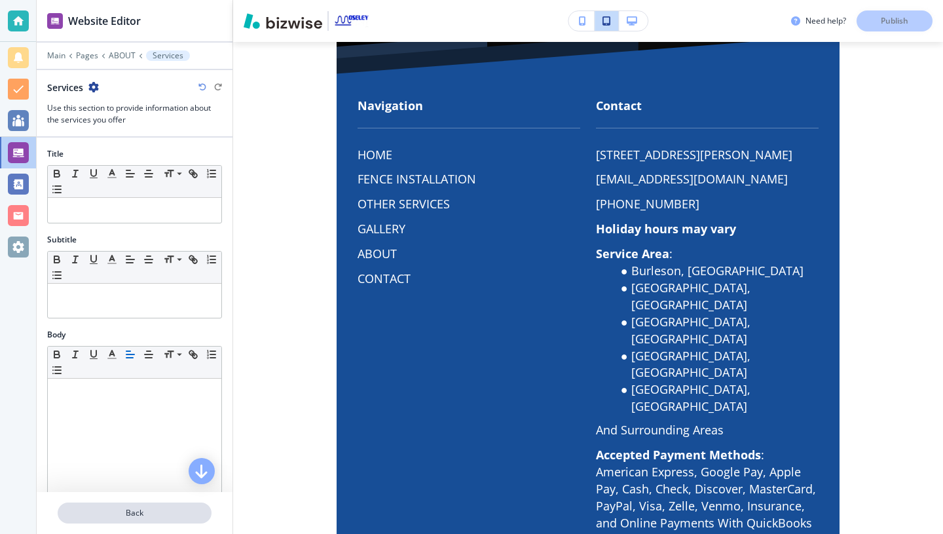
click at [164, 518] on p "Back" at bounding box center [134, 513] width 151 height 12
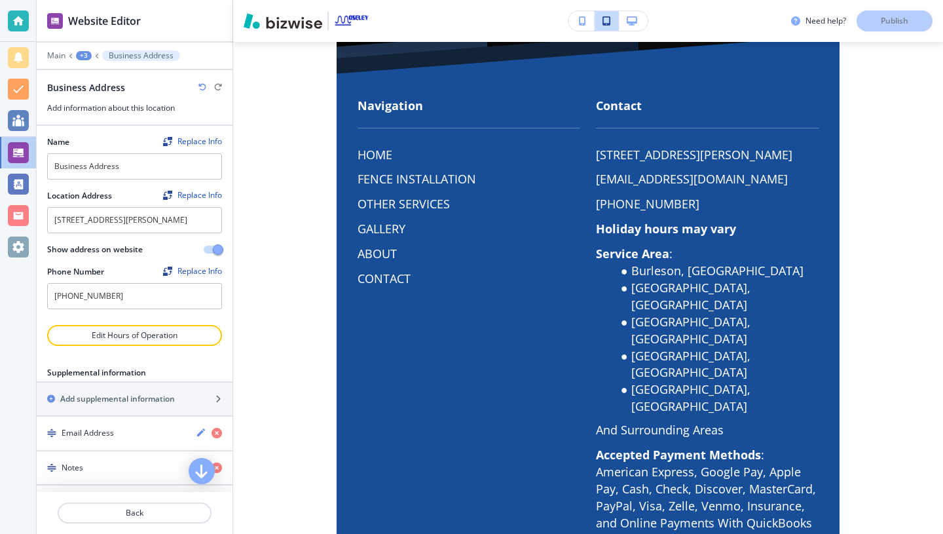
click at [164, 518] on p "Back" at bounding box center [134, 513] width 151 height 12
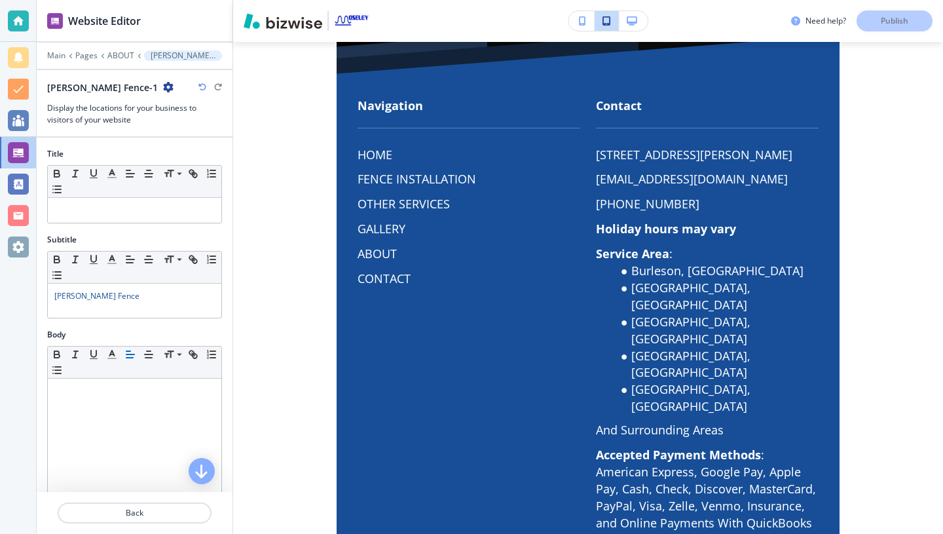
click at [164, 518] on p "Back" at bounding box center [134, 513] width 151 height 12
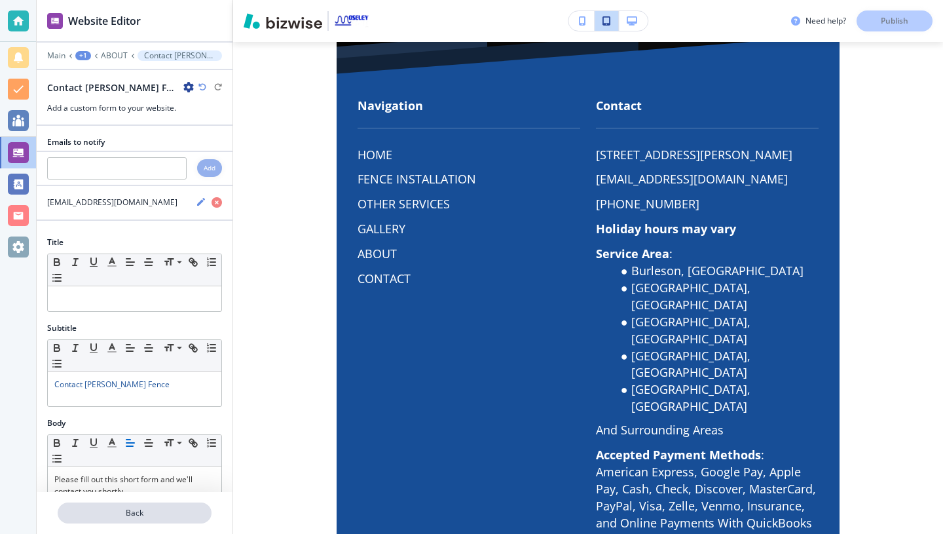
click at [164, 512] on p "Back" at bounding box center [134, 513] width 151 height 12
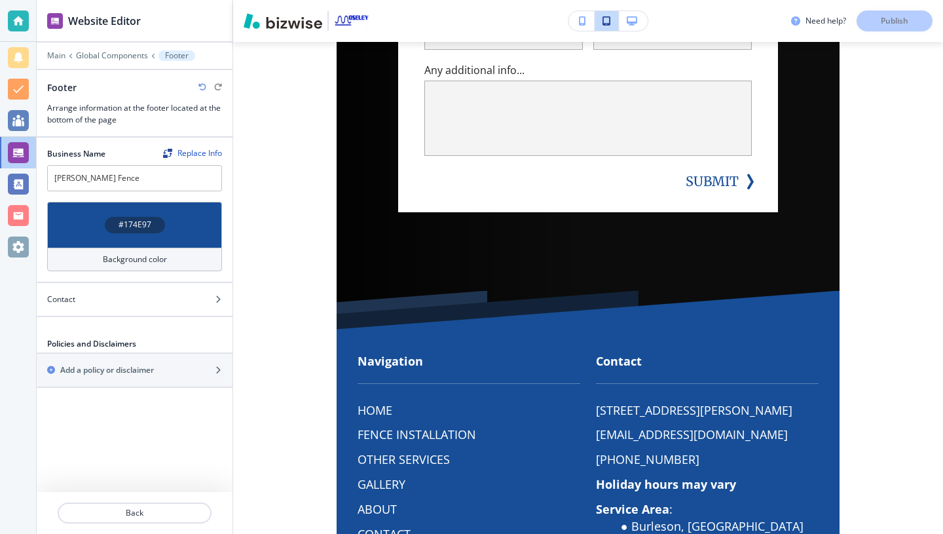
scroll to position [329, 0]
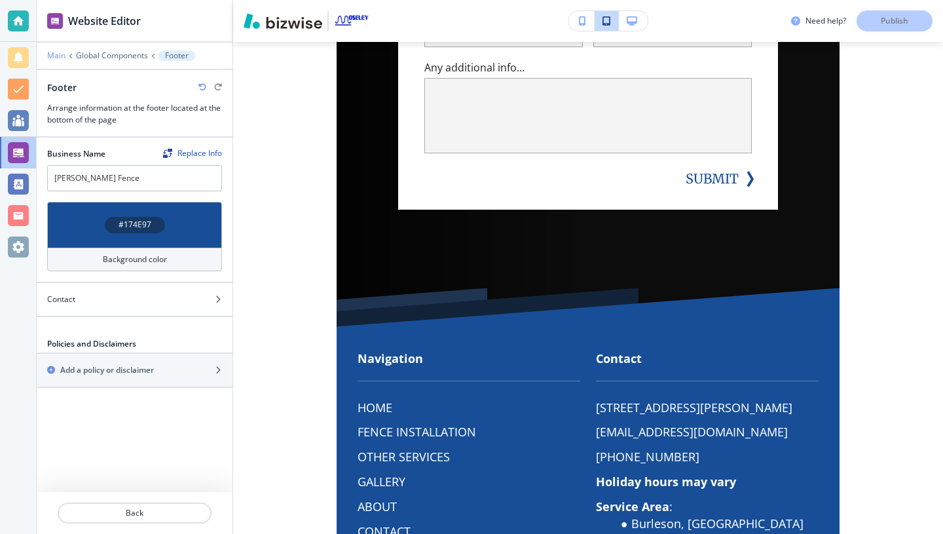
click at [59, 52] on p "Main" at bounding box center [56, 55] width 18 height 9
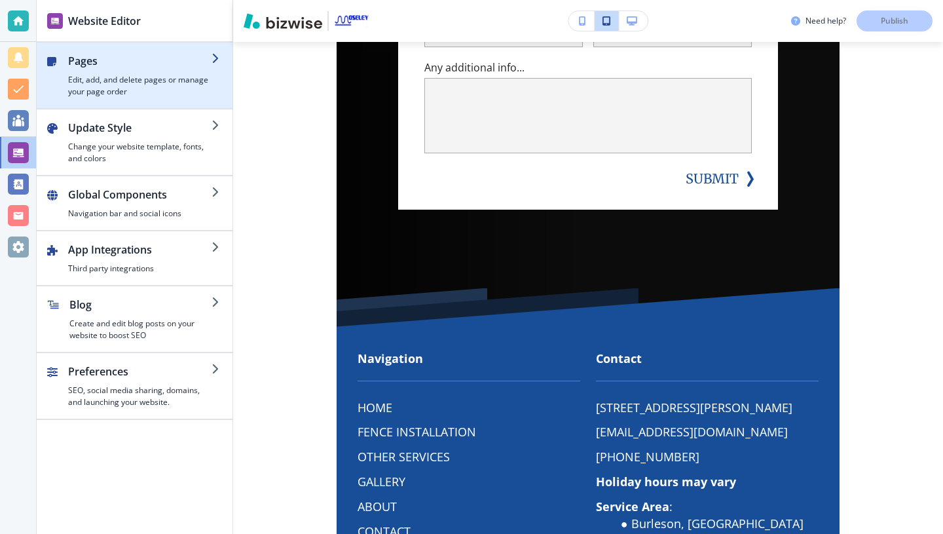
click at [87, 81] on h4 "Edit, add, and delete pages or manage your page order" at bounding box center [139, 86] width 143 height 24
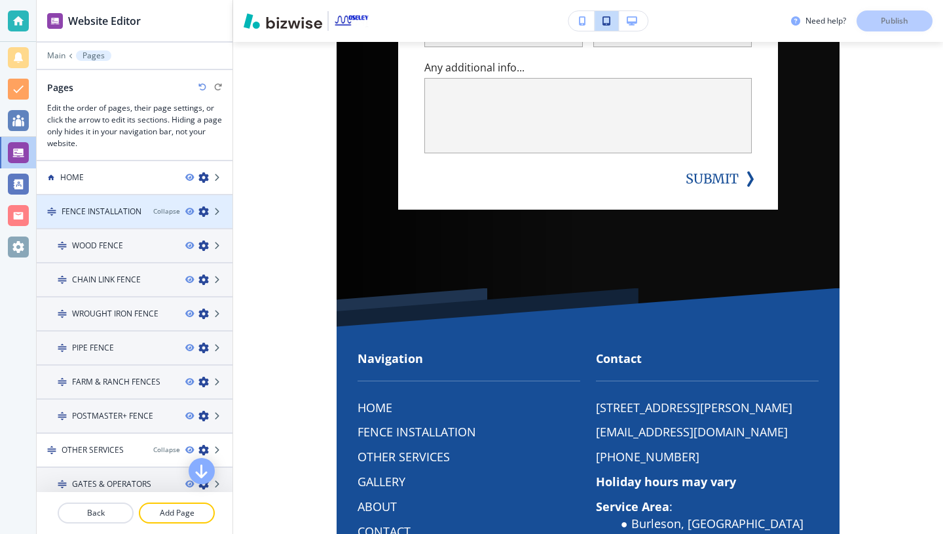
click at [109, 210] on h4 "FENCE INSTALLATION" at bounding box center [102, 212] width 80 height 12
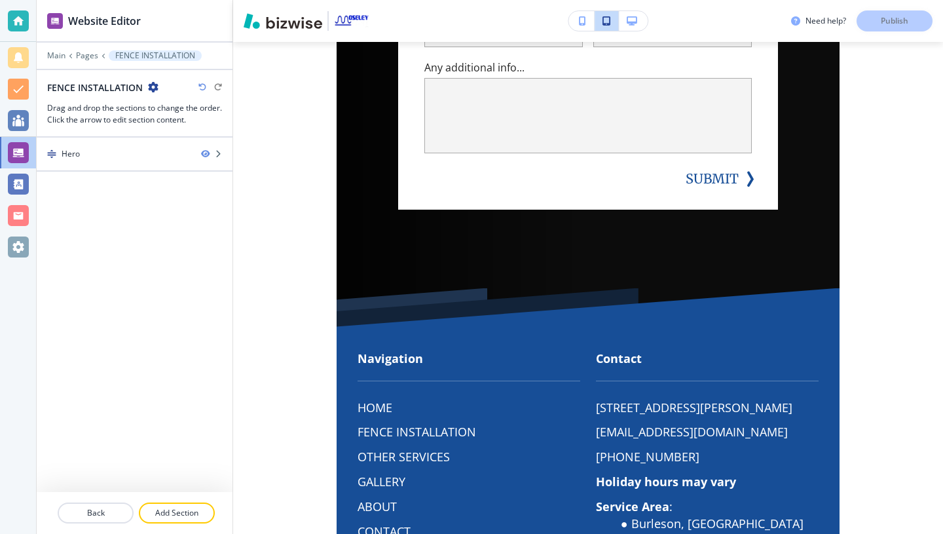
scroll to position [0, 0]
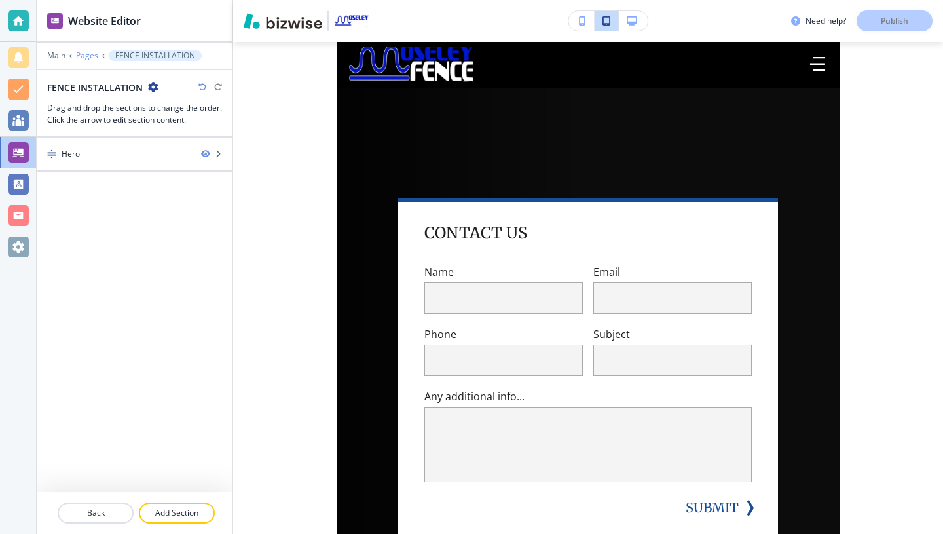
click at [85, 56] on p "Pages" at bounding box center [87, 55] width 22 height 9
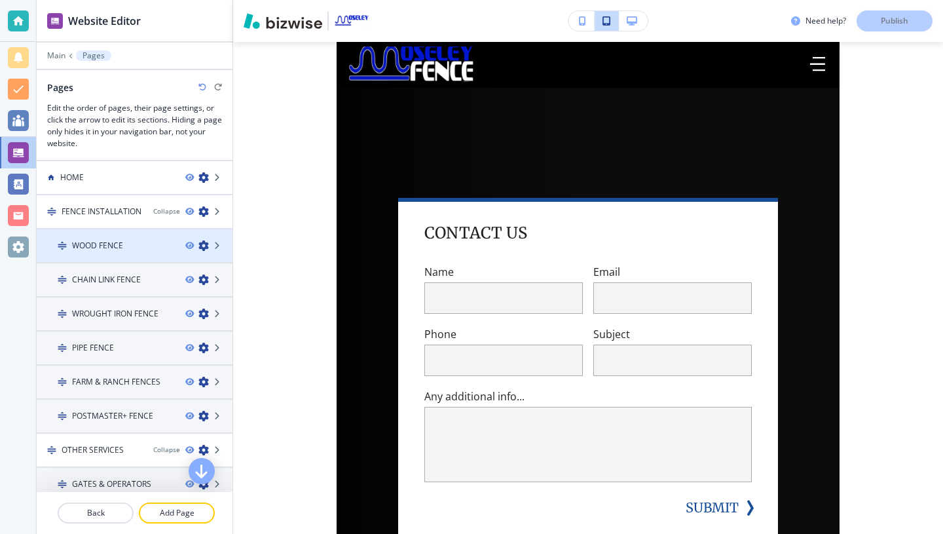
click at [94, 245] on h4 "WOOD FENCE" at bounding box center [97, 246] width 51 height 12
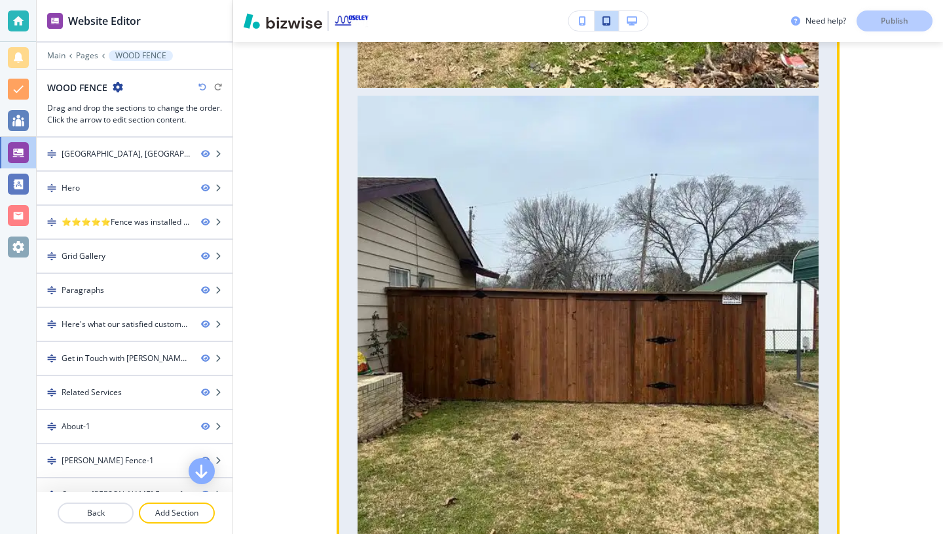
scroll to position [1762, 0]
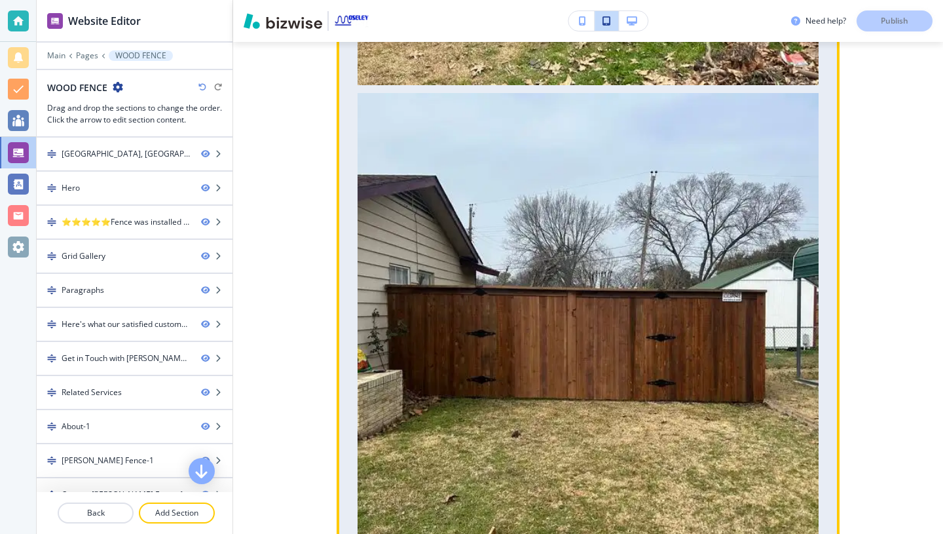
click at [432, 284] on button "button" at bounding box center [588, 323] width 461 height 461
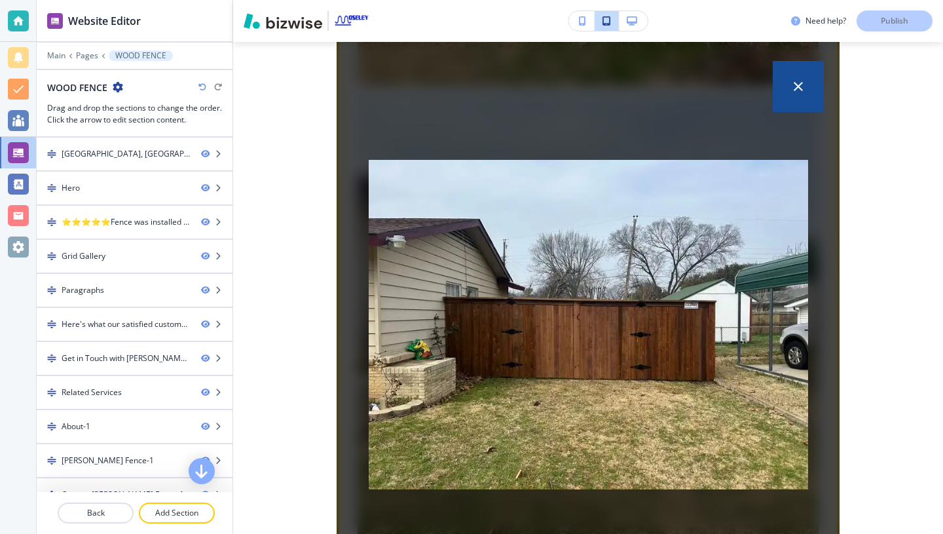
click at [799, 86] on icon "button" at bounding box center [798, 86] width 9 height 9
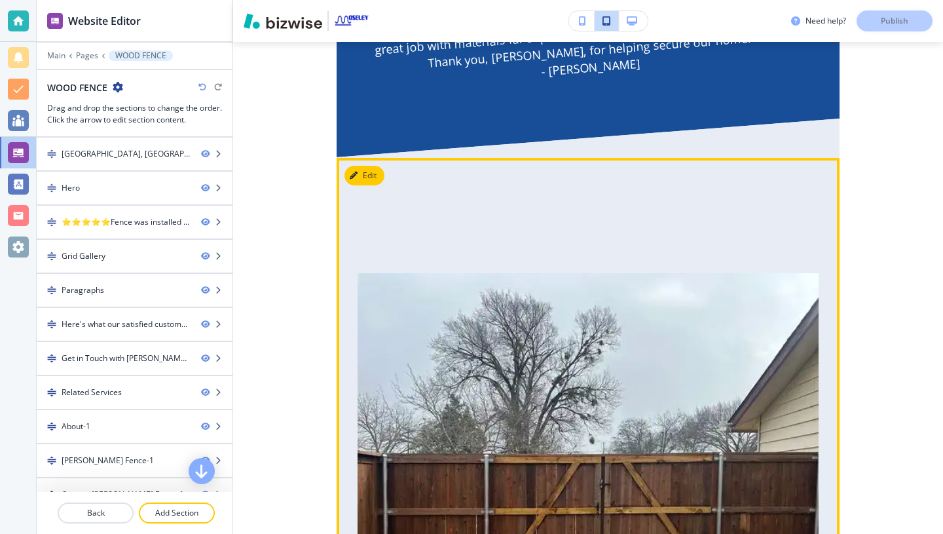
scroll to position [1112, 0]
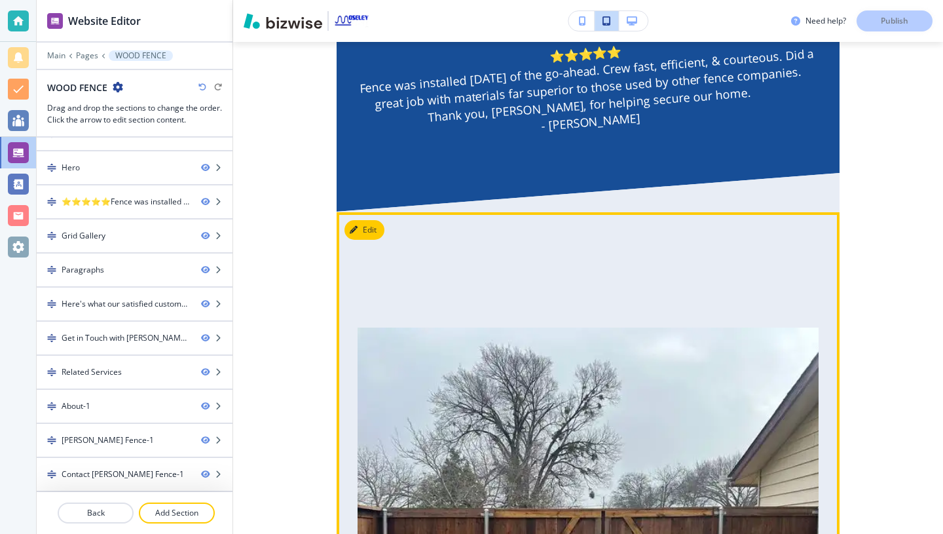
scroll to position [1026, 0]
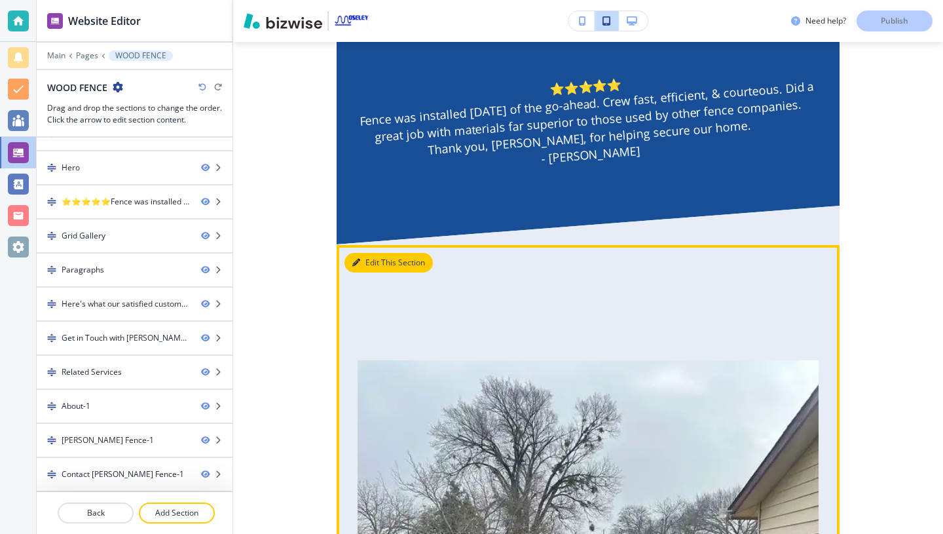
click at [366, 253] on button "Edit This Section" at bounding box center [389, 263] width 88 height 20
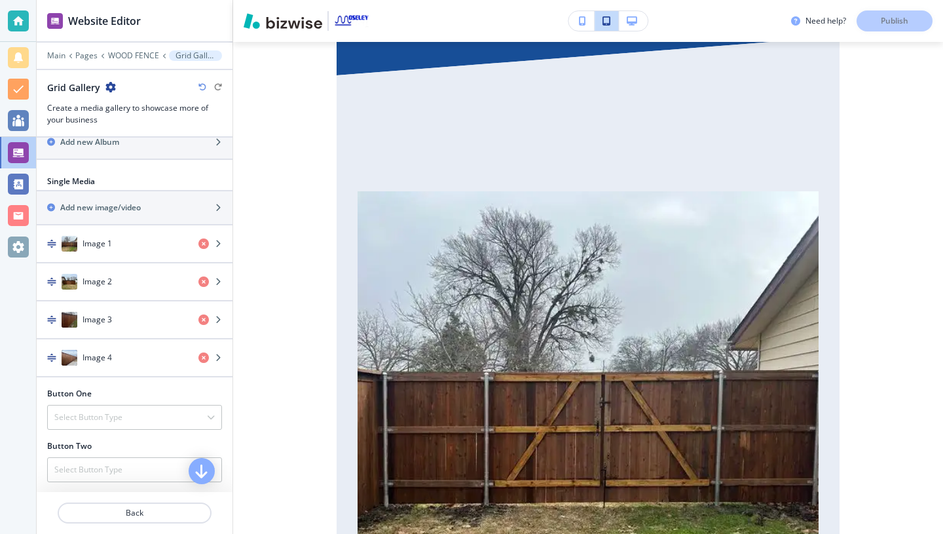
scroll to position [453, 0]
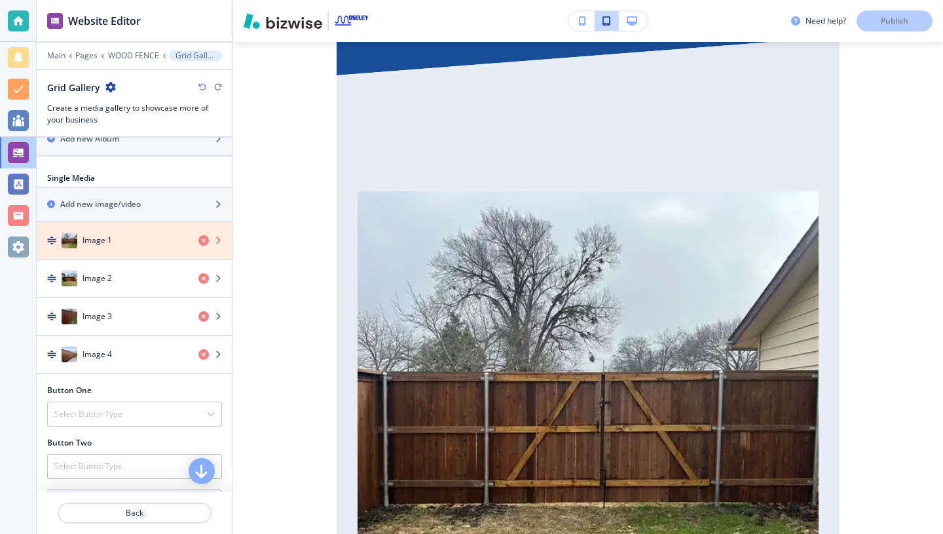
click at [203, 238] on icon "button" at bounding box center [204, 240] width 10 height 10
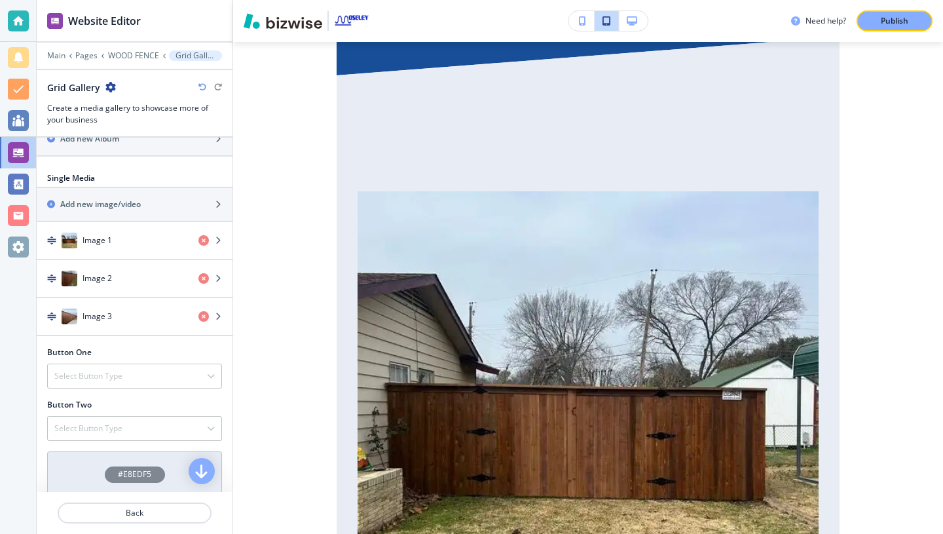
click at [171, 241] on div "Image 1" at bounding box center [112, 241] width 151 height 16
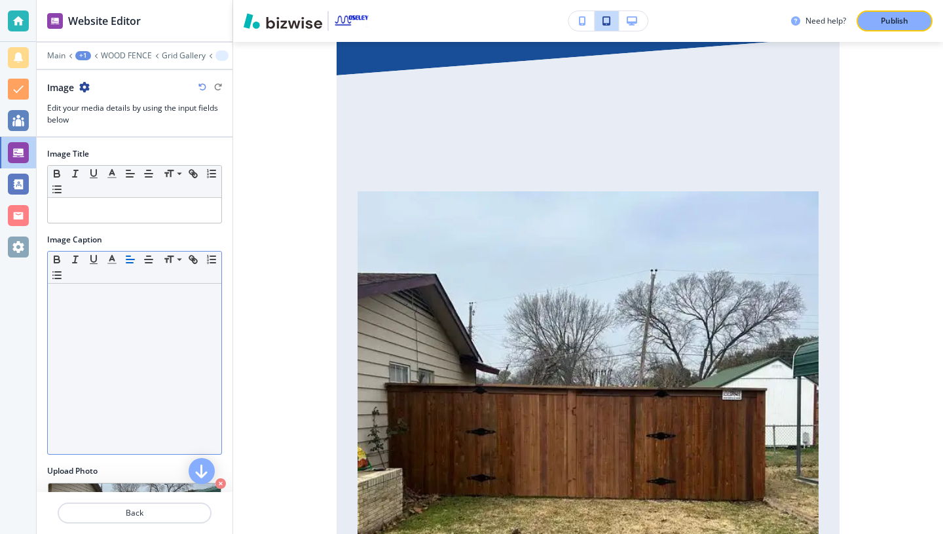
scroll to position [86, 0]
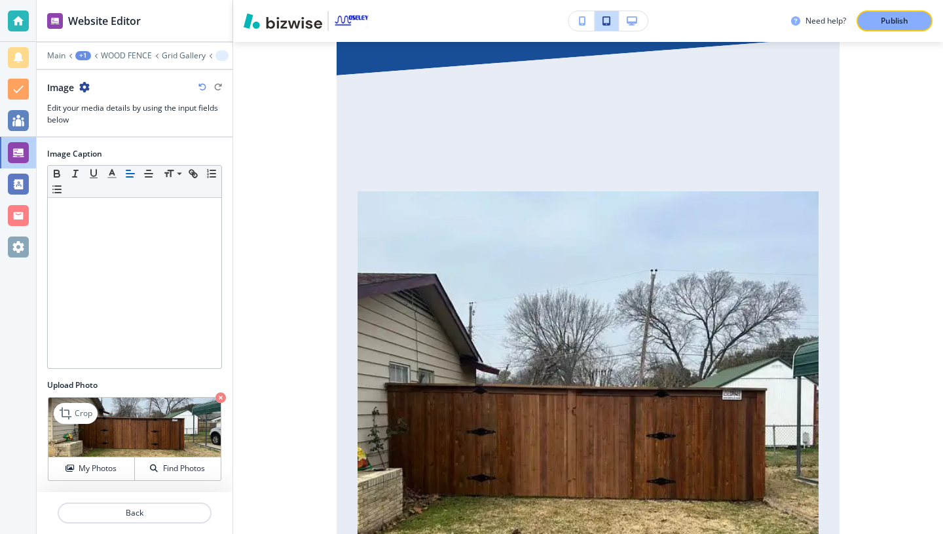
click at [219, 396] on icon "button" at bounding box center [221, 397] width 10 height 10
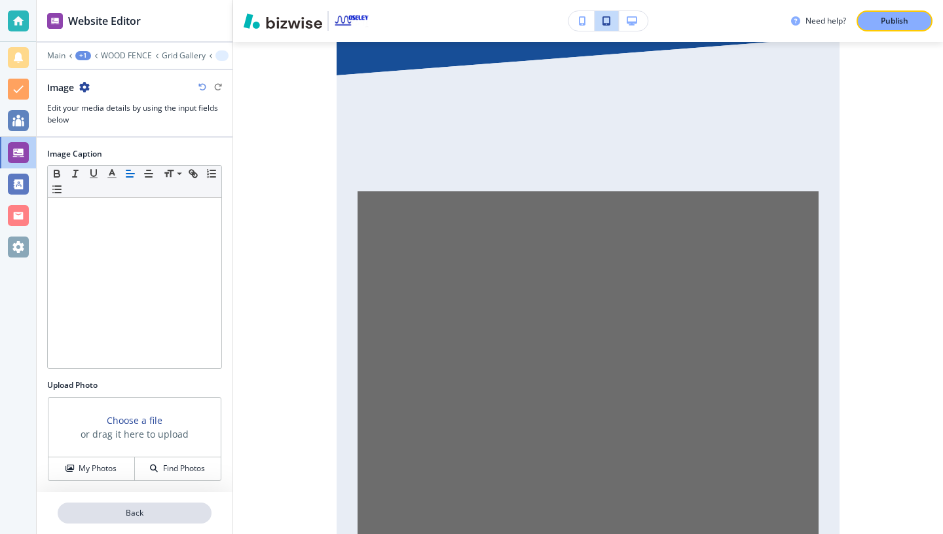
click at [117, 508] on p "Back" at bounding box center [134, 513] width 151 height 12
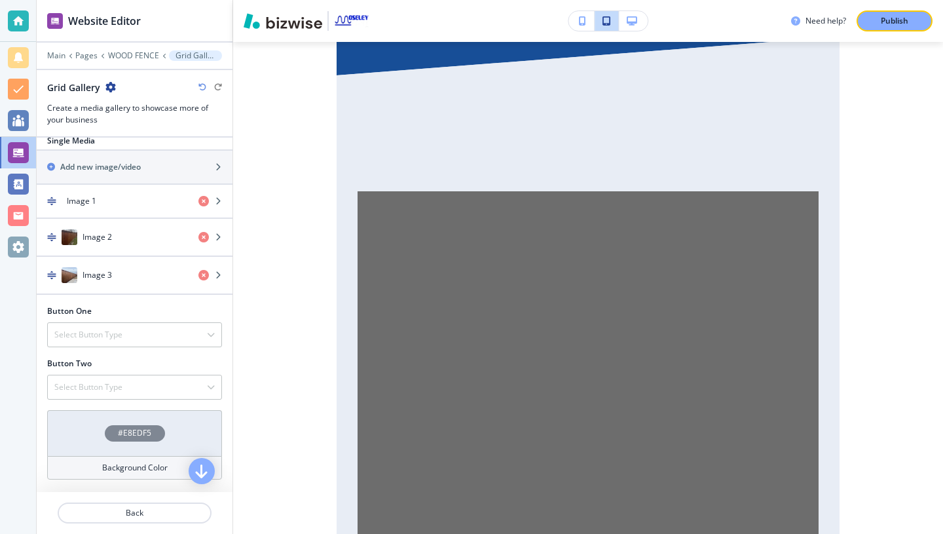
scroll to position [488, 0]
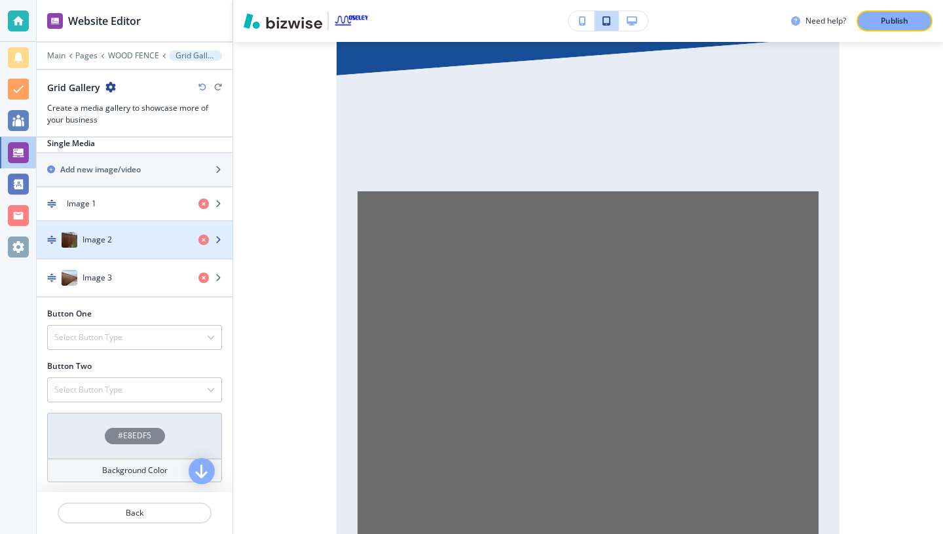
click at [138, 235] on div "Image 2" at bounding box center [112, 240] width 151 height 16
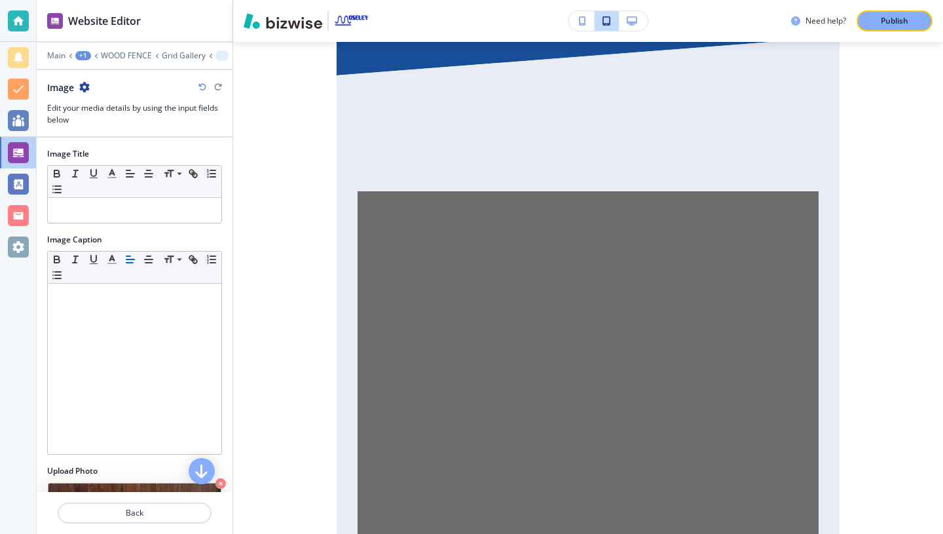
scroll to position [86, 0]
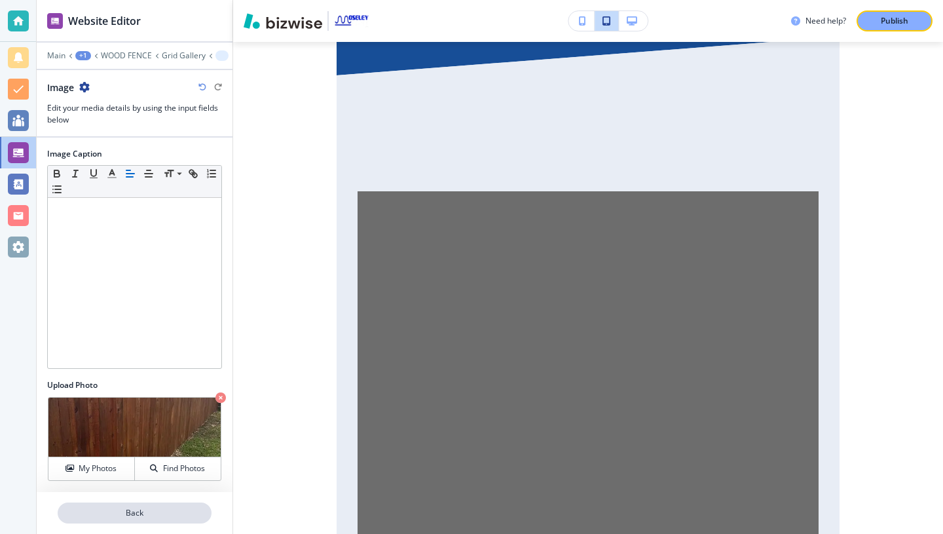
click at [145, 512] on p "Back" at bounding box center [134, 513] width 151 height 12
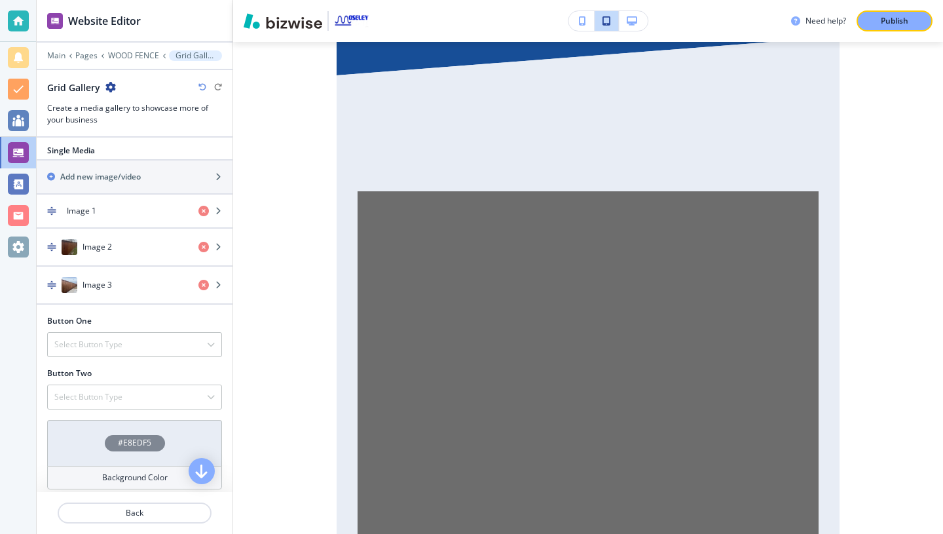
scroll to position [480, 0]
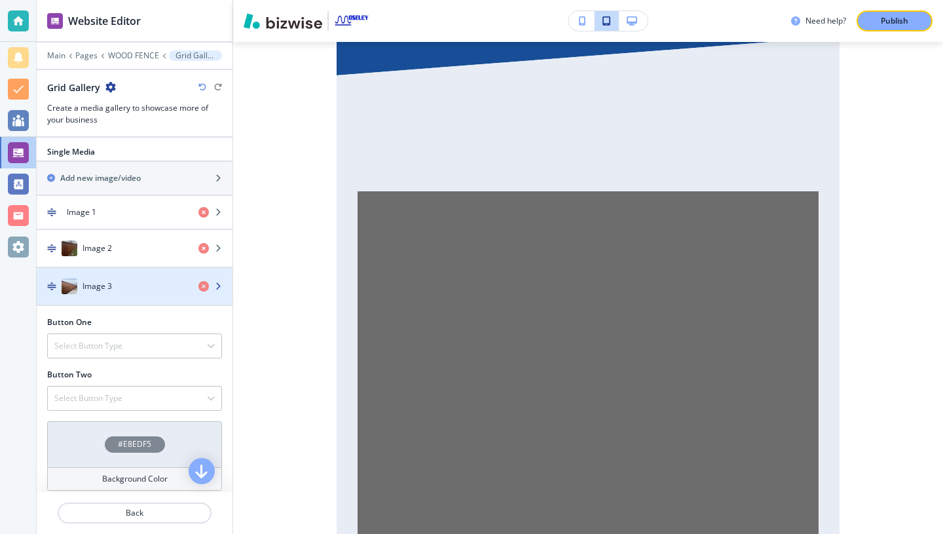
click at [162, 284] on div "Image 3" at bounding box center [112, 286] width 151 height 16
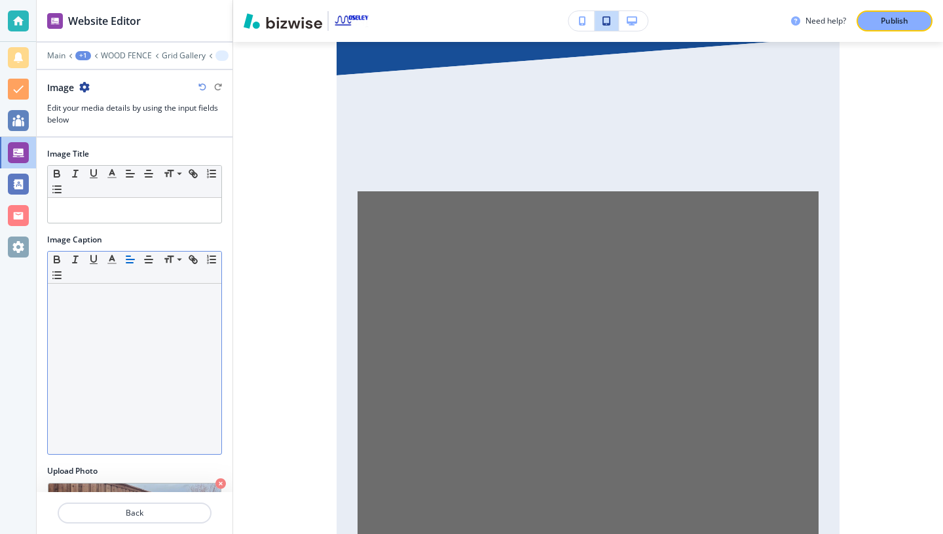
scroll to position [86, 0]
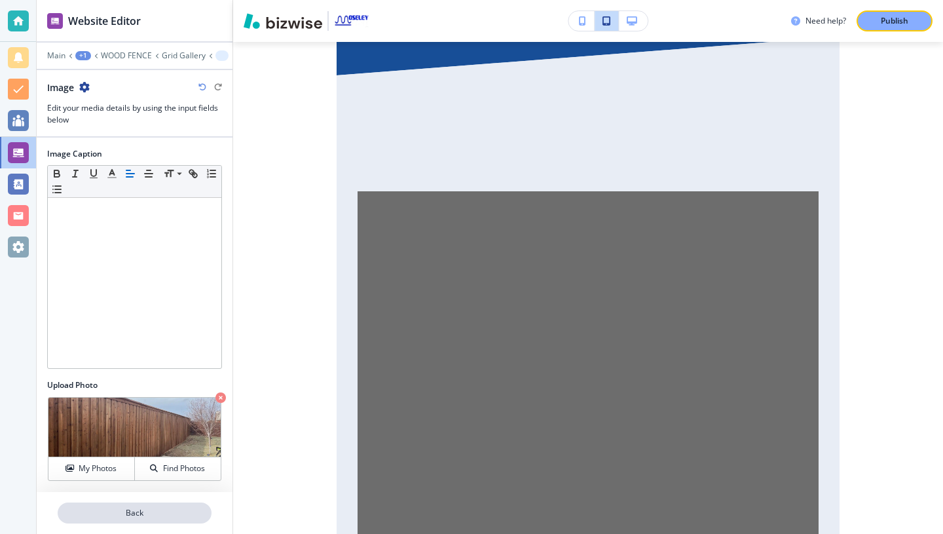
click at [135, 516] on p "Back" at bounding box center [134, 513] width 151 height 12
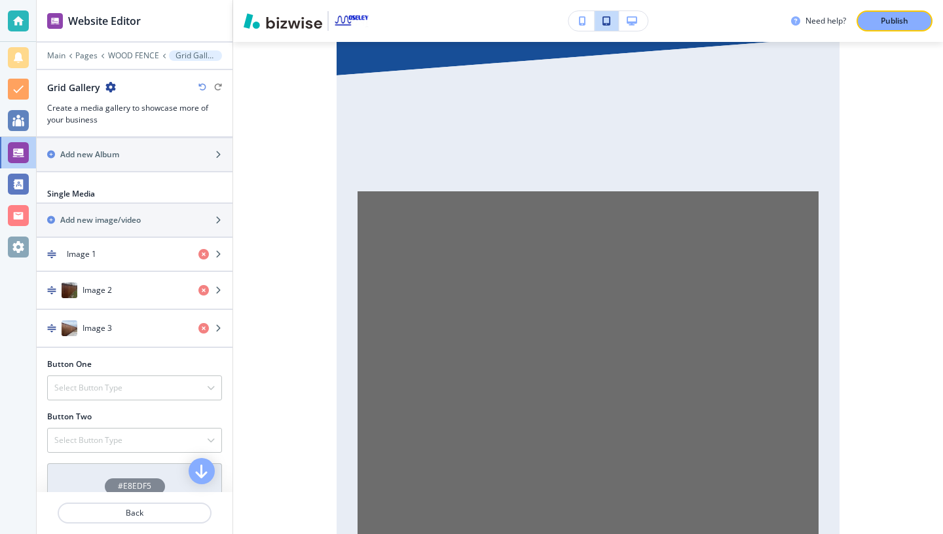
scroll to position [437, 0]
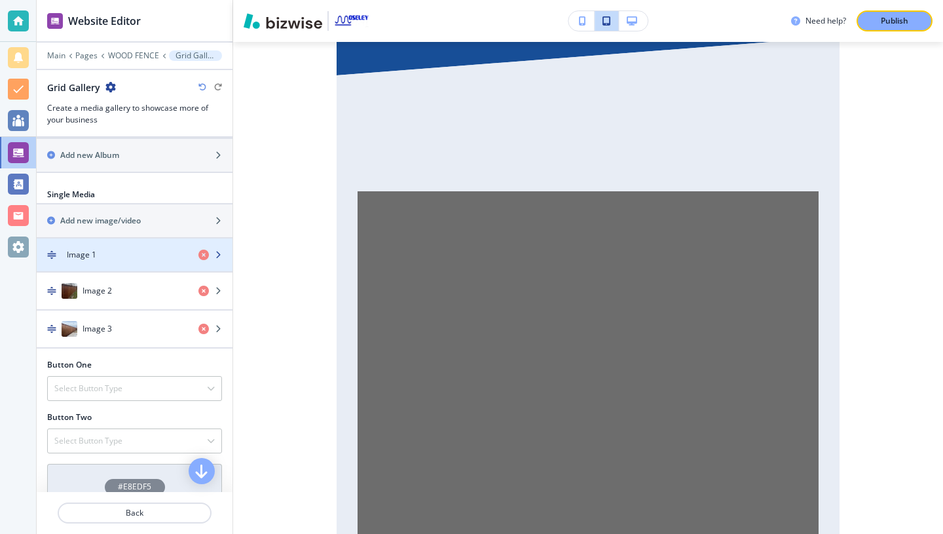
click at [133, 252] on div "Image 1" at bounding box center [112, 255] width 151 height 12
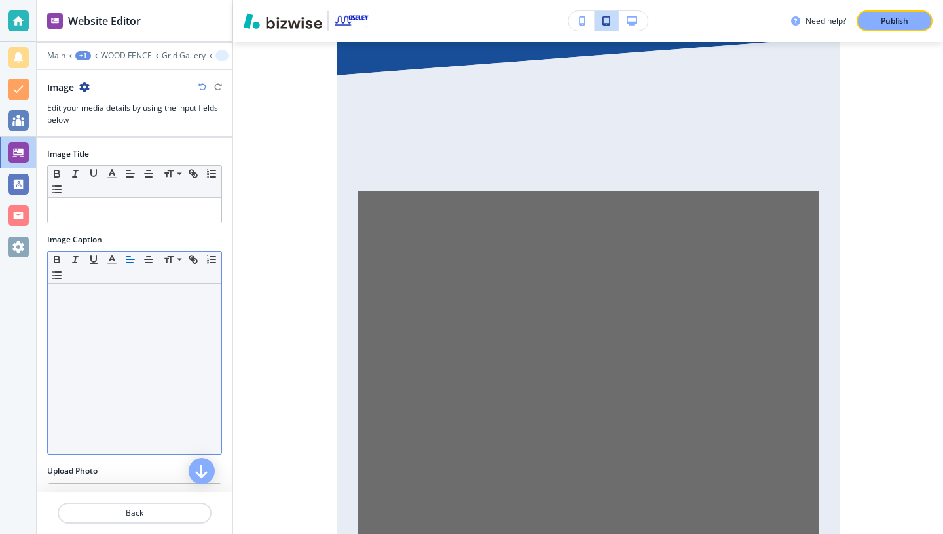
scroll to position [86, 0]
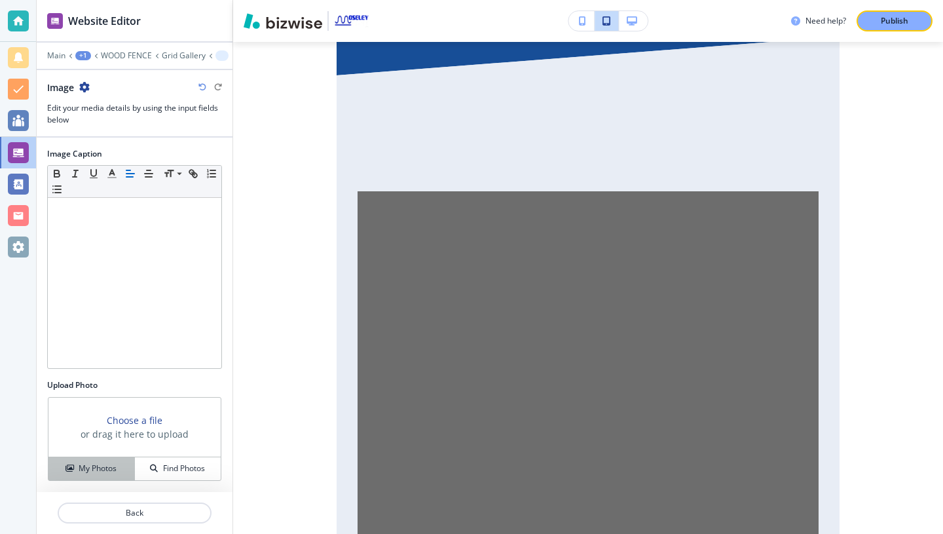
click at [85, 466] on h4 "My Photos" at bounding box center [98, 469] width 38 height 12
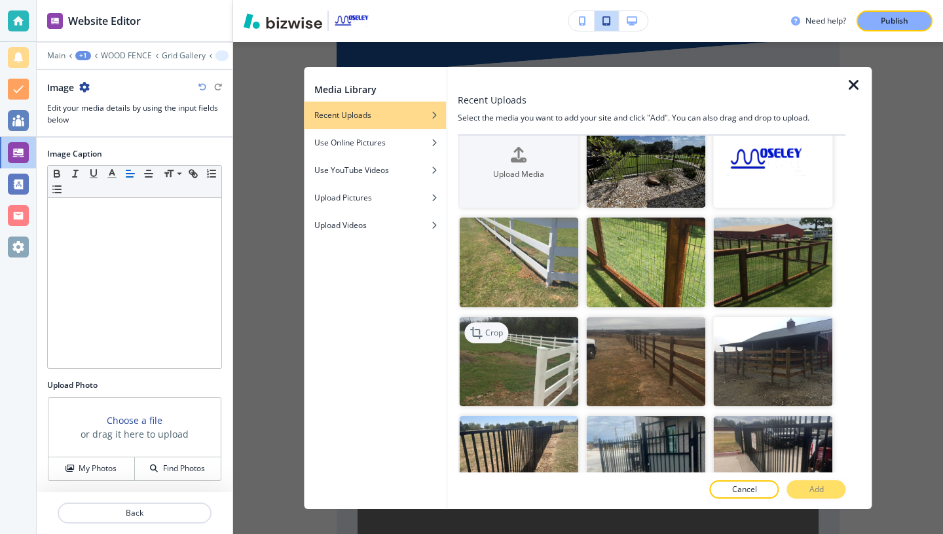
scroll to position [0, 0]
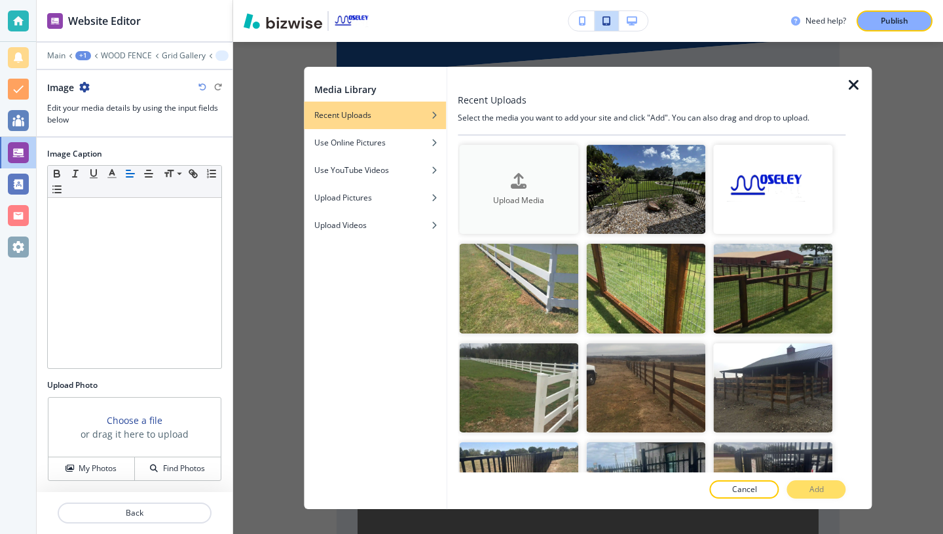
click at [502, 186] on div "Upload Media" at bounding box center [518, 188] width 119 height 33
click at [514, 176] on icon "button" at bounding box center [519, 180] width 16 height 16
click at [515, 178] on icon "button" at bounding box center [519, 180] width 16 height 16
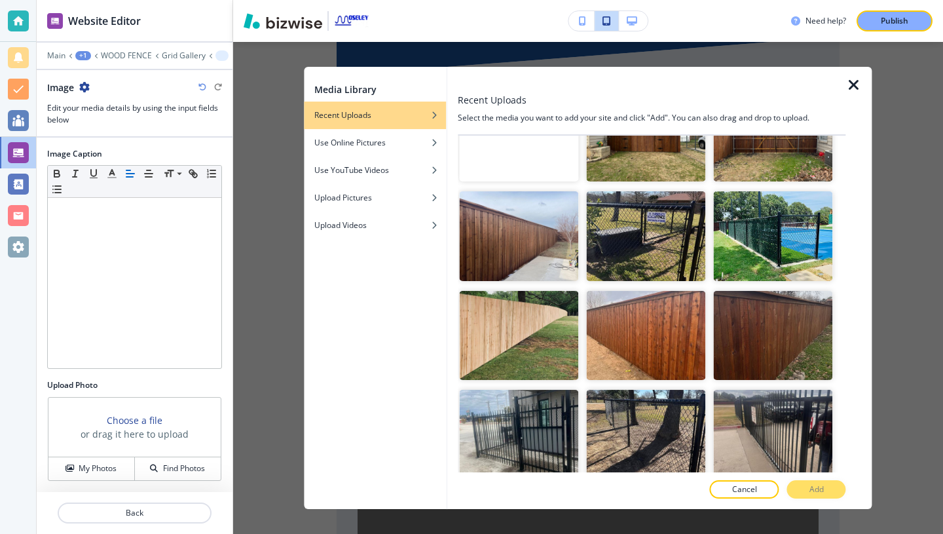
scroll to position [2835, 0]
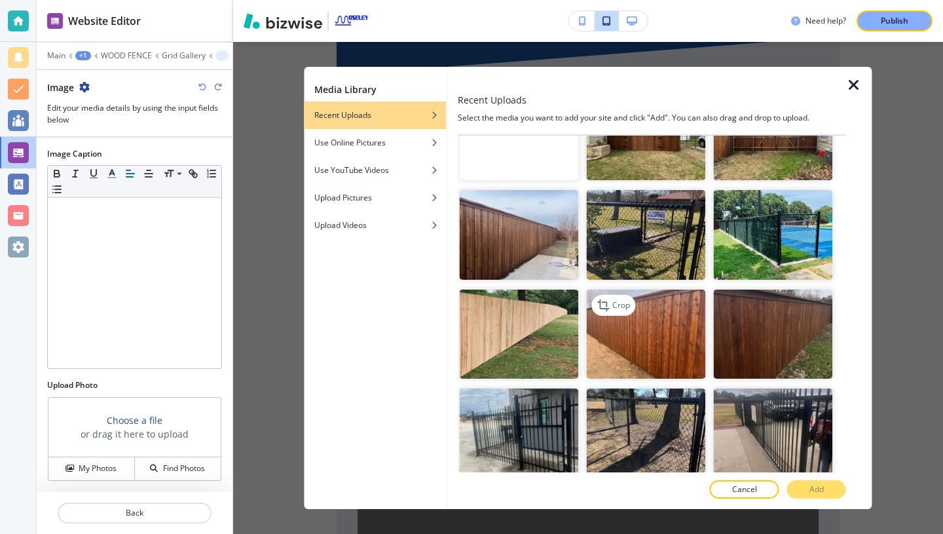
click at [649, 343] on img "button" at bounding box center [645, 335] width 119 height 90
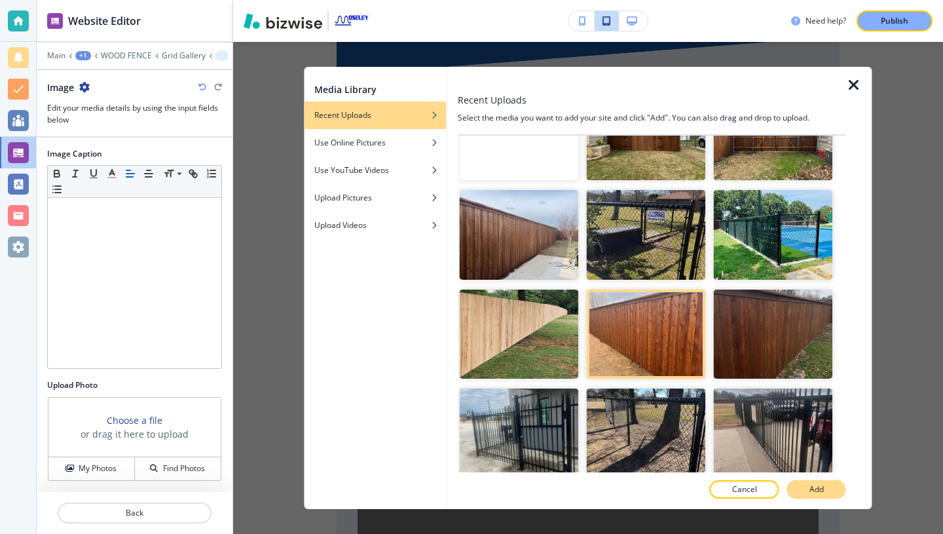
click at [814, 488] on p "Add" at bounding box center [817, 489] width 14 height 12
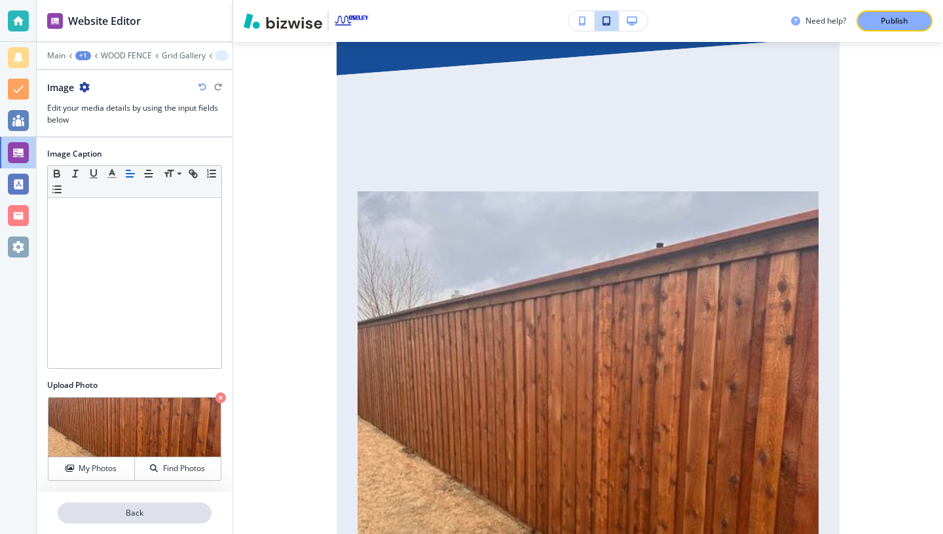
click at [161, 515] on p "Back" at bounding box center [134, 513] width 151 height 12
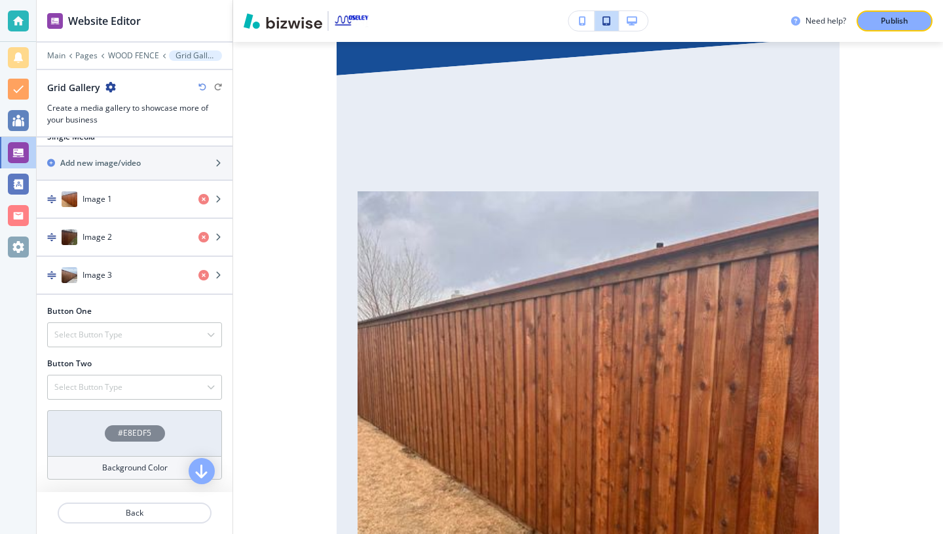
scroll to position [493, 0]
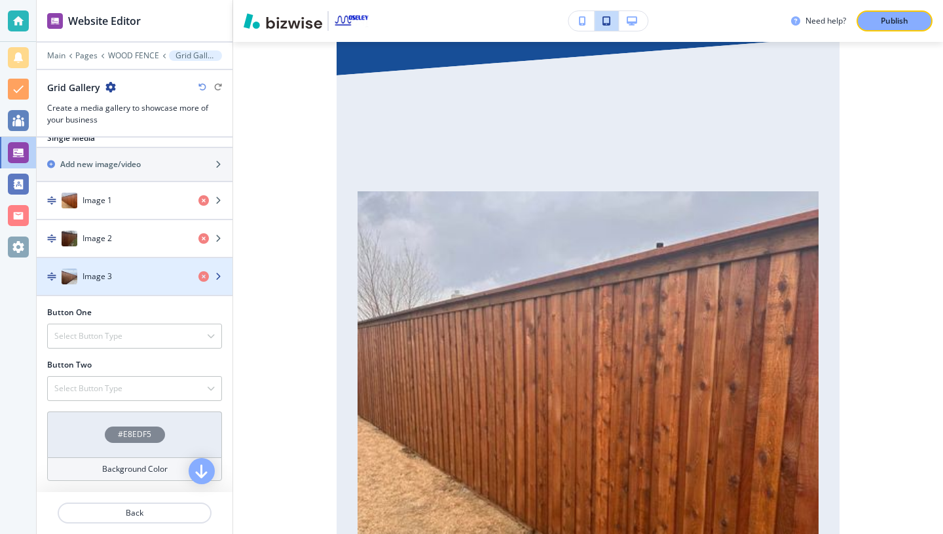
click at [165, 284] on div "button" at bounding box center [135, 289] width 196 height 10
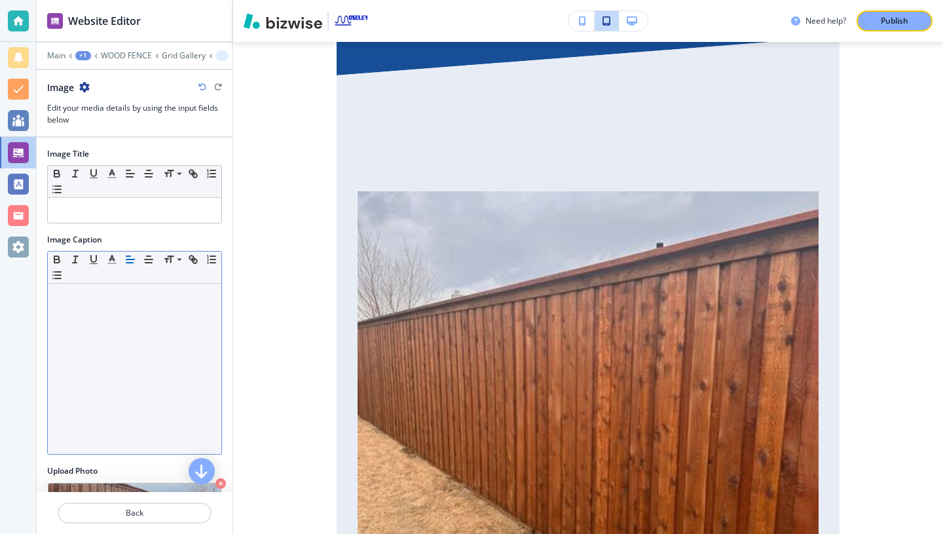
scroll to position [86, 0]
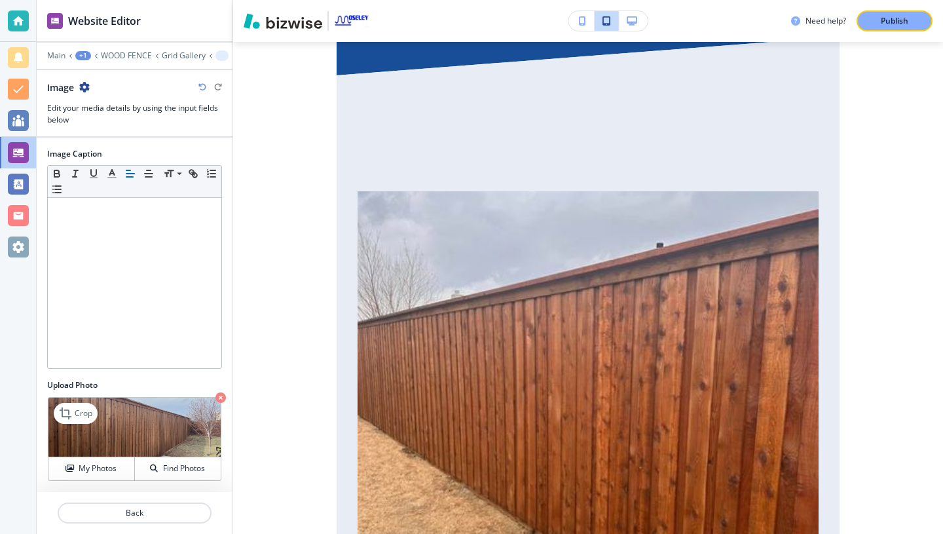
click at [140, 447] on img at bounding box center [134, 428] width 172 height 60
click at [136, 516] on p "Back" at bounding box center [134, 513] width 151 height 12
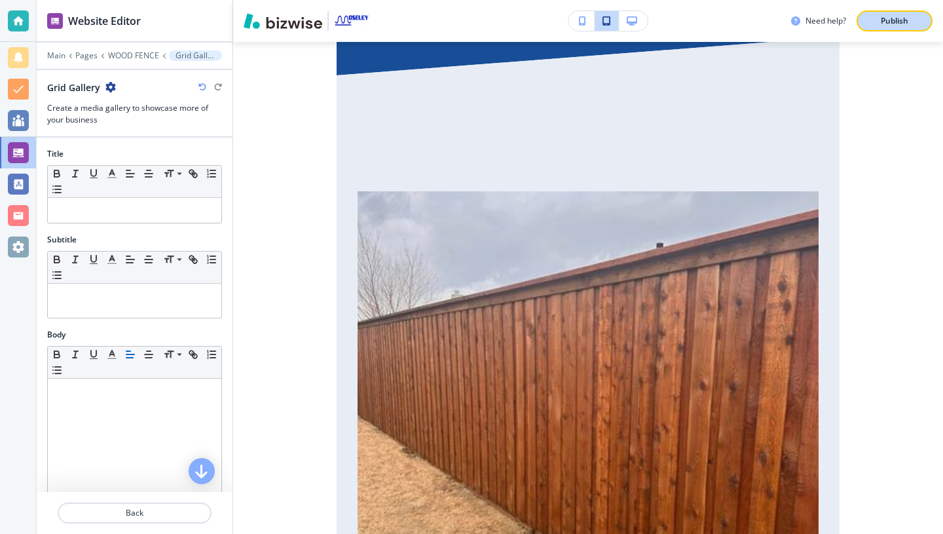
click at [871, 23] on button "Publish" at bounding box center [895, 20] width 76 height 21
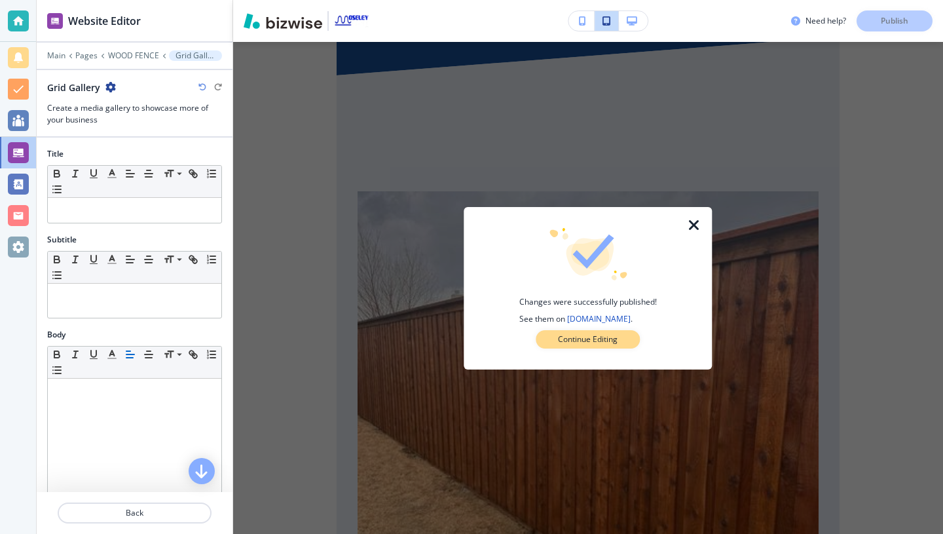
click at [558, 345] on p "Continue Editing" at bounding box center [588, 339] width 60 height 12
